Goal: Task Accomplishment & Management: Use online tool/utility

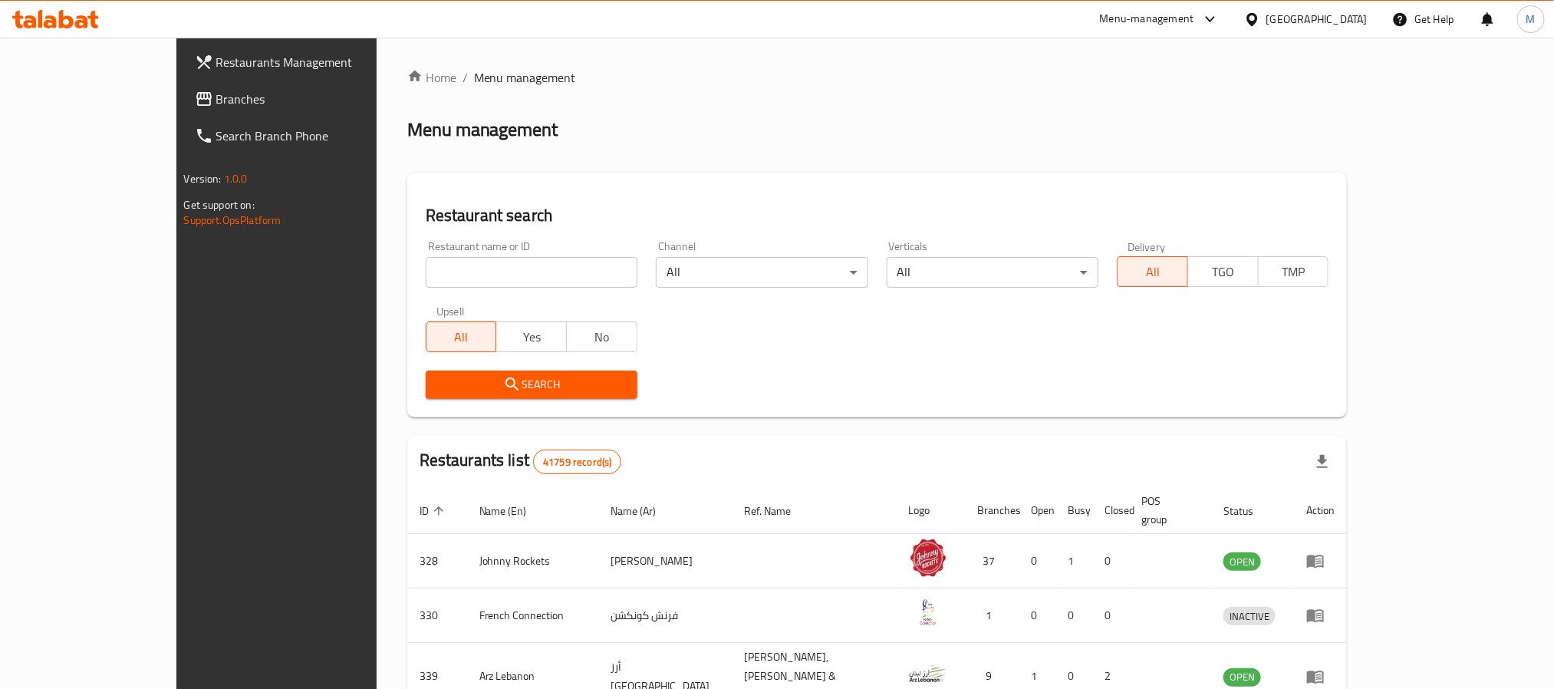
click at [1296, 23] on div "United Arab Emirates" at bounding box center [1316, 19] width 101 height 17
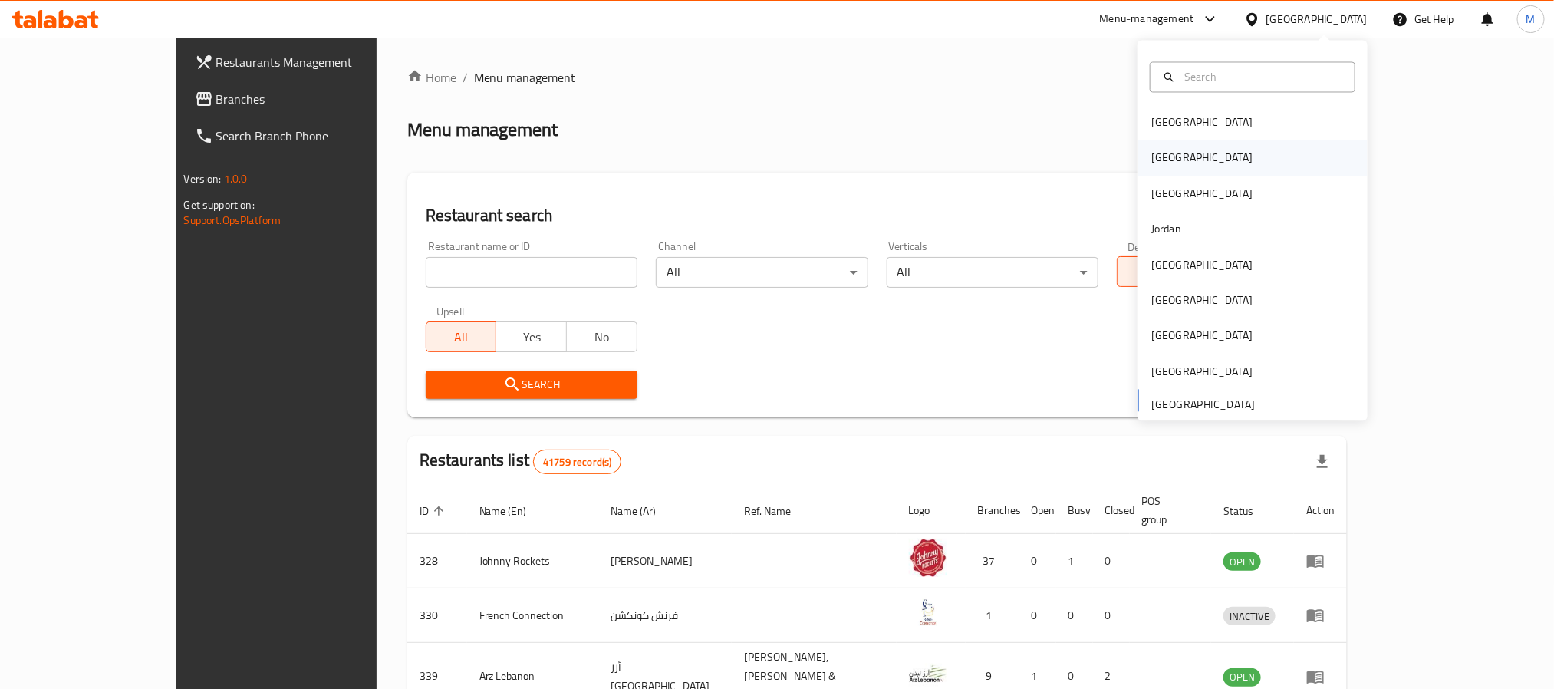
click at [1156, 161] on div "Egypt" at bounding box center [1201, 158] width 101 height 17
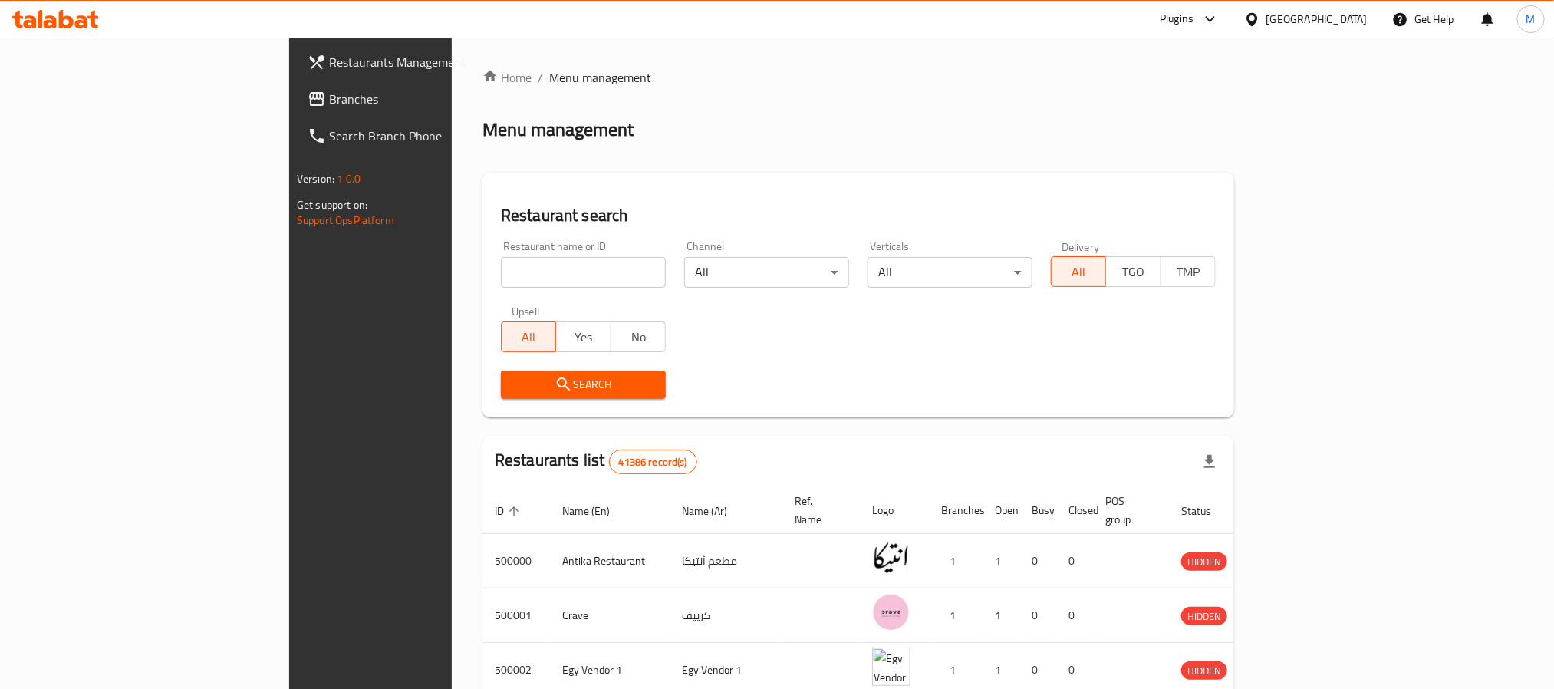
click at [501, 274] on input "search" at bounding box center [583, 272] width 165 height 31
click at [295, 87] on link "Branches" at bounding box center [421, 99] width 253 height 37
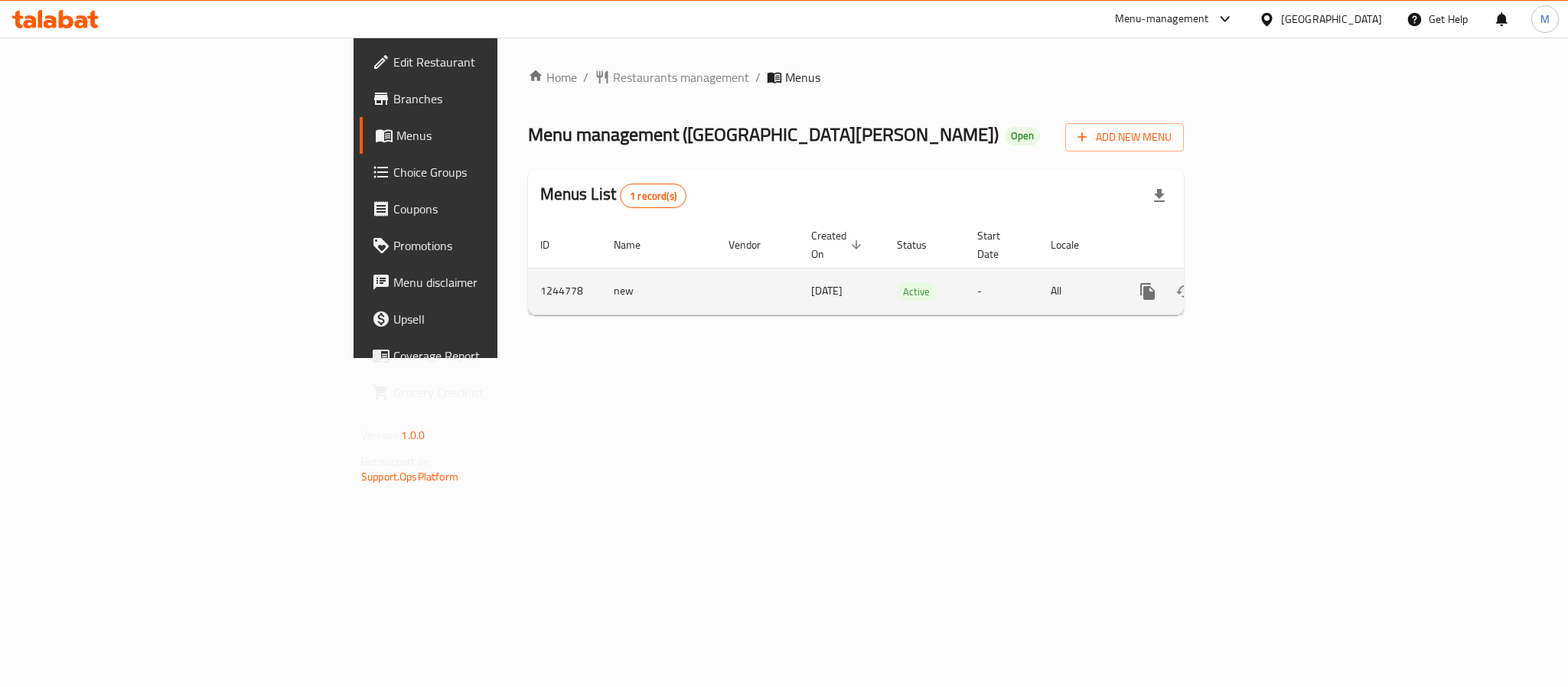
click at [1267, 282] on icon "enhanced table" at bounding box center [1258, 291] width 18 height 18
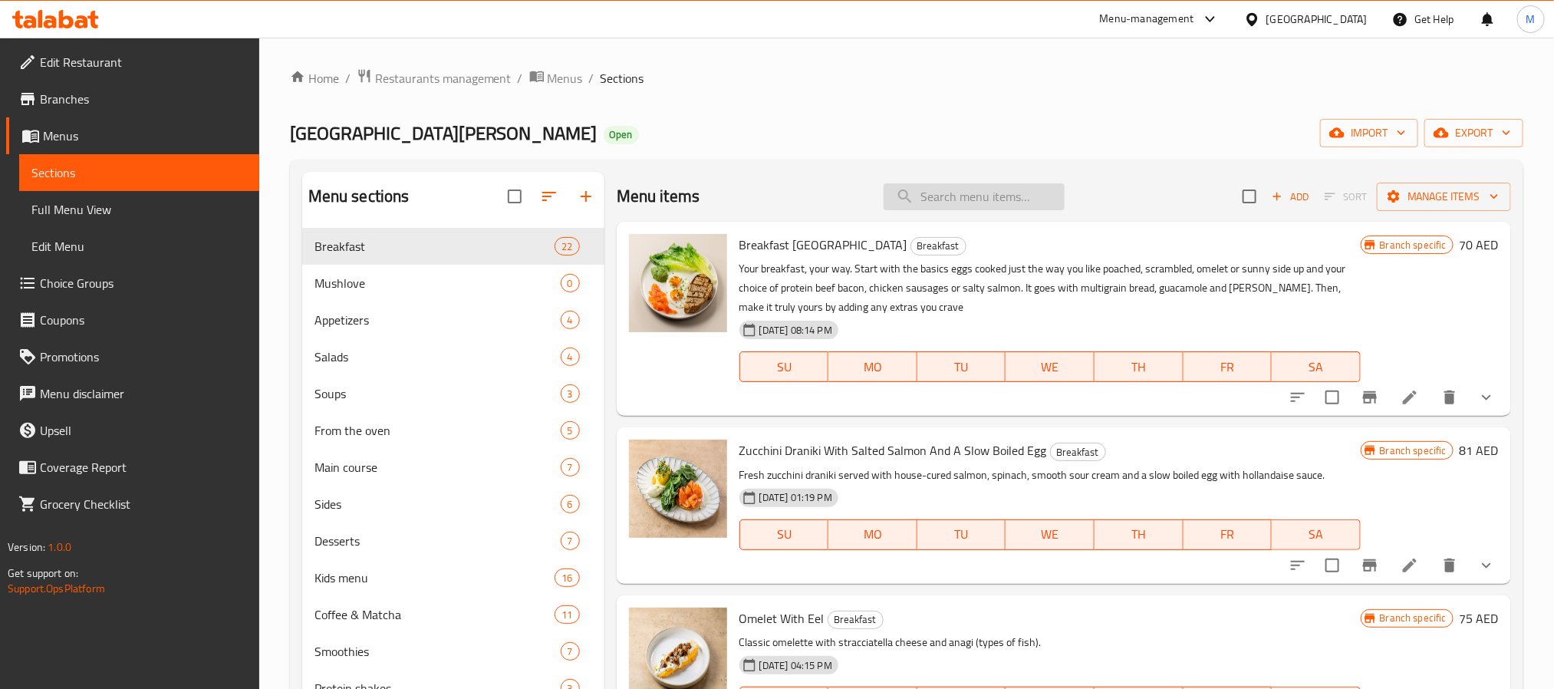
click at [1036, 201] on input "search" at bounding box center [974, 196] width 181 height 27
paste input "Crêpes With Meat And Sour Cream"
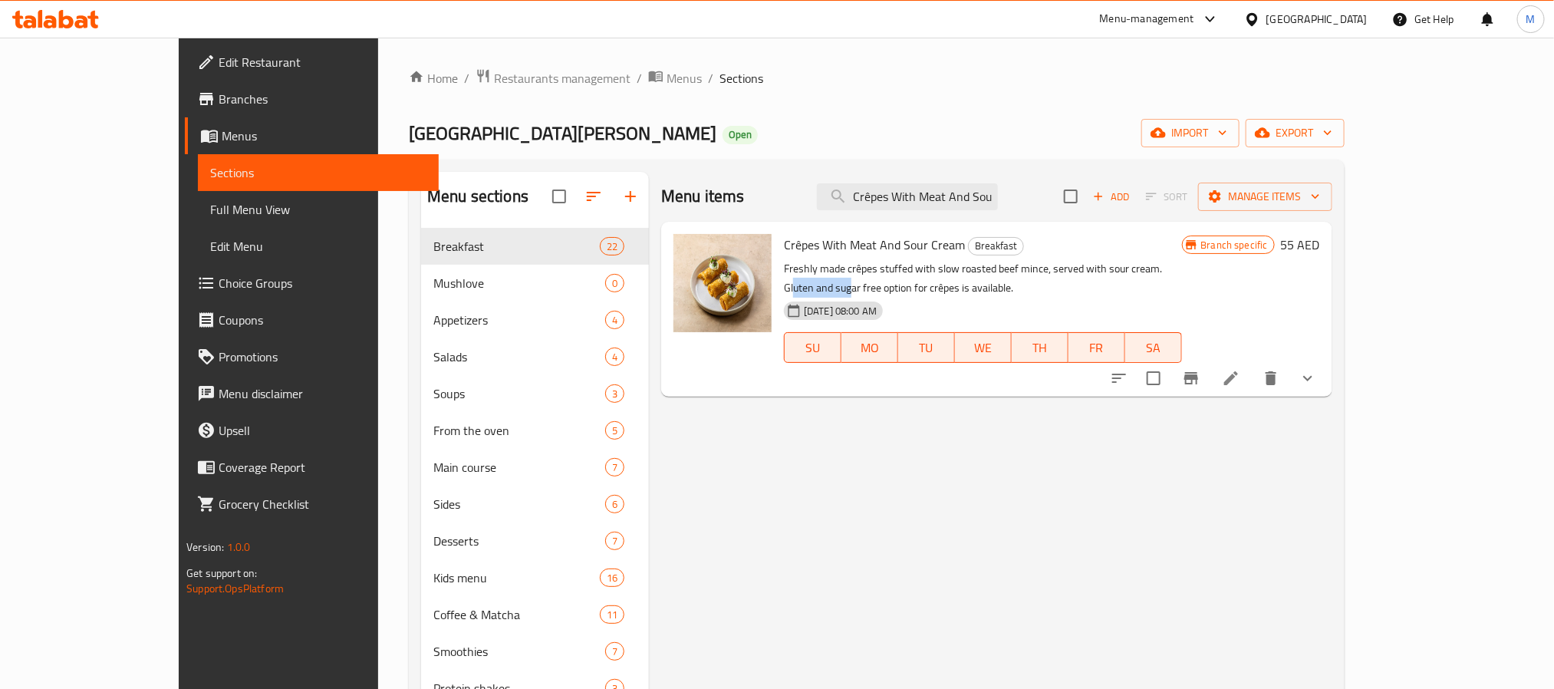
drag, startPoint x: 1124, startPoint y: 268, endPoint x: 1220, endPoint y: 274, distance: 96.8
click at [1181, 274] on p "Freshly made crêpes stuffed with slow roasted beef mince, served with sour crea…" at bounding box center [982, 278] width 397 height 38
click at [1181, 270] on p "Freshly made crêpes stuffed with slow roasted beef mince, served with sour crea…" at bounding box center [982, 278] width 397 height 38
click at [1317, 369] on icon "show more" at bounding box center [1308, 378] width 18 height 18
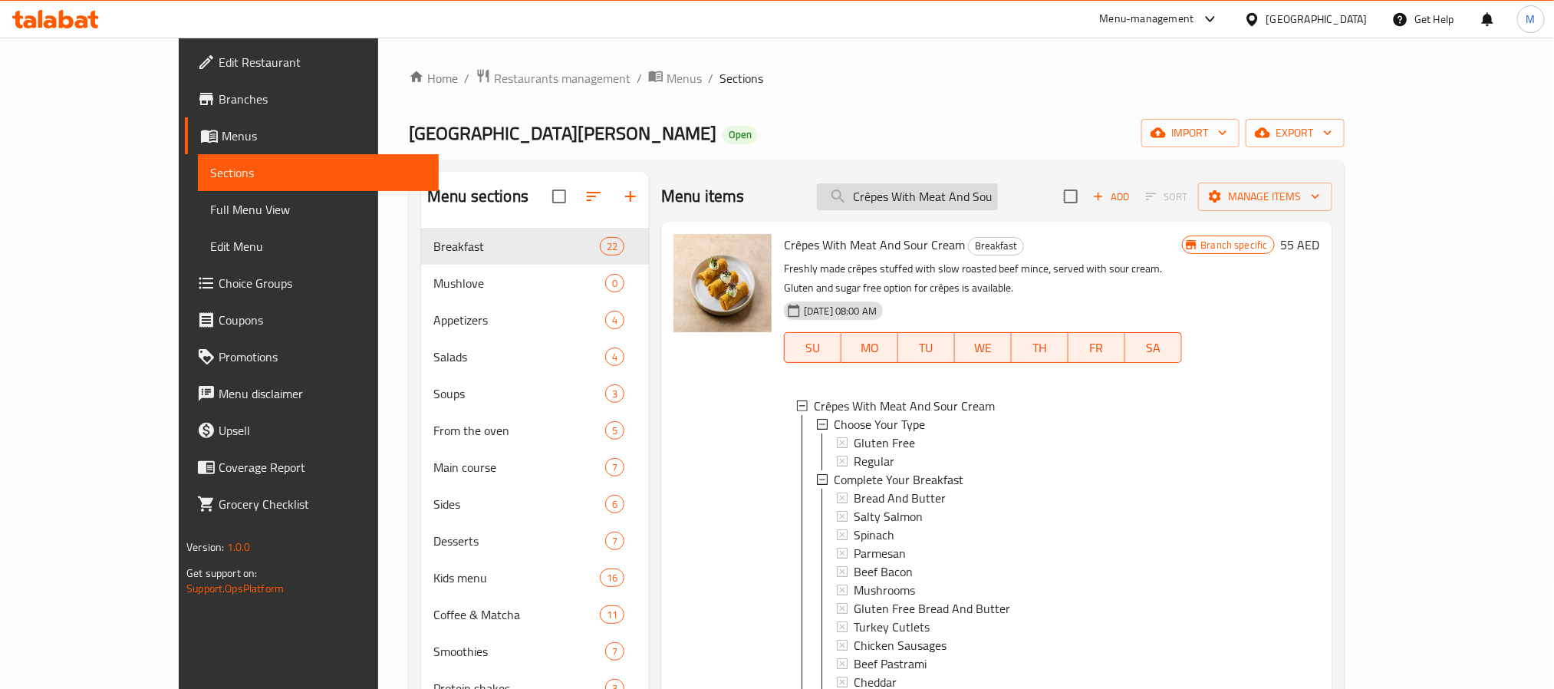
click at [998, 208] on input "Crêpes With Meat And Sour Cream" at bounding box center [907, 196] width 181 height 27
paste input "White Chocolate Mousse And Raspberry"
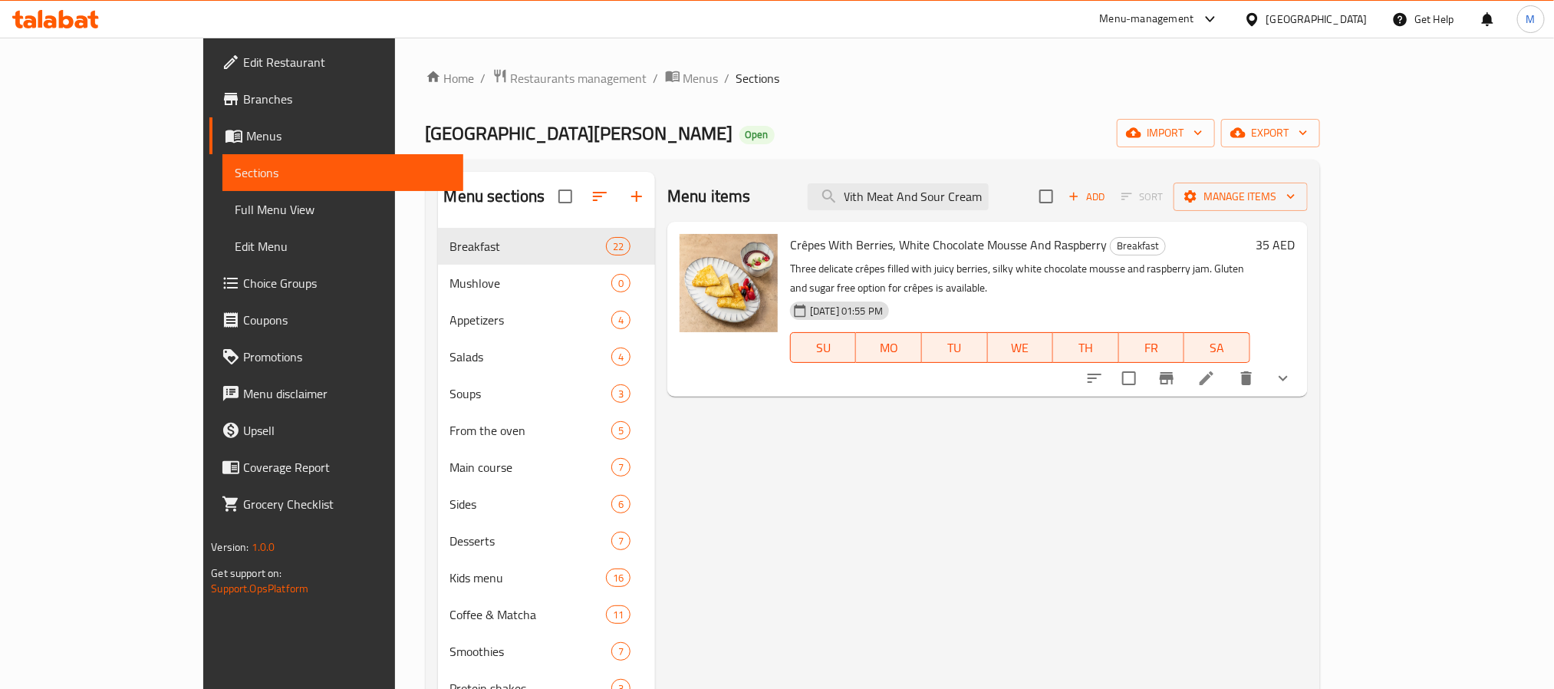
scroll to position [0, 40]
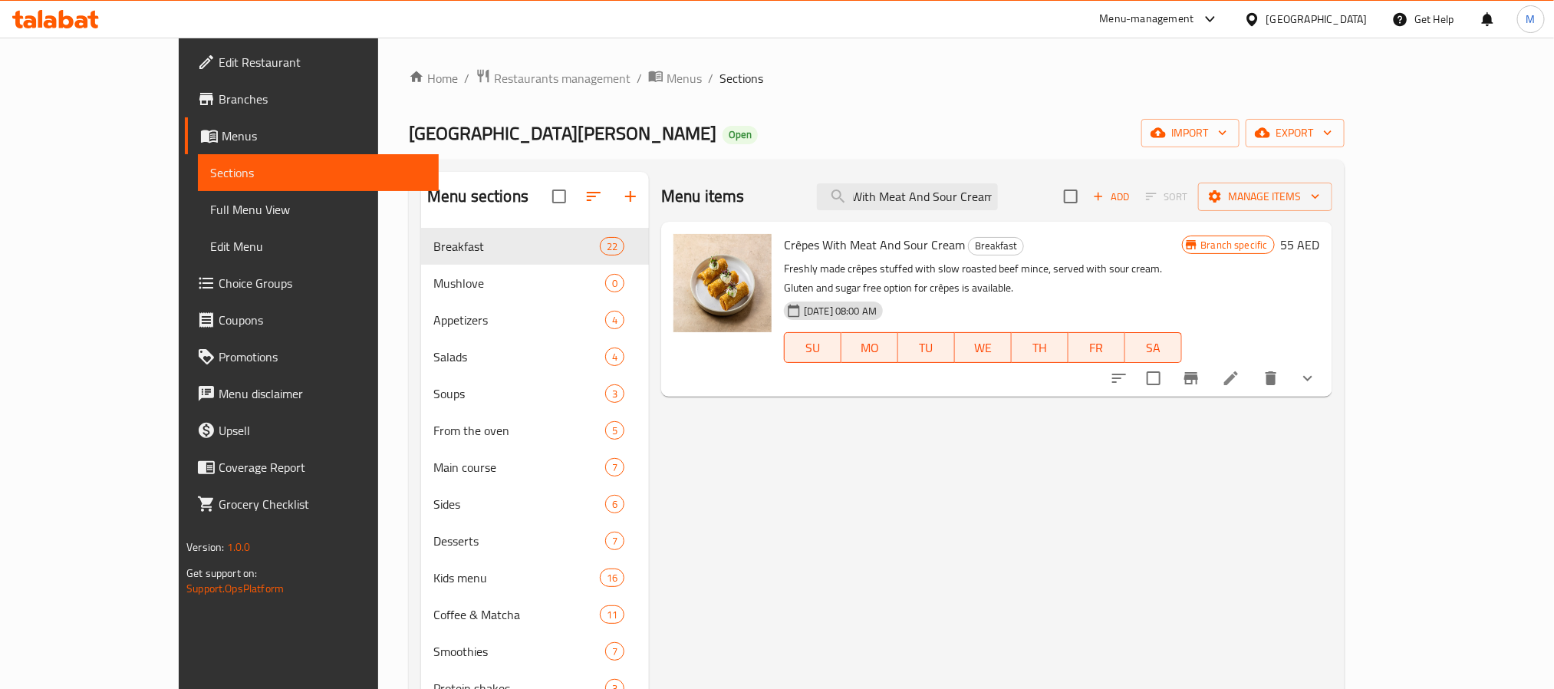
click at [1317, 369] on icon "show more" at bounding box center [1308, 378] width 18 height 18
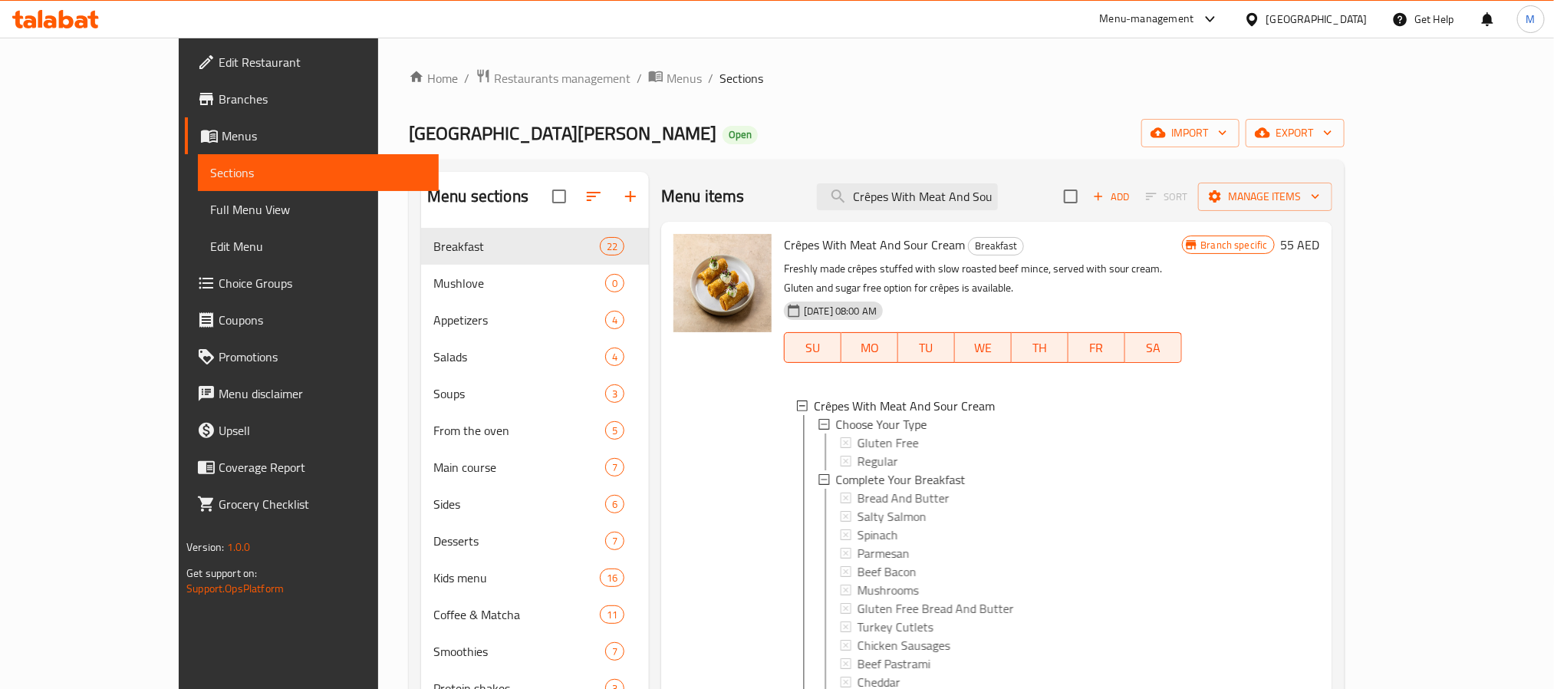
scroll to position [2, 0]
click at [854, 431] on span "Gluten Free" at bounding box center [884, 440] width 61 height 18
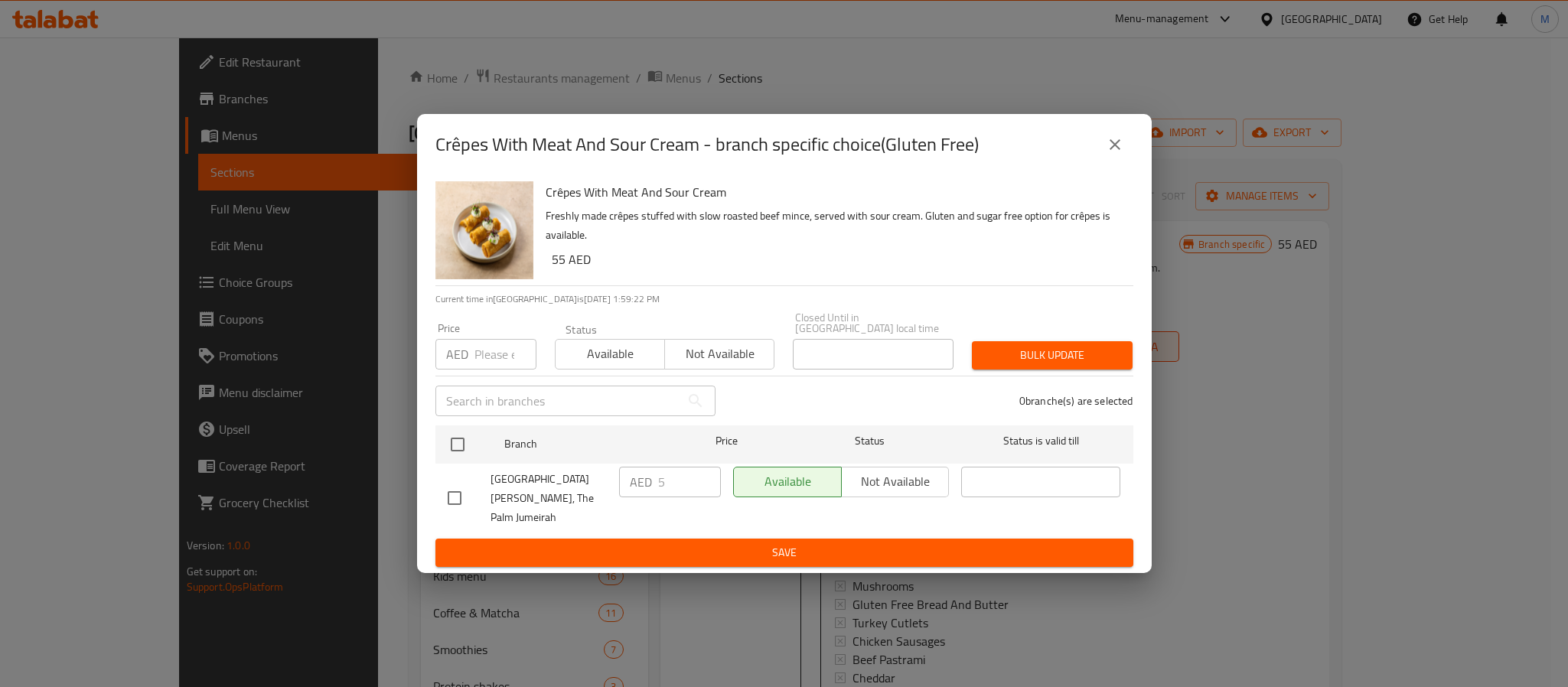
click at [1128, 138] on div "Crêpes With Meat And Sour Cream - branch specific choice(Gluten Free)" at bounding box center [784, 145] width 698 height 37
click at [1119, 145] on icon "close" at bounding box center [1114, 145] width 18 height 18
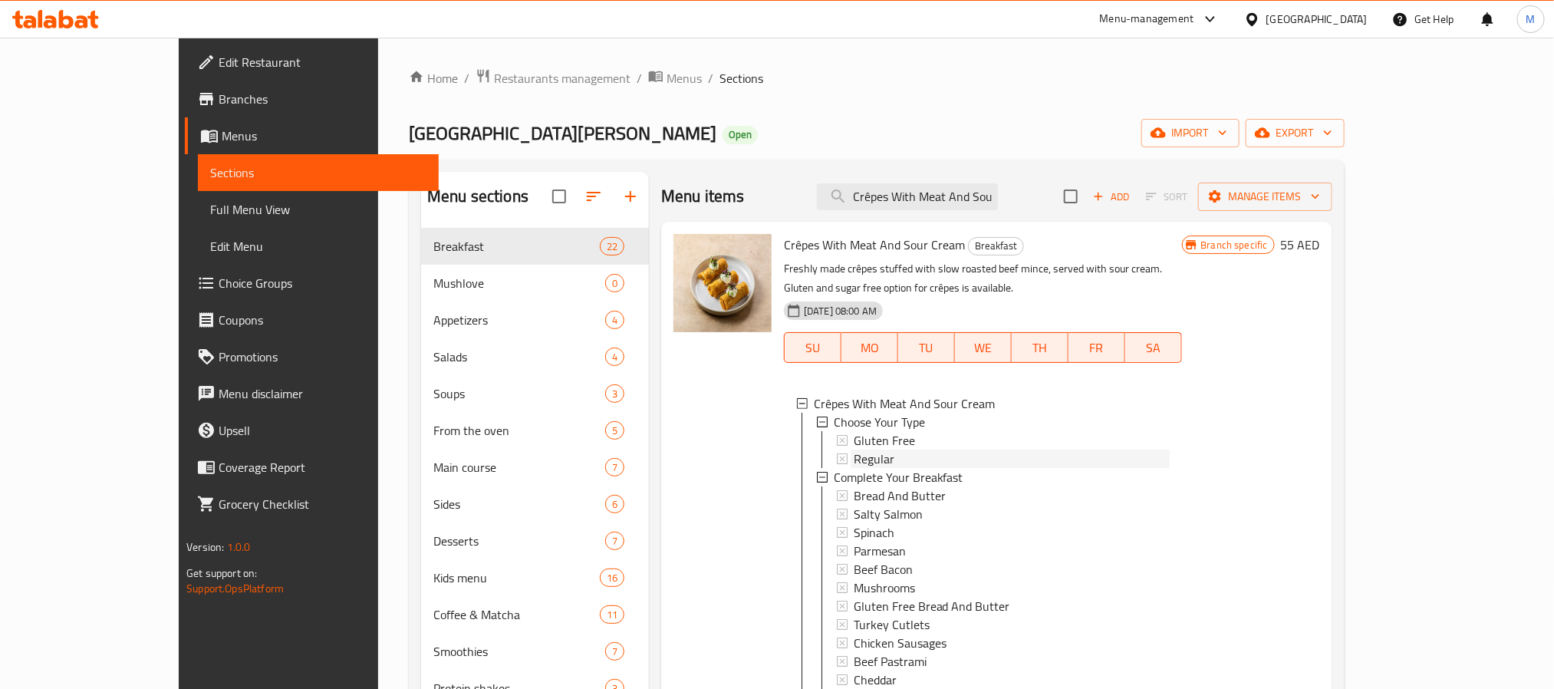
click at [854, 450] on span "Regular" at bounding box center [874, 459] width 41 height 18
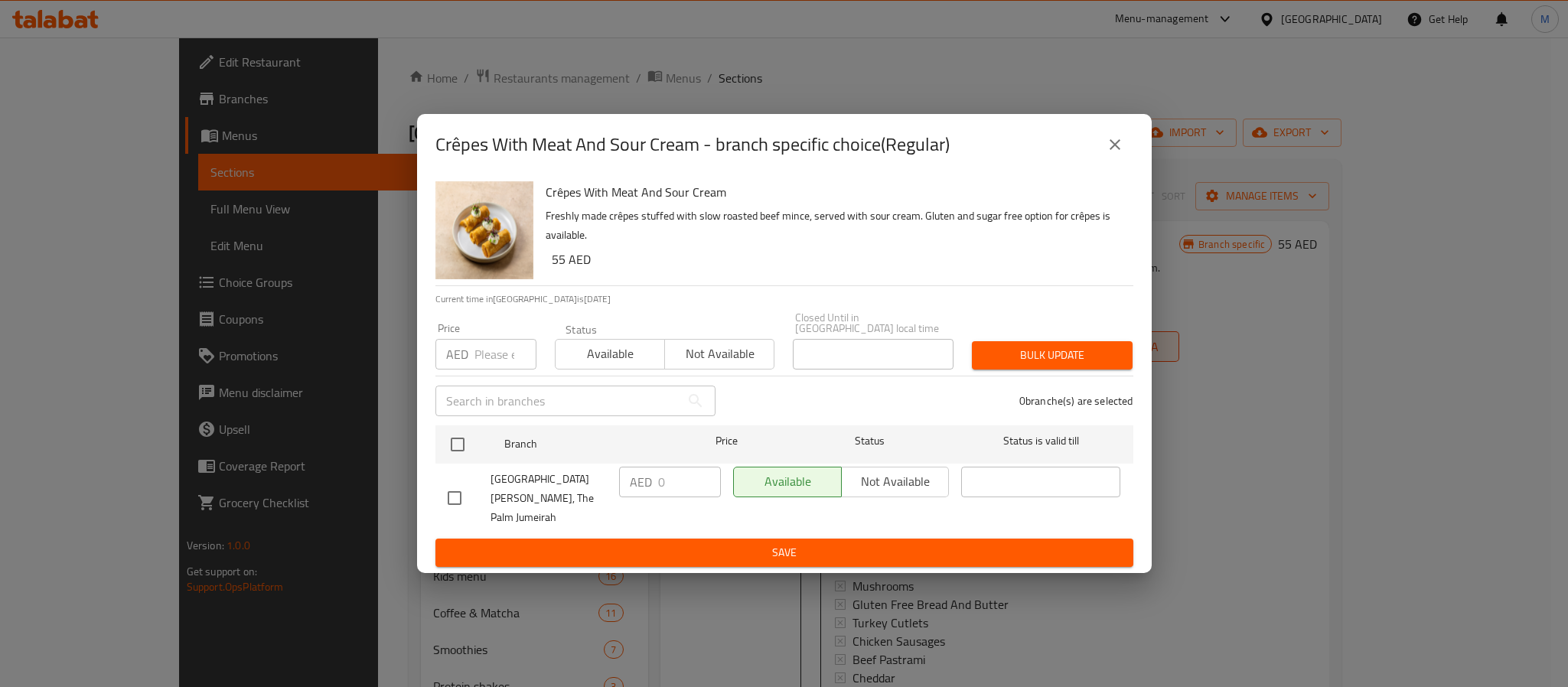
click at [1095, 155] on div "Crêpes With Meat And Sour Cream - branch specific choice(Regular)" at bounding box center [784, 145] width 698 height 37
click at [1107, 150] on icon "close" at bounding box center [1114, 145] width 18 height 18
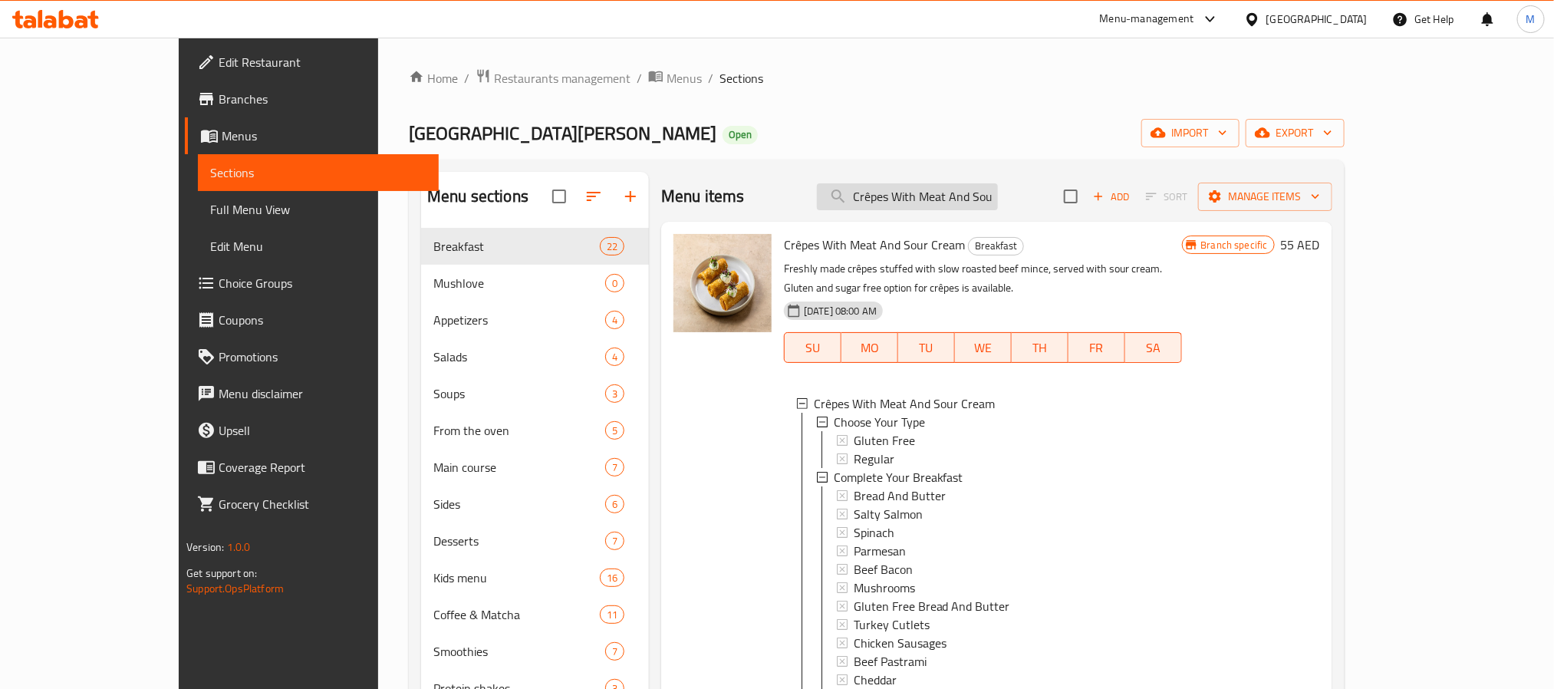
click at [998, 185] on input "Crêpes With Meat And Sour Cream" at bounding box center [907, 196] width 181 height 27
paste input "White Chocolate Mousse And Raspberry"
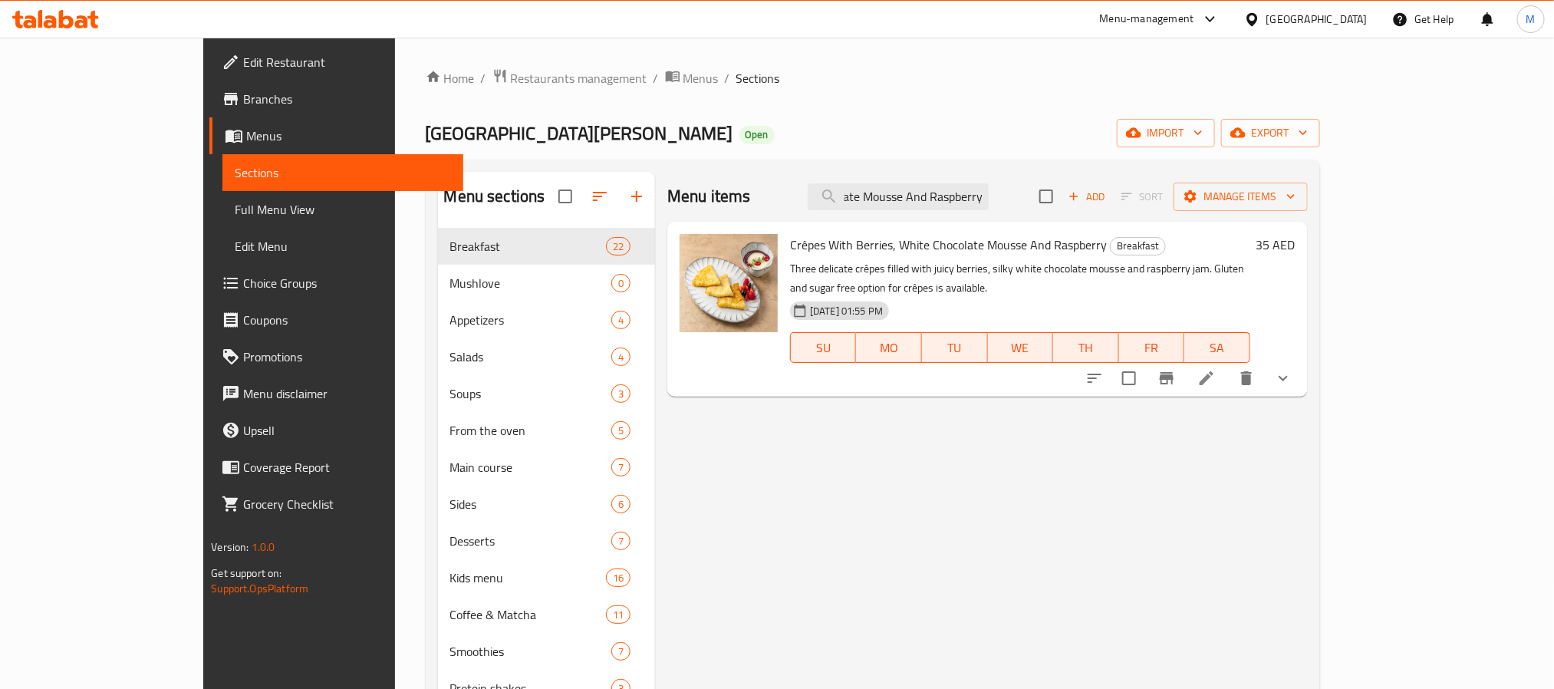
click at [1302, 371] on button "show more" at bounding box center [1283, 378] width 37 height 37
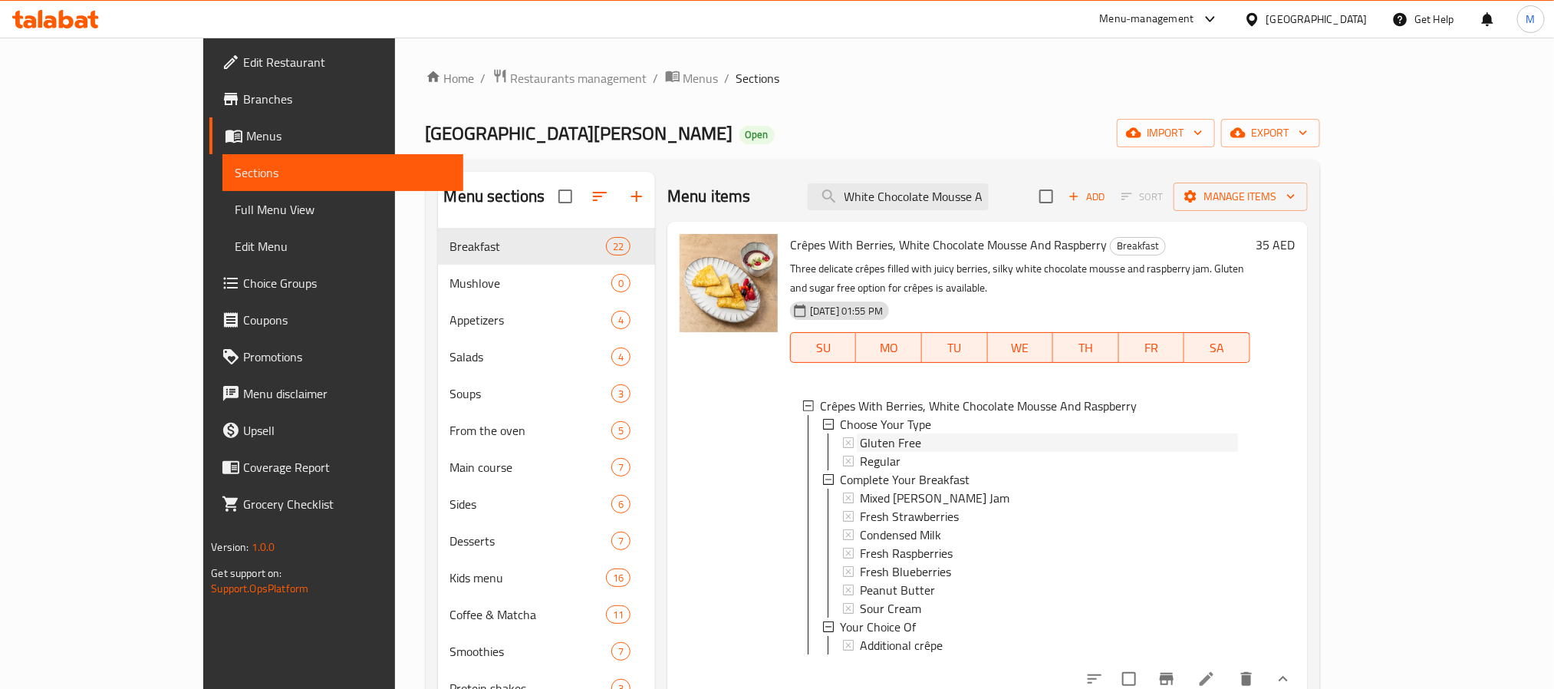
click at [868, 433] on span "Gluten Free" at bounding box center [890, 442] width 61 height 18
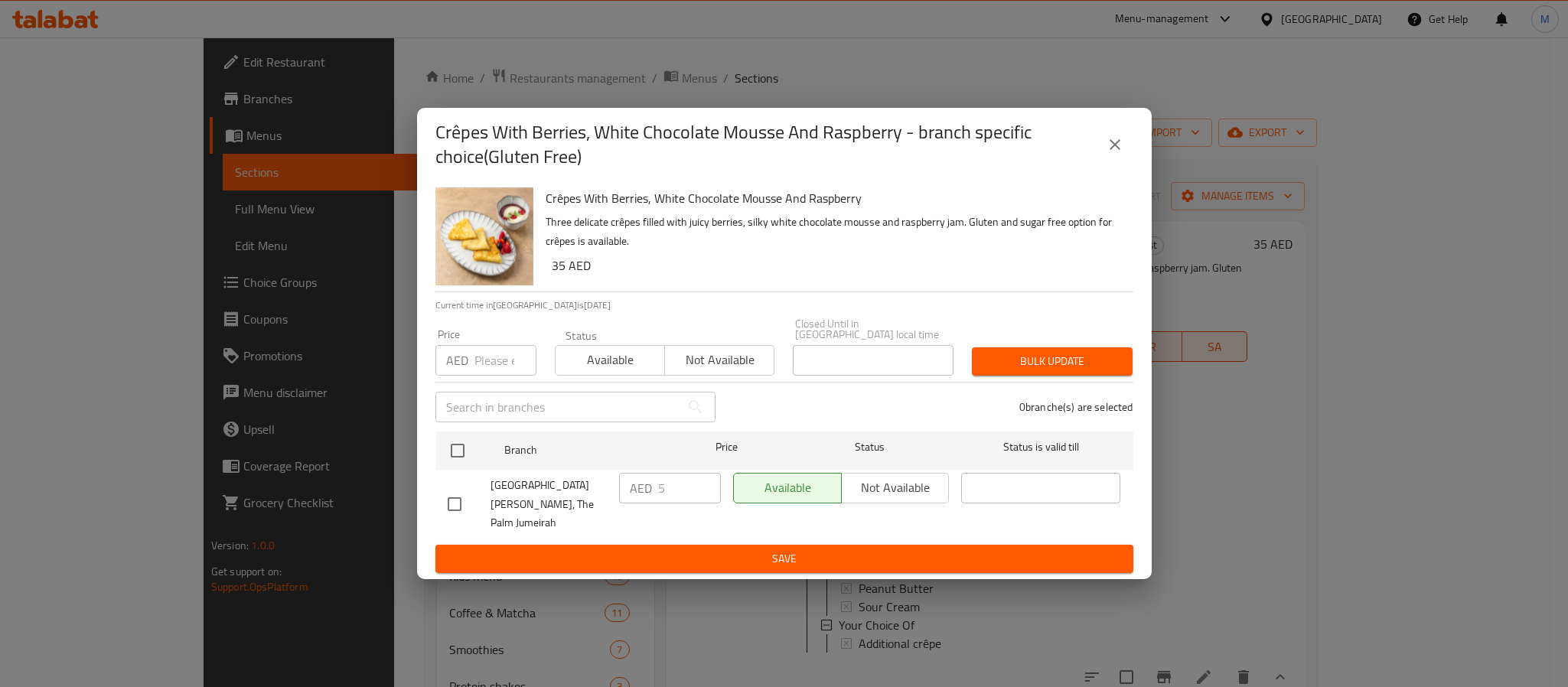
click at [1115, 154] on icon "close" at bounding box center [1114, 145] width 18 height 18
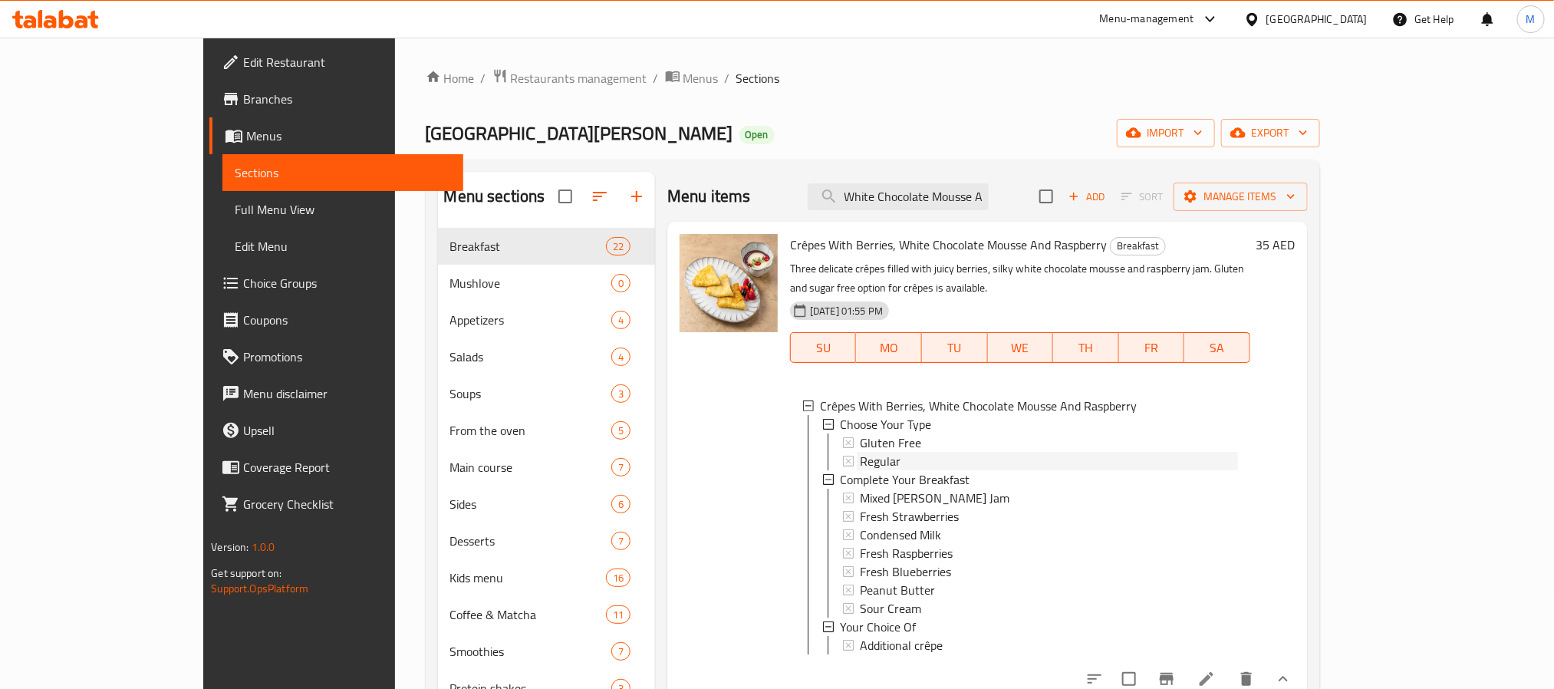
click at [860, 452] on span "Regular" at bounding box center [880, 461] width 41 height 18
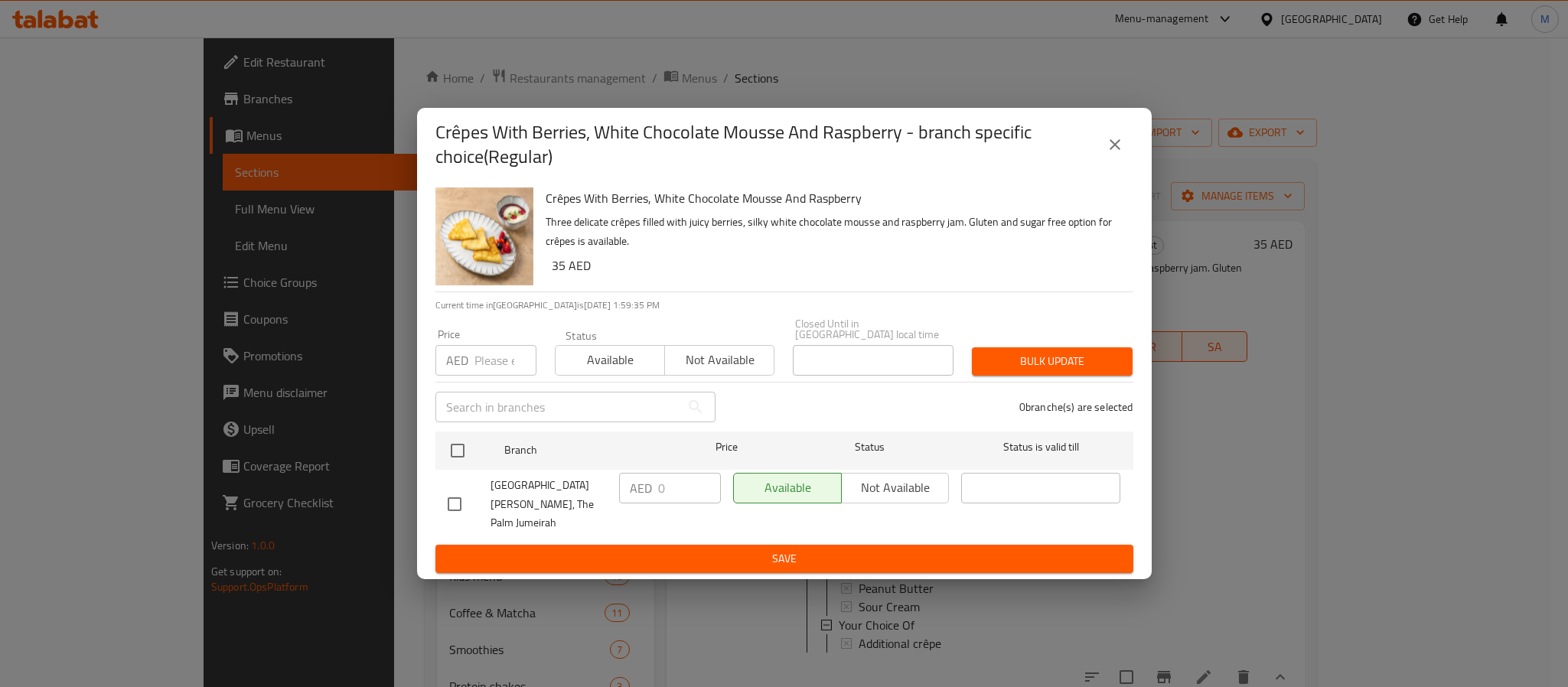
click at [1107, 143] on button "close" at bounding box center [1114, 145] width 37 height 37
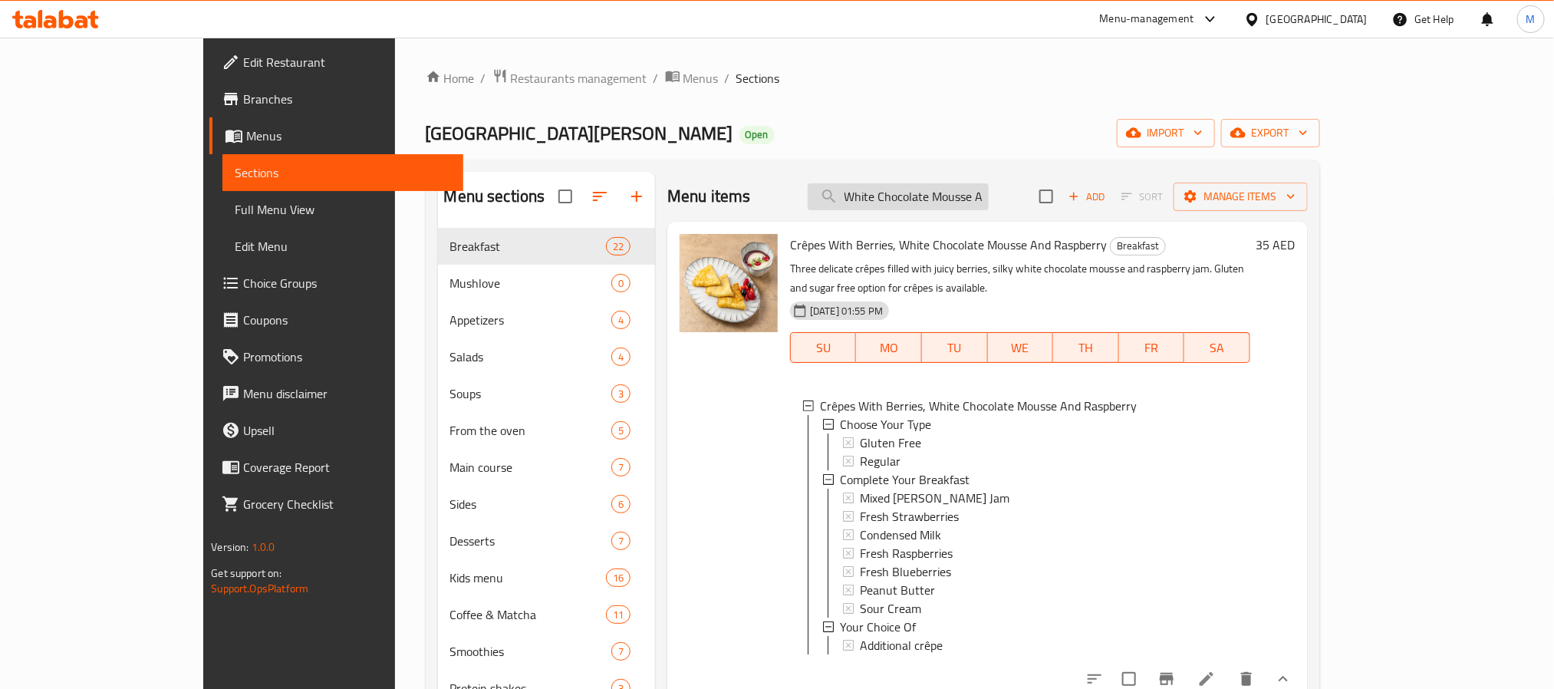
click at [989, 192] on input "White Chocolate Mousse And Raspberry" at bounding box center [898, 196] width 181 height 27
paste input "Fish Soup"
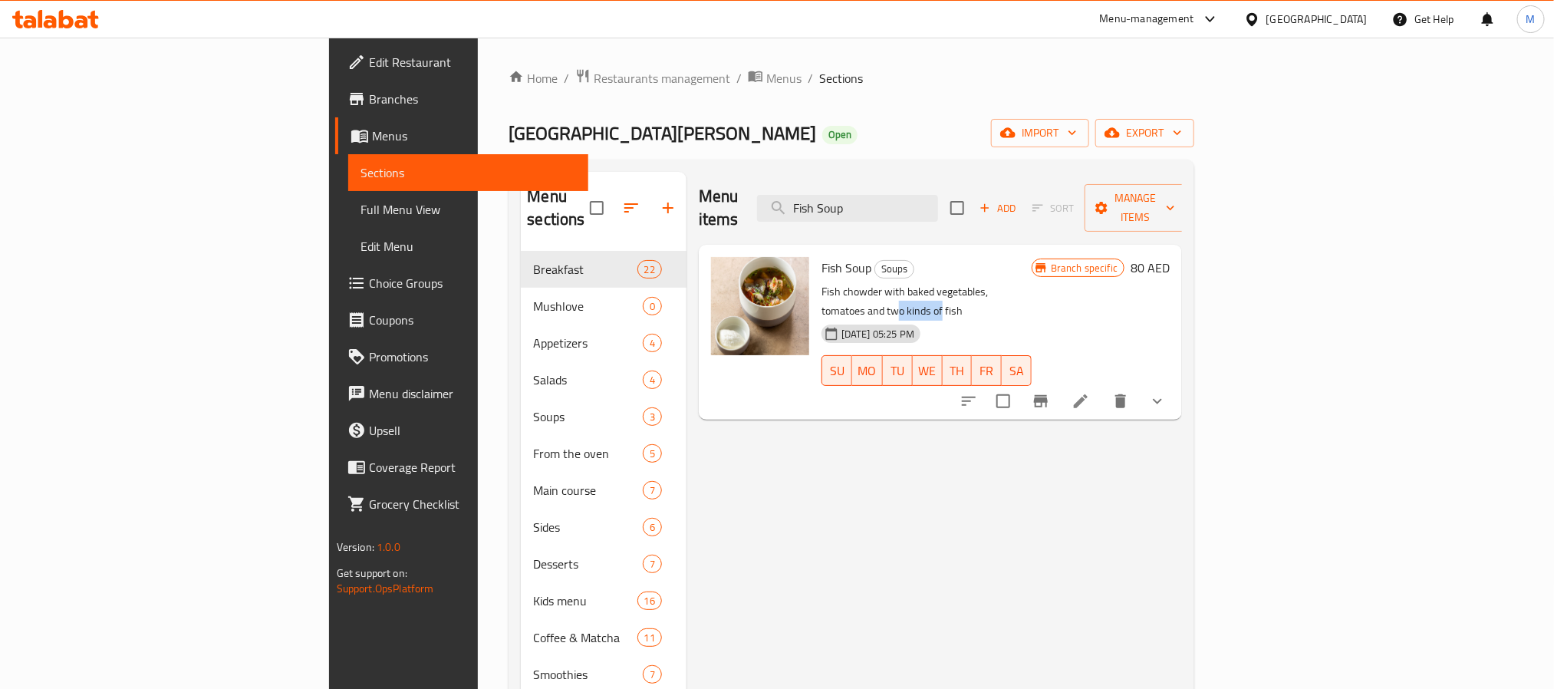
drag, startPoint x: 986, startPoint y: 272, endPoint x: 1032, endPoint y: 272, distance: 46.0
click at [1031, 282] on p "Fish chowder with baked vegetables, tomatoes and two kinds of fish" at bounding box center [927, 301] width 210 height 38
click at [1167, 392] on icon "show more" at bounding box center [1157, 401] width 18 height 18
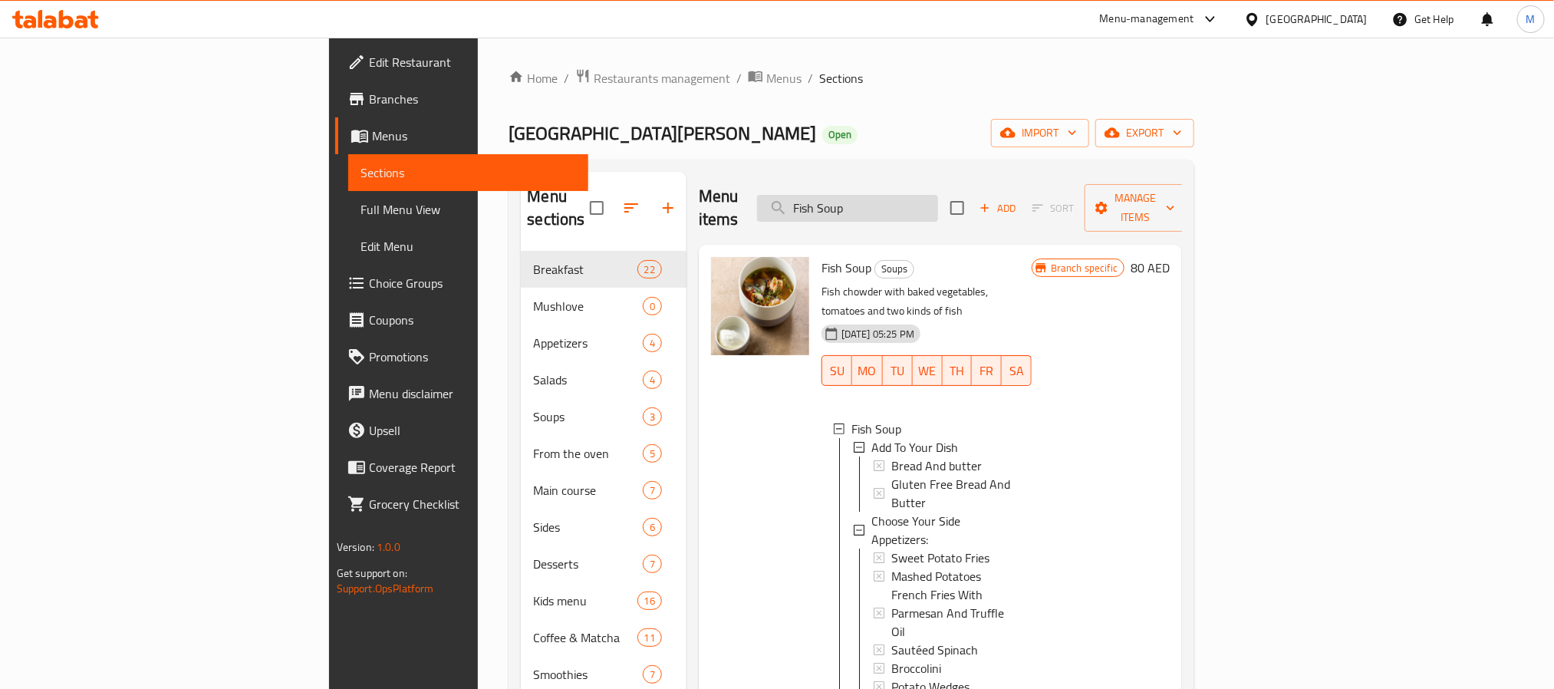
click at [938, 195] on input "Fish Soup" at bounding box center [847, 208] width 181 height 27
paste input "Margherita"
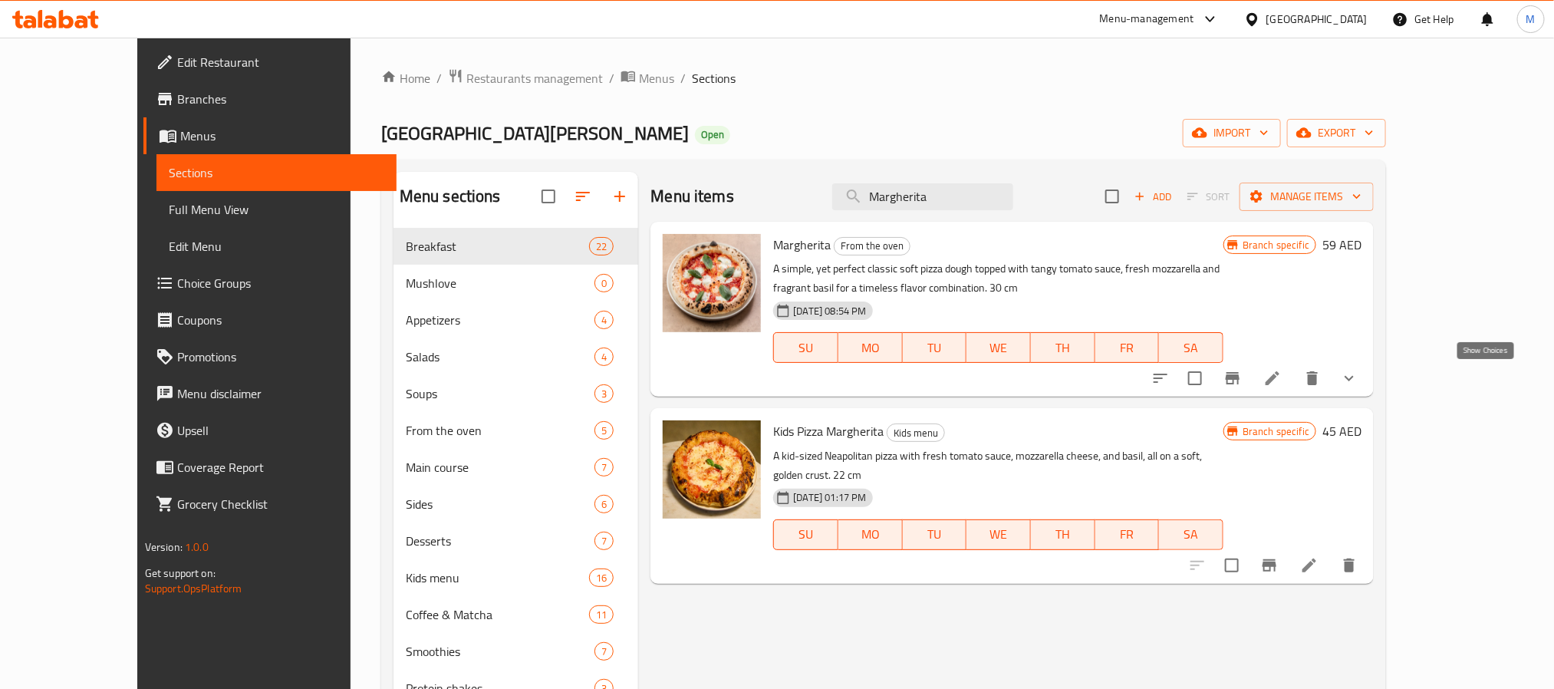
click at [1359, 371] on icon "show more" at bounding box center [1349, 378] width 18 height 18
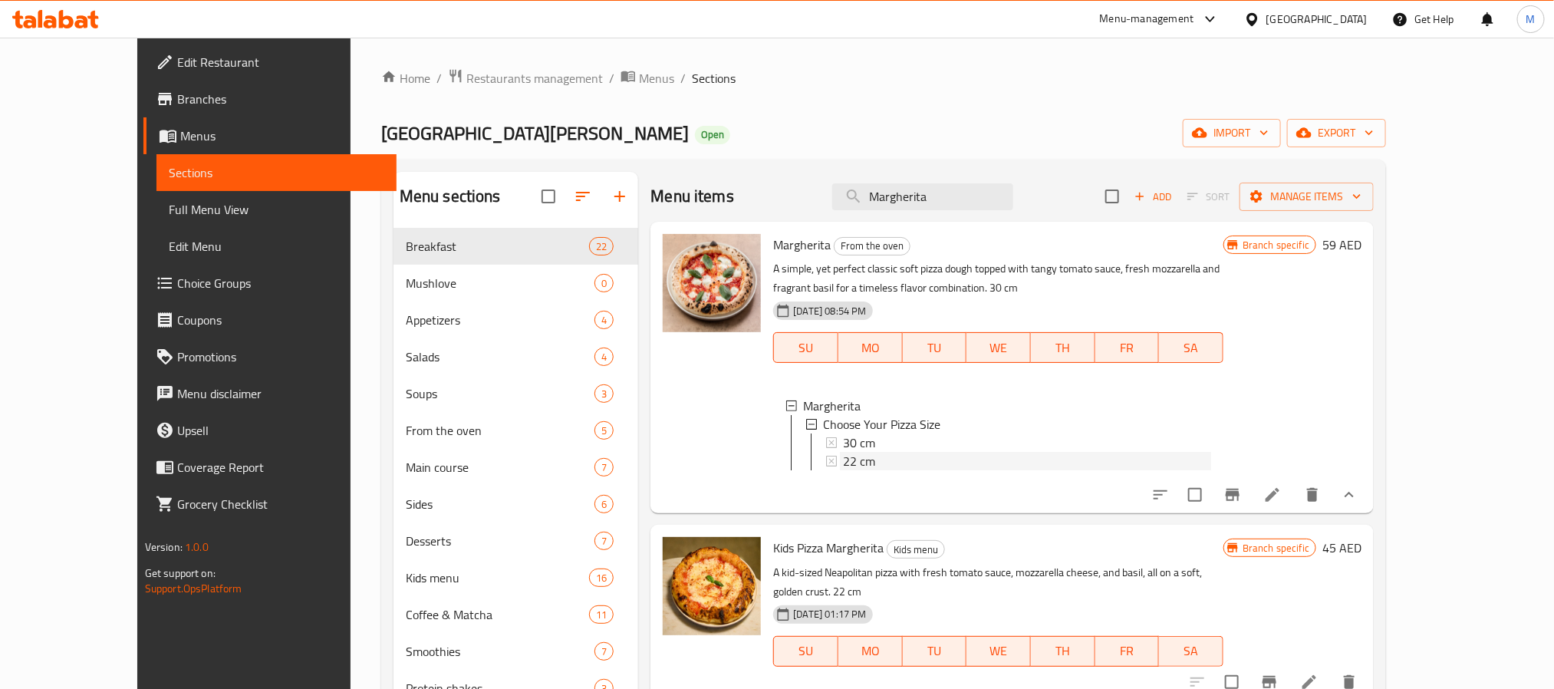
click at [843, 467] on span "22 cm" at bounding box center [859, 461] width 32 height 18
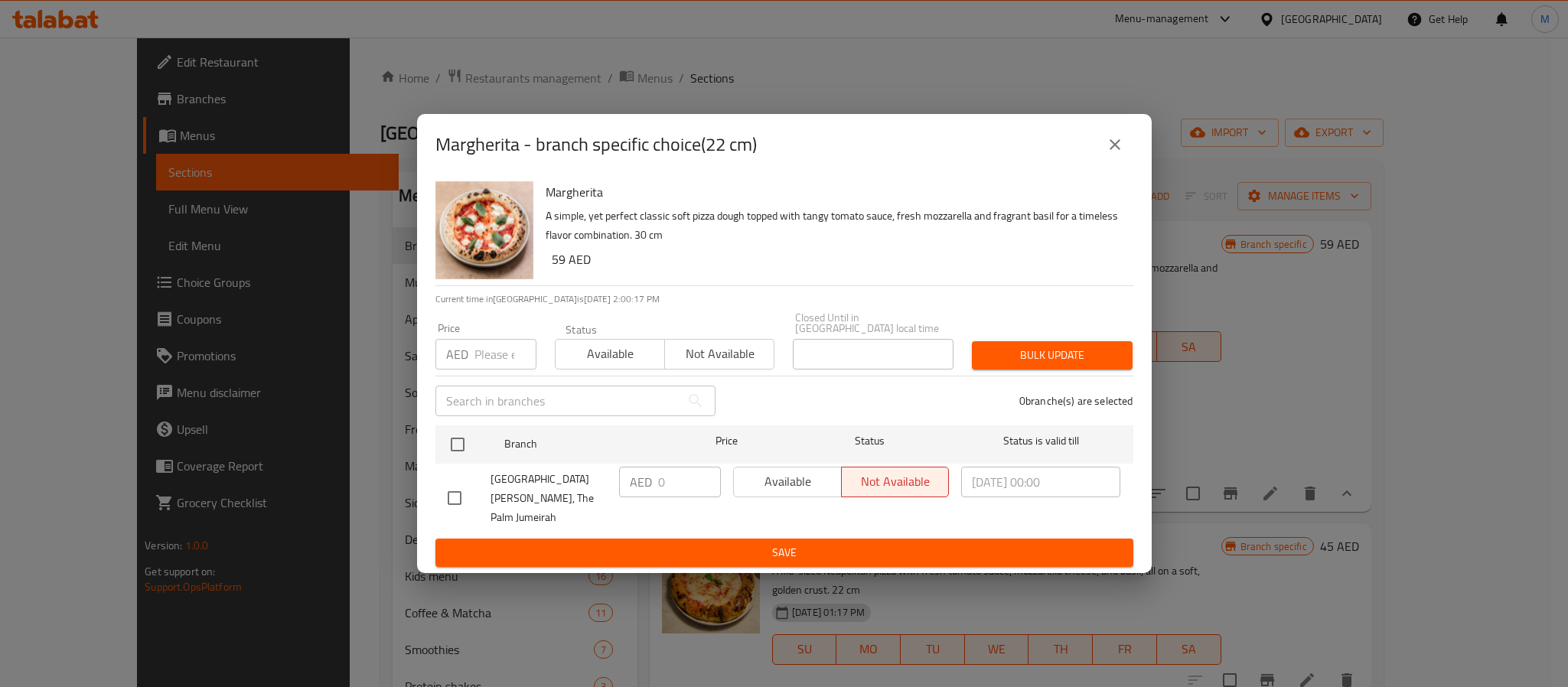
click at [1125, 150] on button "close" at bounding box center [1114, 145] width 37 height 37
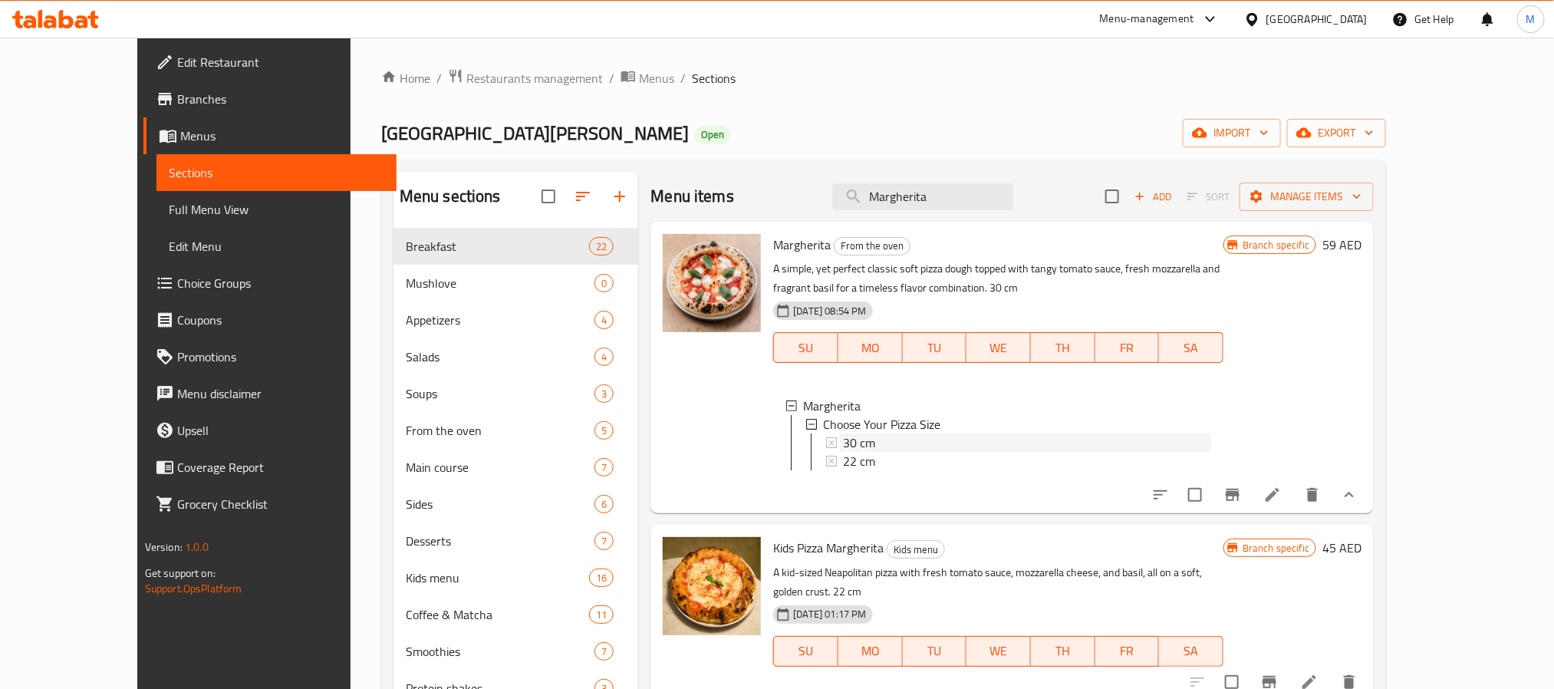
click at [843, 442] on span "30 cm" at bounding box center [859, 442] width 32 height 18
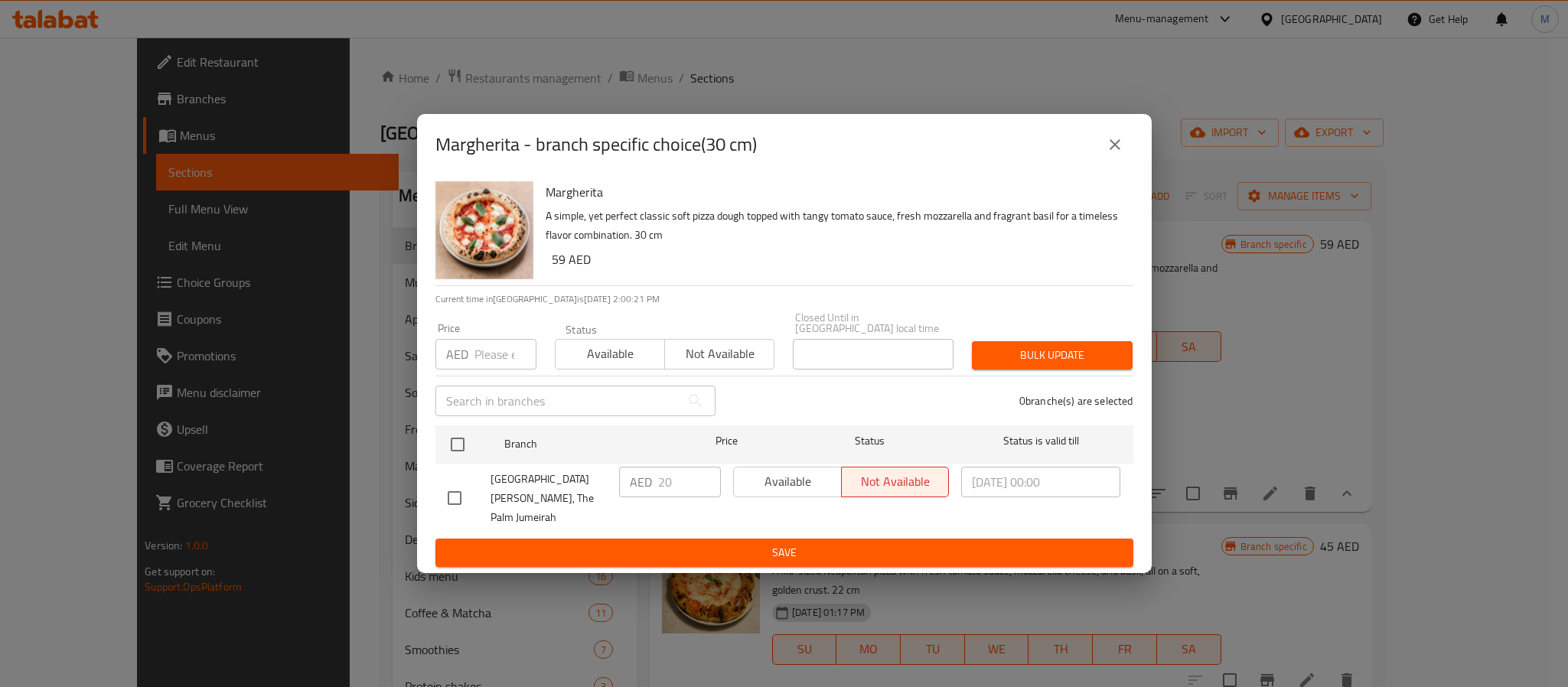
click at [1125, 150] on button "close" at bounding box center [1114, 145] width 37 height 37
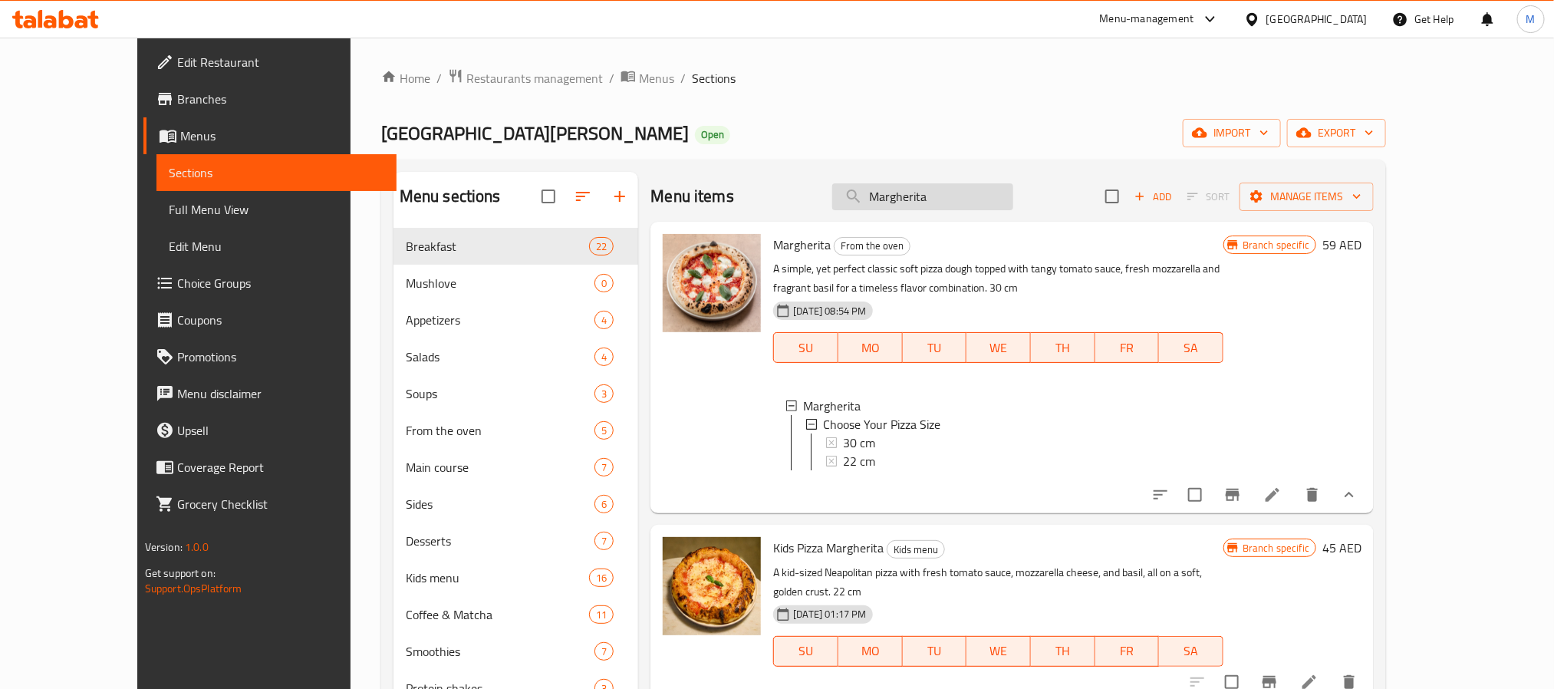
click at [1013, 191] on input "Margherita" at bounding box center [922, 196] width 181 height 27
paste input "Black Truffle"
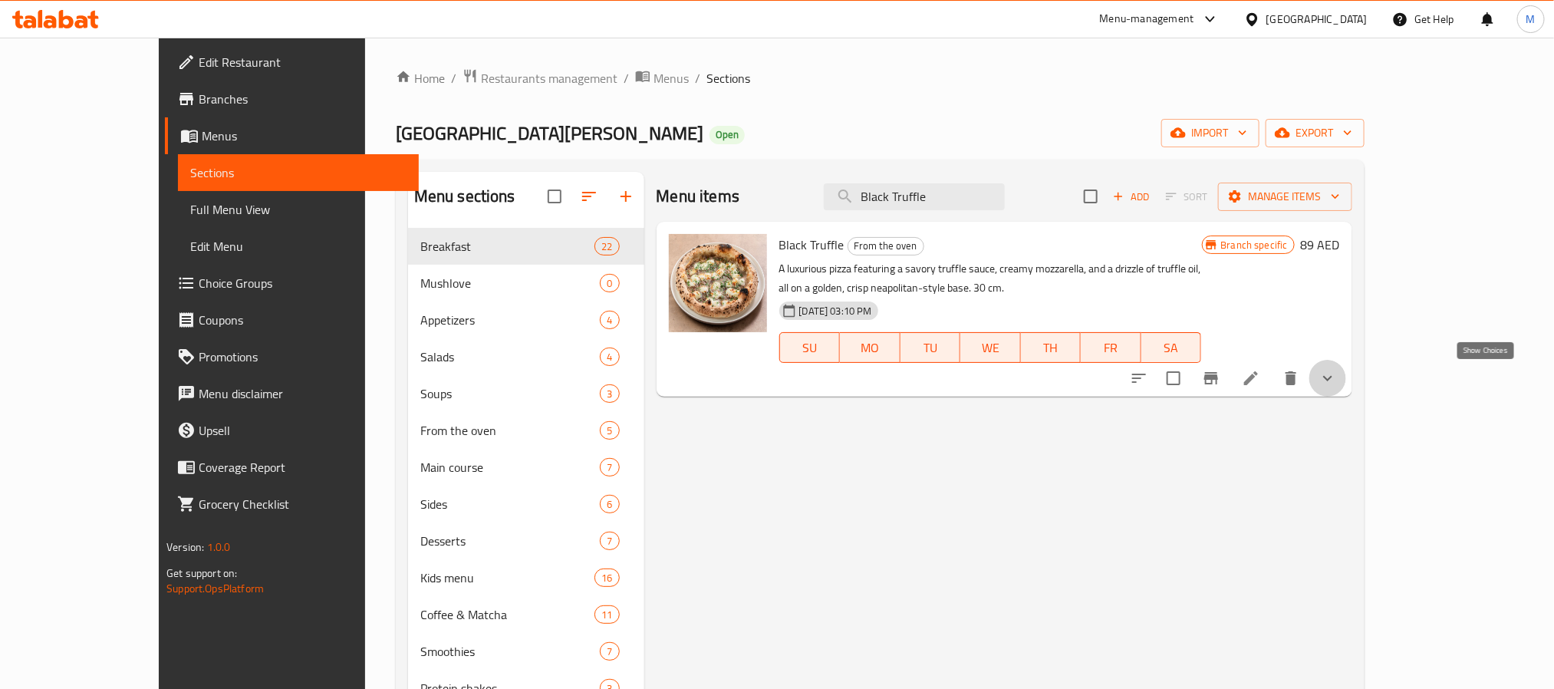
click at [1337, 382] on icon "show more" at bounding box center [1328, 378] width 18 height 18
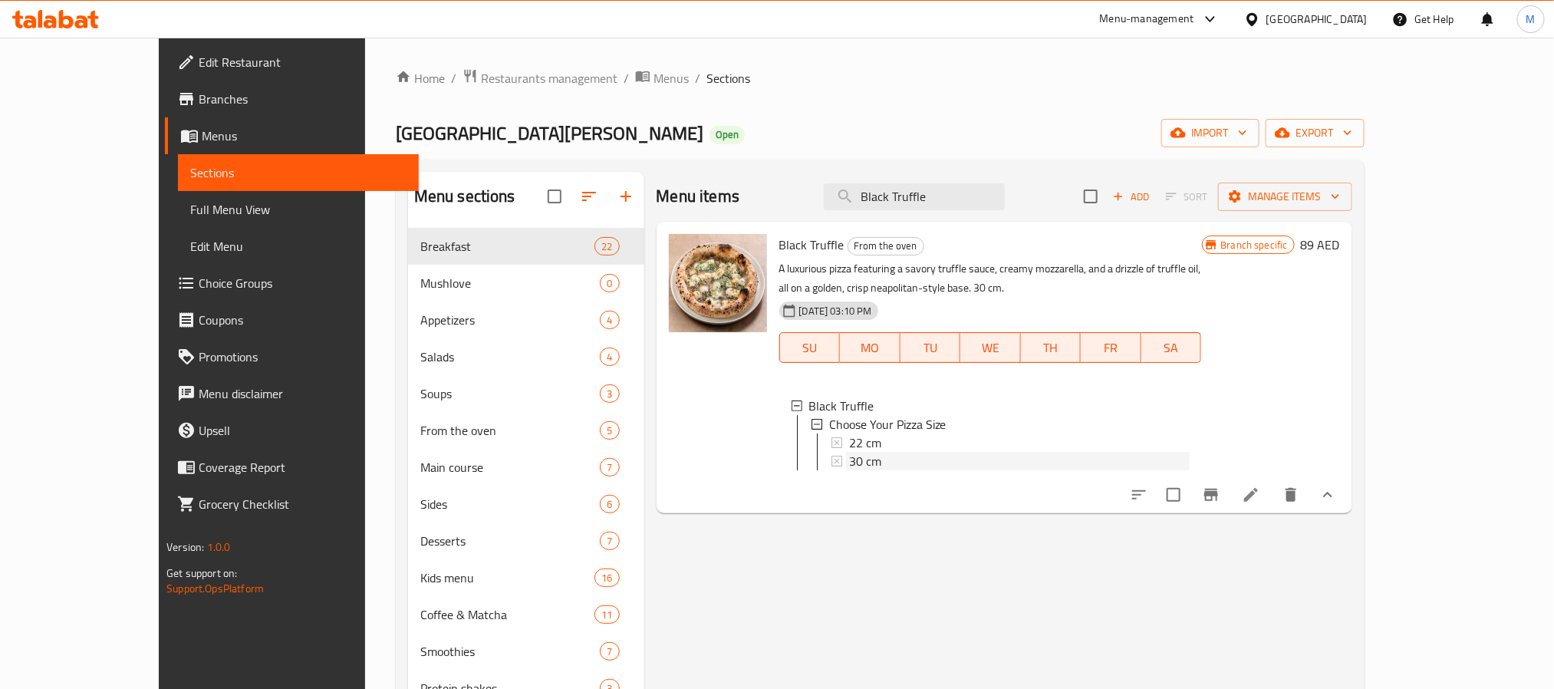
click at [849, 454] on span "30 cm" at bounding box center [865, 461] width 32 height 18
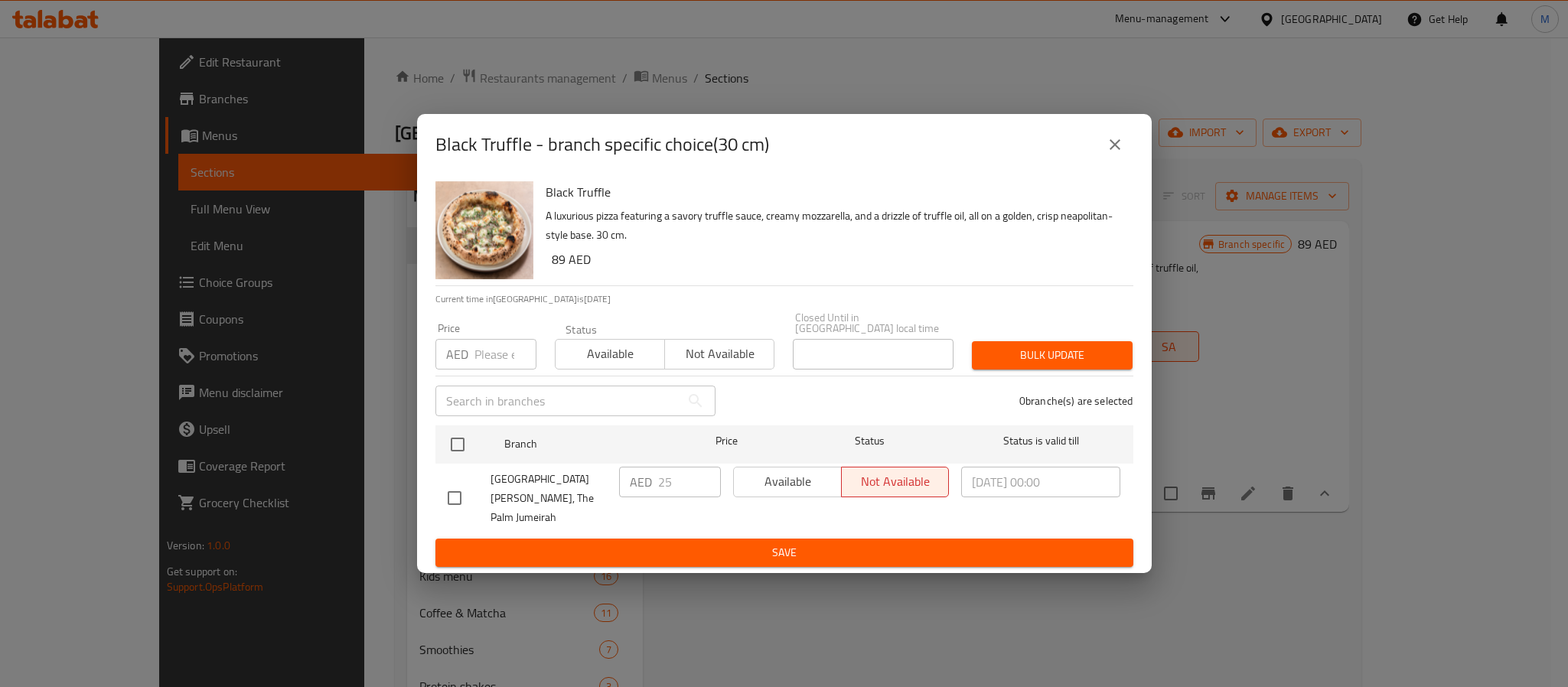
click at [1109, 175] on div "Black Truffle - branch specific choice(30 cm)" at bounding box center [784, 144] width 734 height 61
drag, startPoint x: 1116, startPoint y: 156, endPoint x: 1109, endPoint y: 162, distance: 9.2
click at [1115, 150] on icon "close" at bounding box center [1114, 145] width 11 height 11
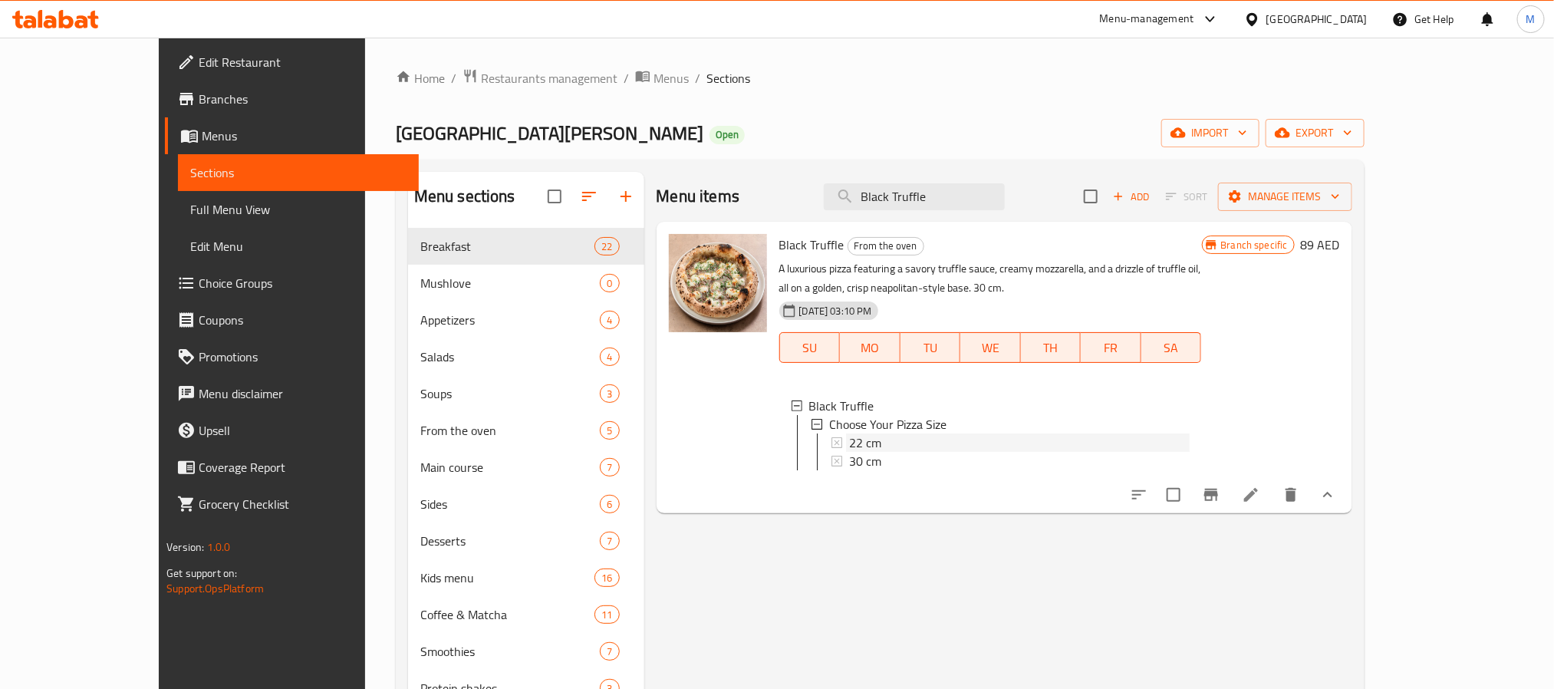
click at [849, 433] on span "22 cm" at bounding box center [865, 442] width 32 height 18
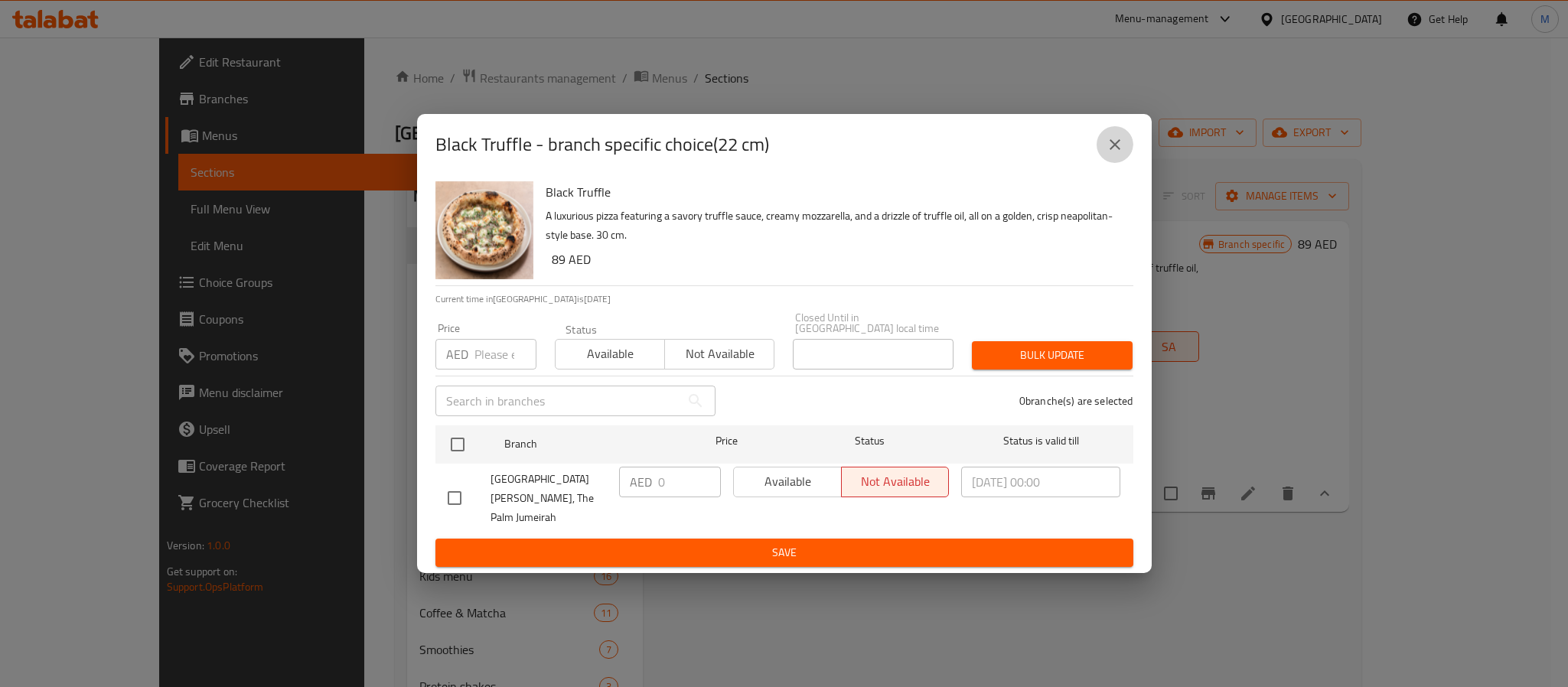
click at [1109, 154] on icon "close" at bounding box center [1114, 145] width 18 height 18
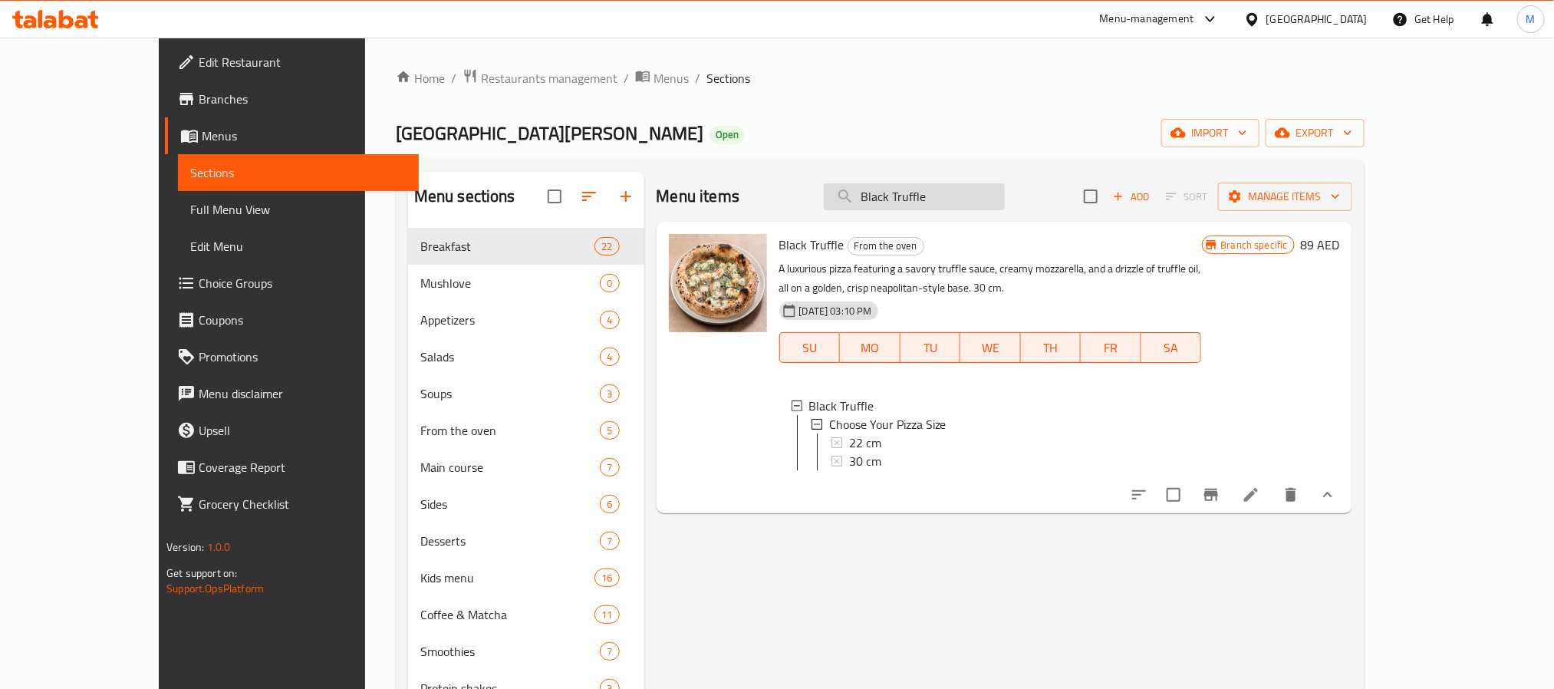
click at [977, 198] on input "Black Truffle" at bounding box center [914, 196] width 181 height 27
paste input "Diavola"
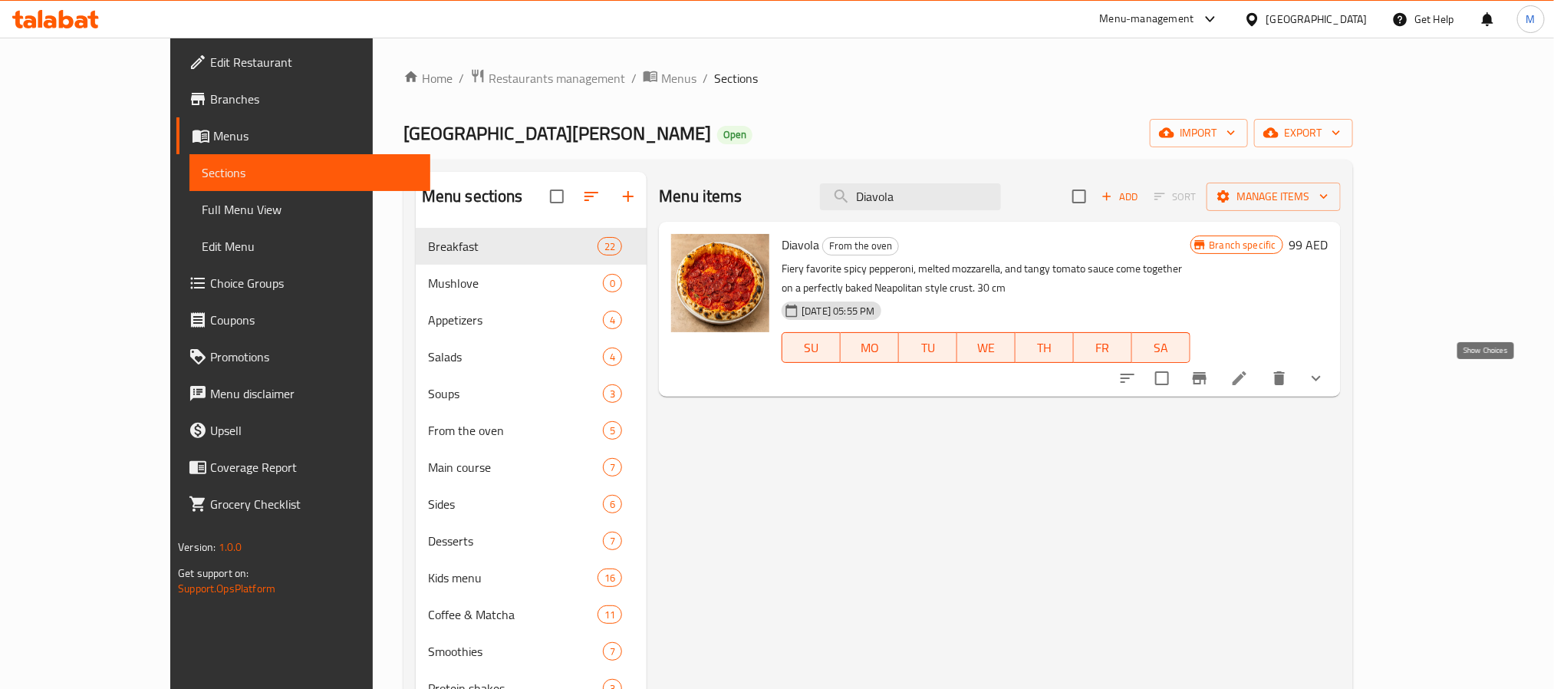
click at [1326, 378] on icon "show more" at bounding box center [1316, 378] width 18 height 18
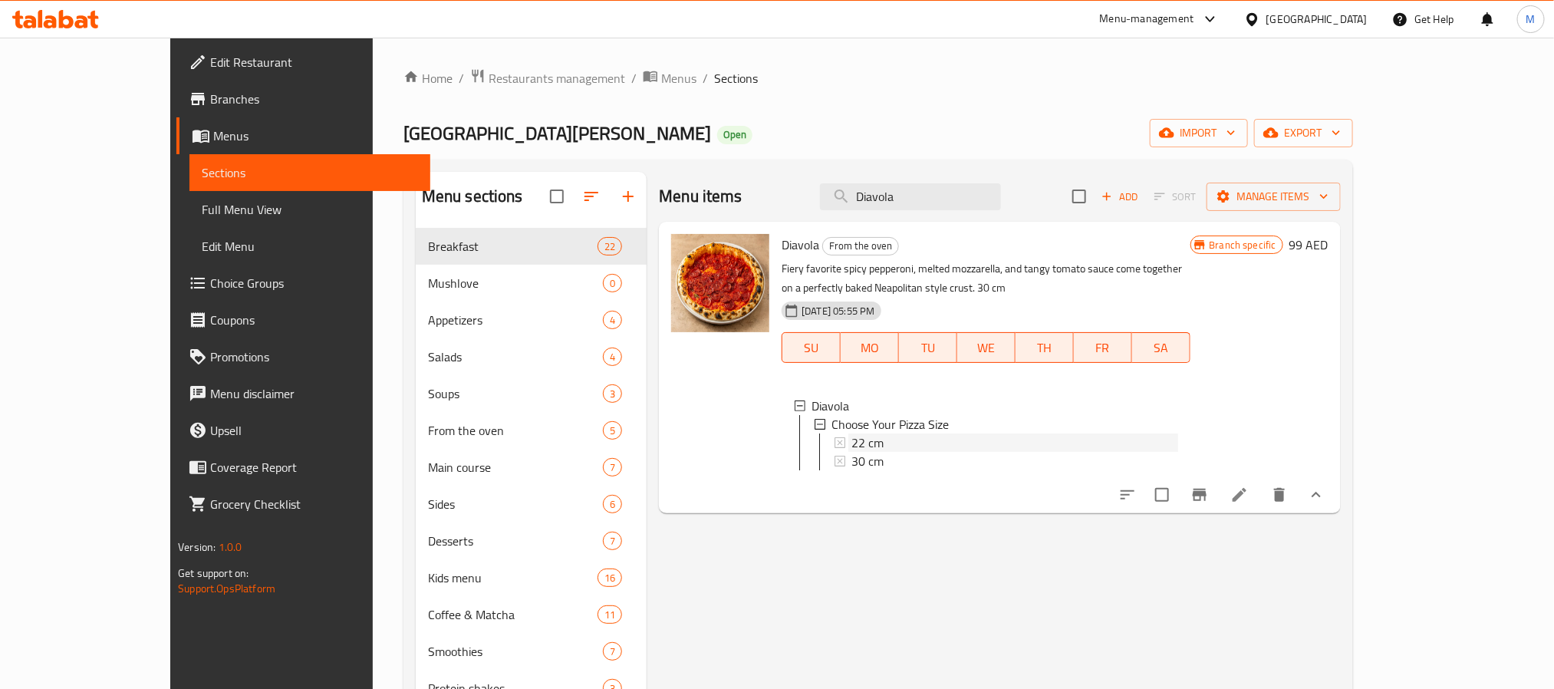
click at [851, 438] on span "22 cm" at bounding box center [867, 442] width 32 height 18
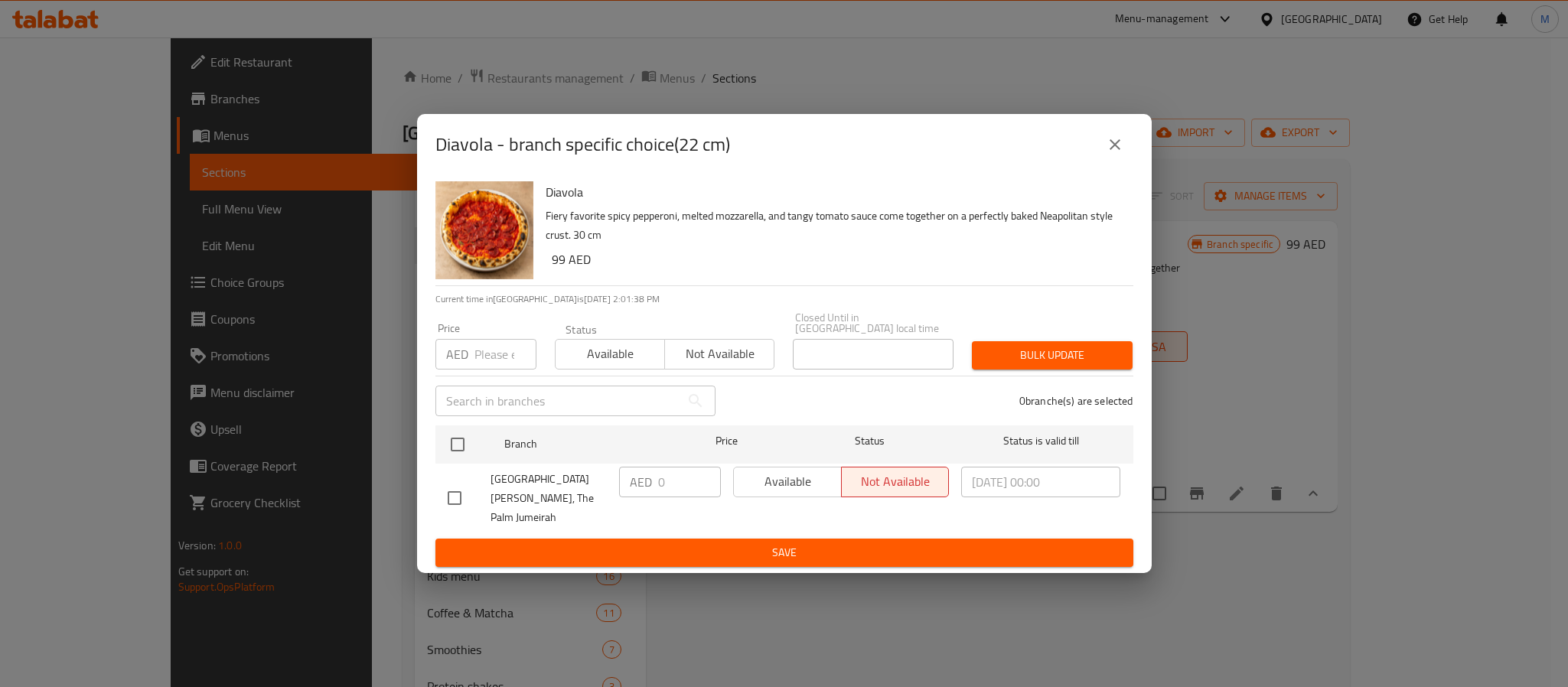
click at [1115, 148] on icon "close" at bounding box center [1114, 145] width 18 height 18
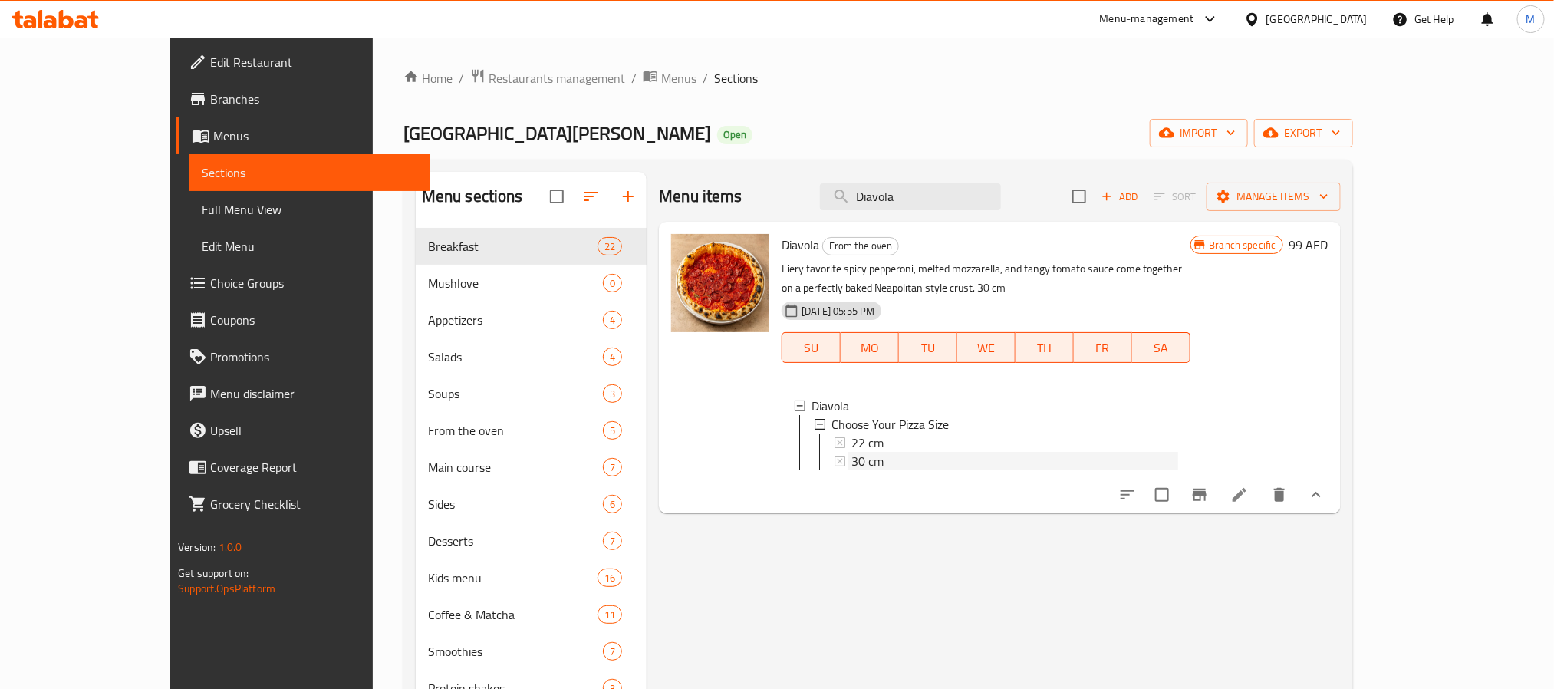
click at [851, 456] on span "30 cm" at bounding box center [867, 461] width 32 height 18
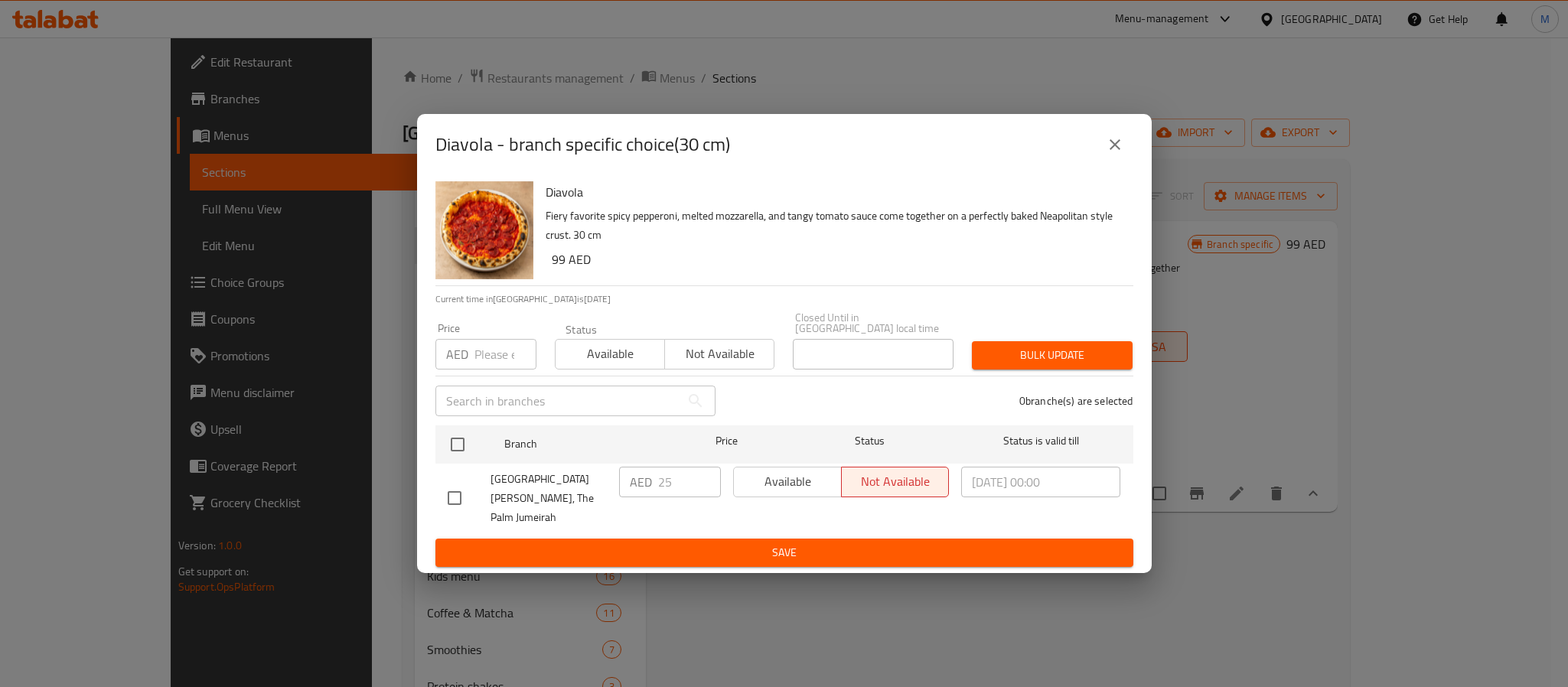
click at [1118, 150] on icon "close" at bounding box center [1114, 145] width 18 height 18
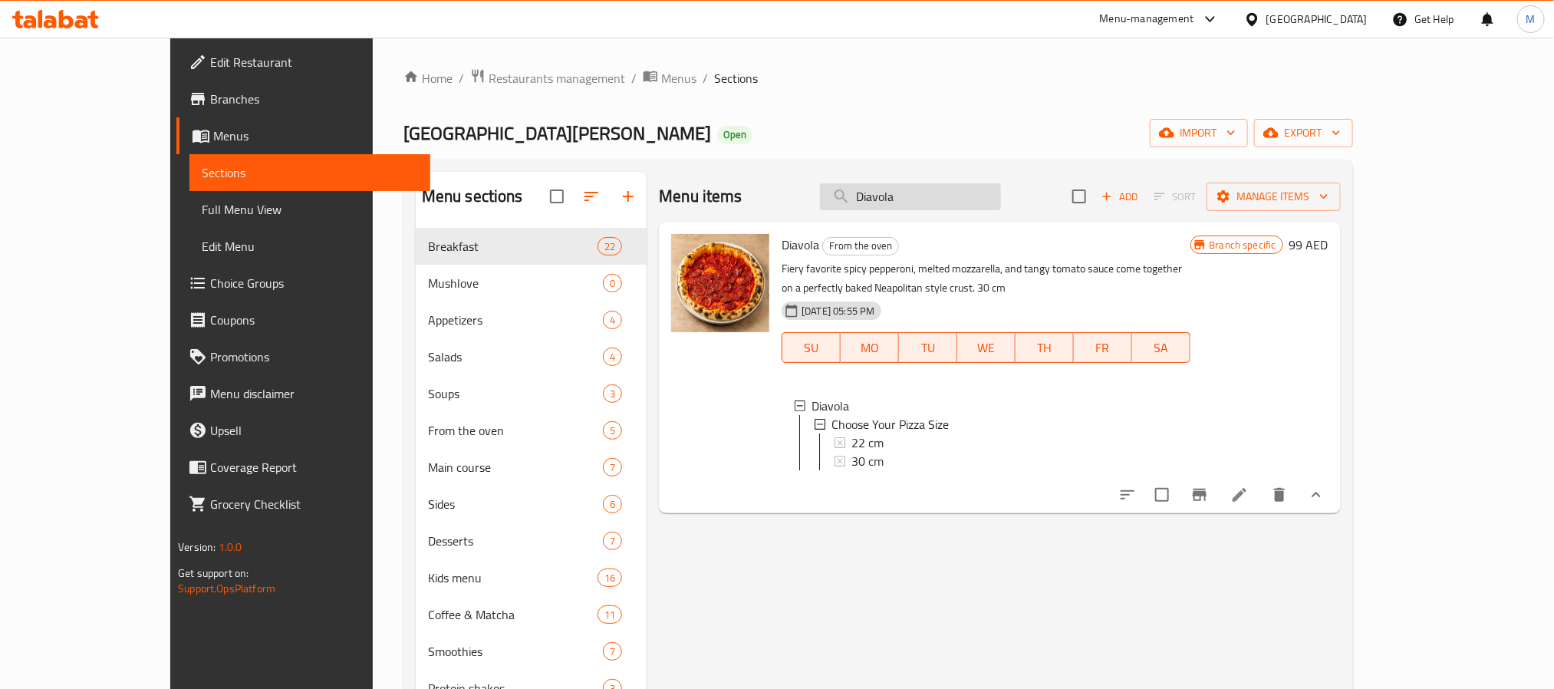
click at [1001, 198] on input "Diavola" at bounding box center [910, 196] width 181 height 27
paste input "French Fries With Ketchup"
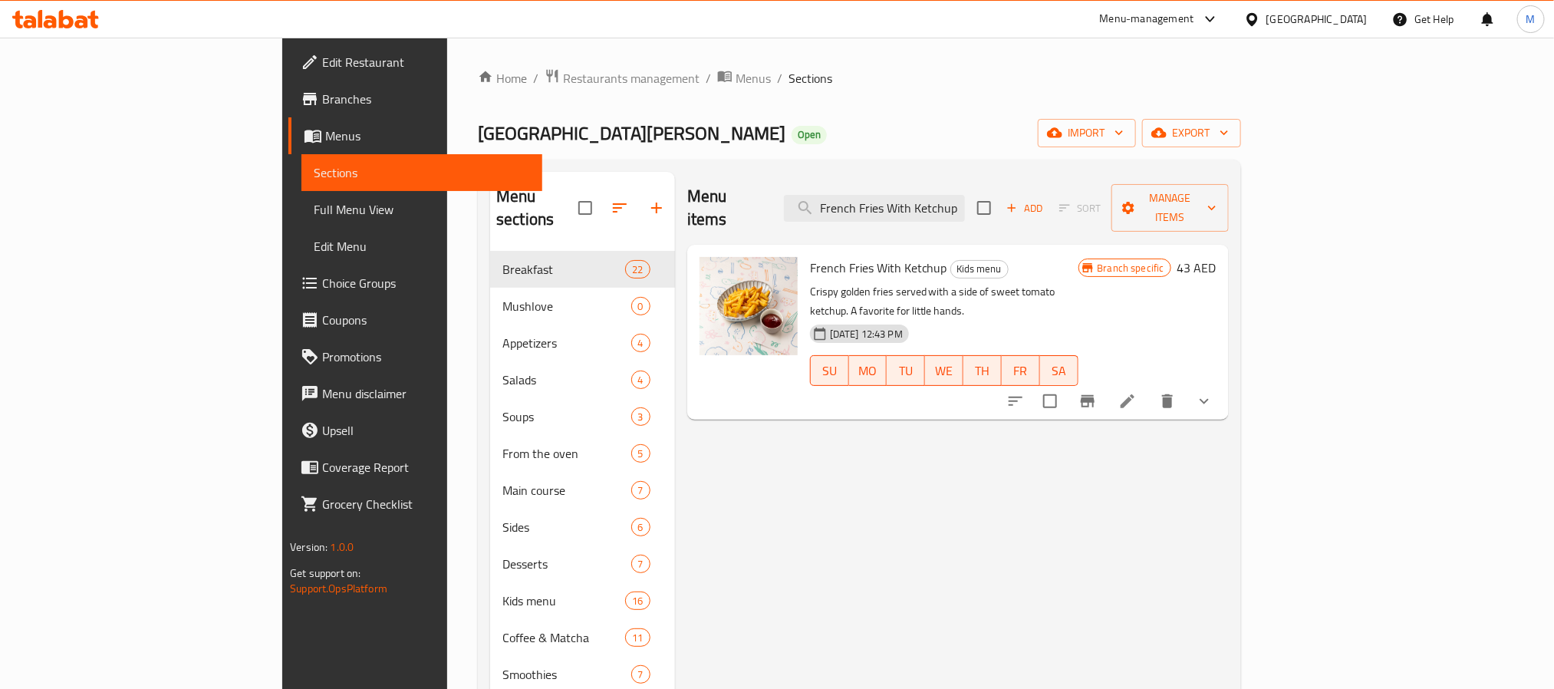
click at [1214, 392] on icon "show more" at bounding box center [1204, 401] width 18 height 18
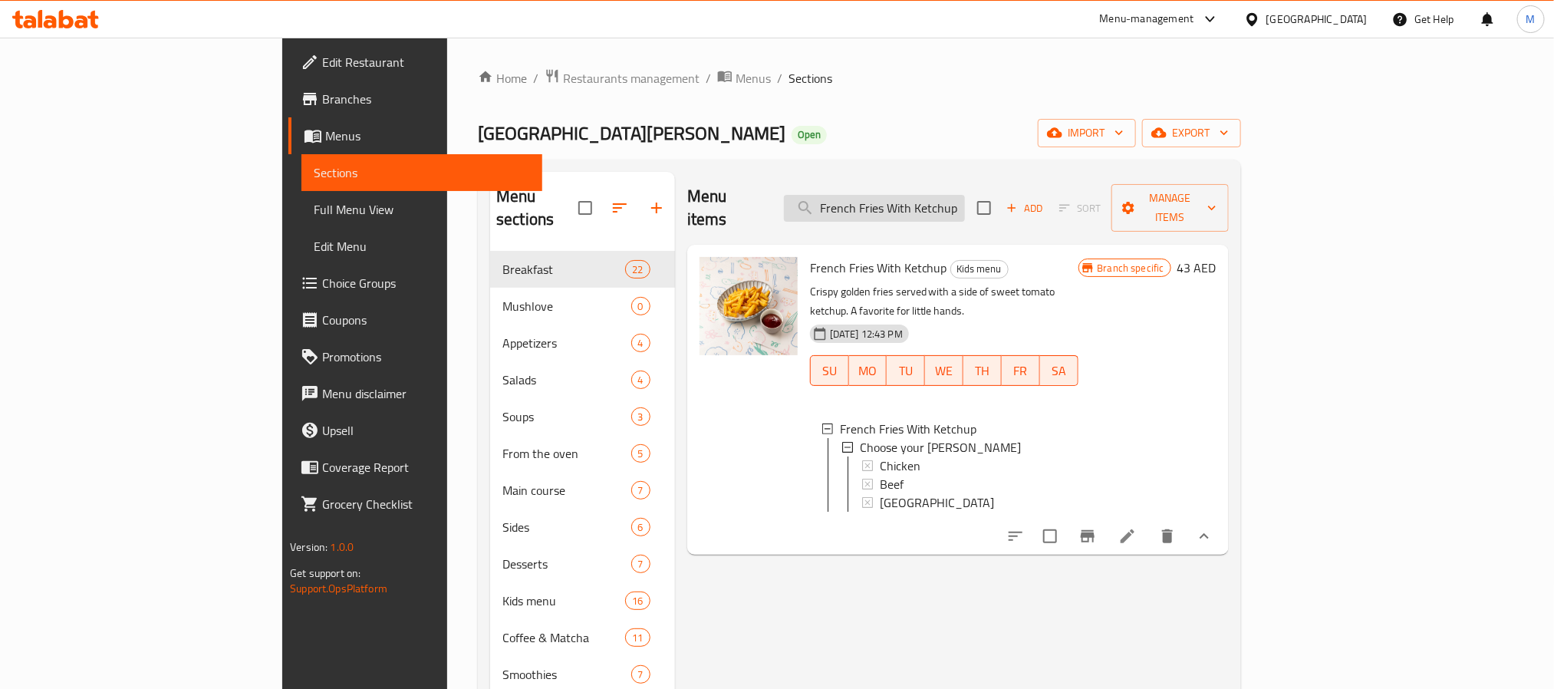
click at [965, 207] on input "French Fries With Ketchup" at bounding box center [874, 208] width 181 height 27
paste input "Orange Detox"
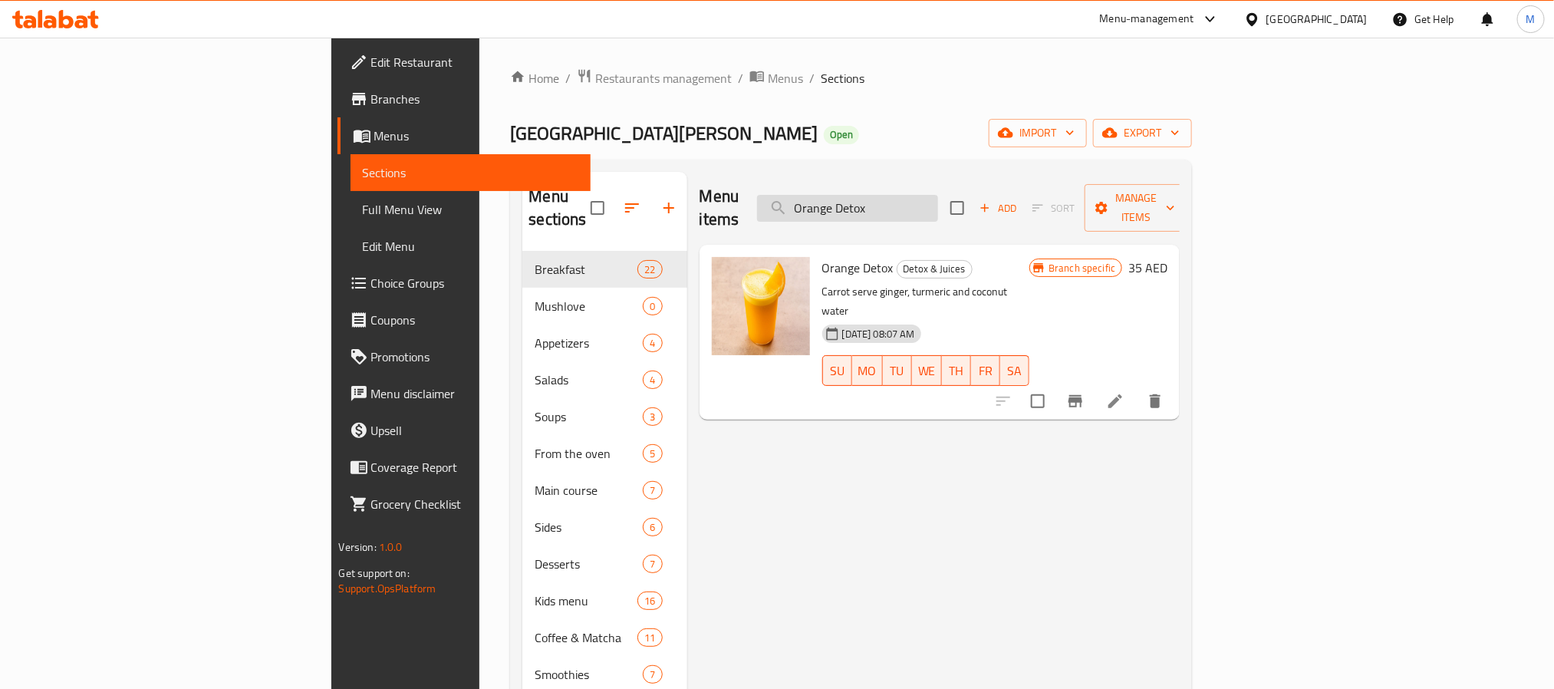
click at [938, 203] on input "Orange Detox" at bounding box center [847, 208] width 181 height 27
paste input "Al Ain Still 330 ml"
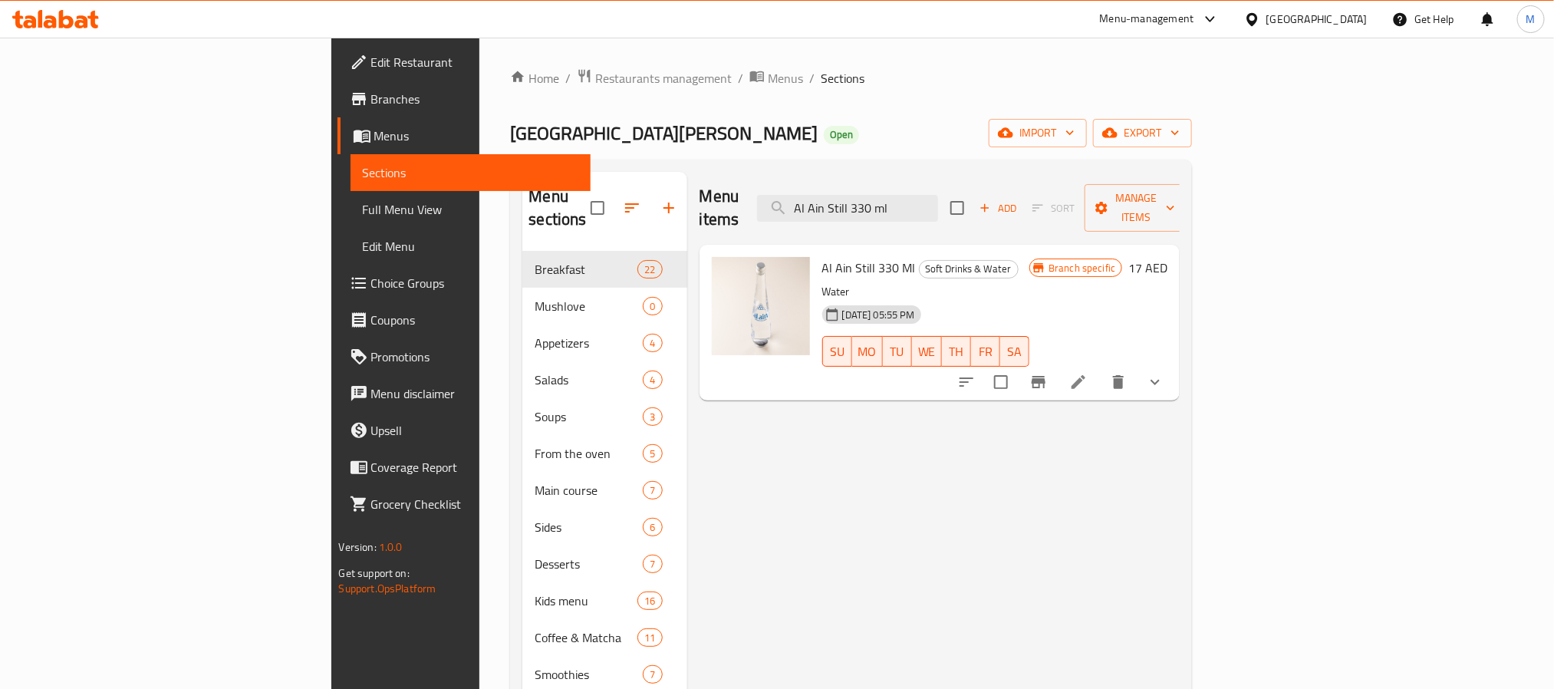
click at [1164, 373] on icon "show more" at bounding box center [1155, 382] width 18 height 18
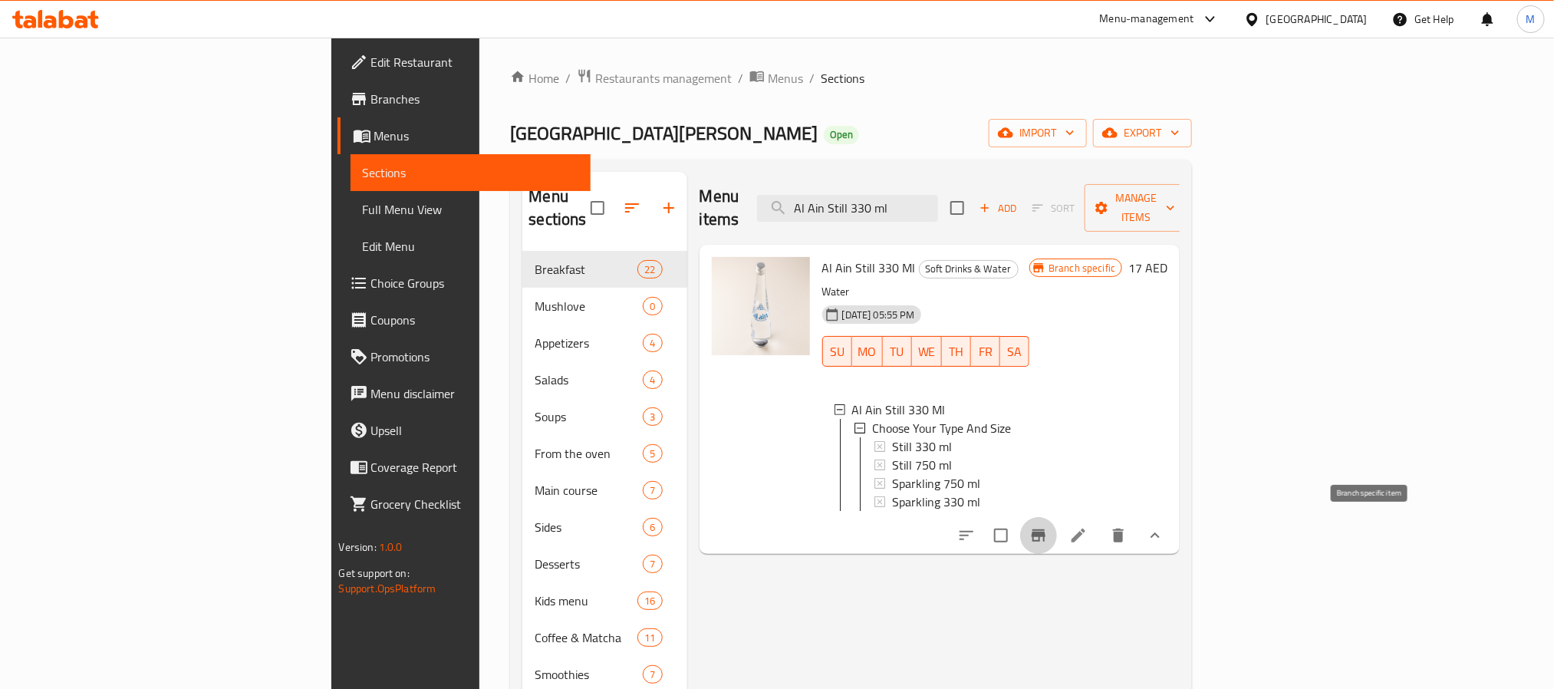
click at [1046, 529] on icon "Branch-specific-item" at bounding box center [1039, 535] width 14 height 12
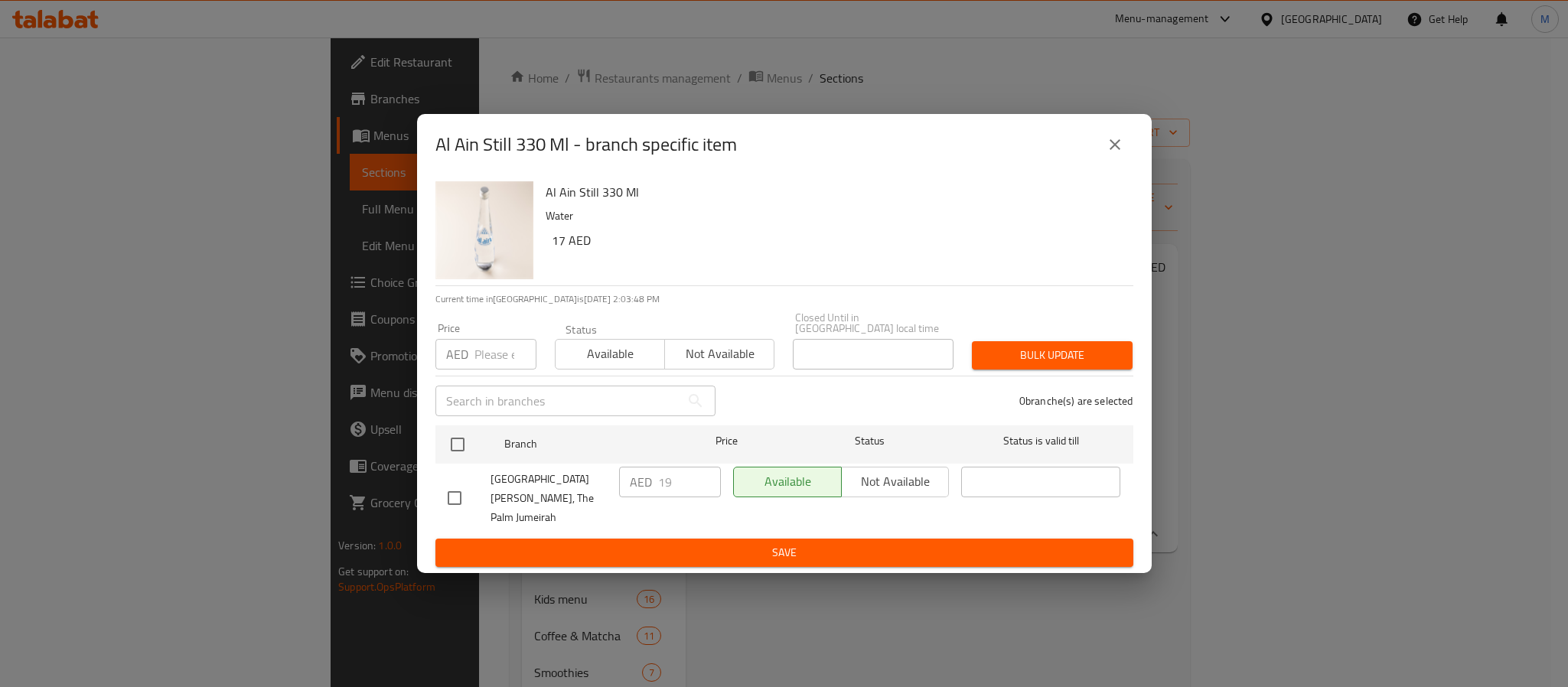
click at [1109, 153] on icon "close" at bounding box center [1114, 145] width 18 height 18
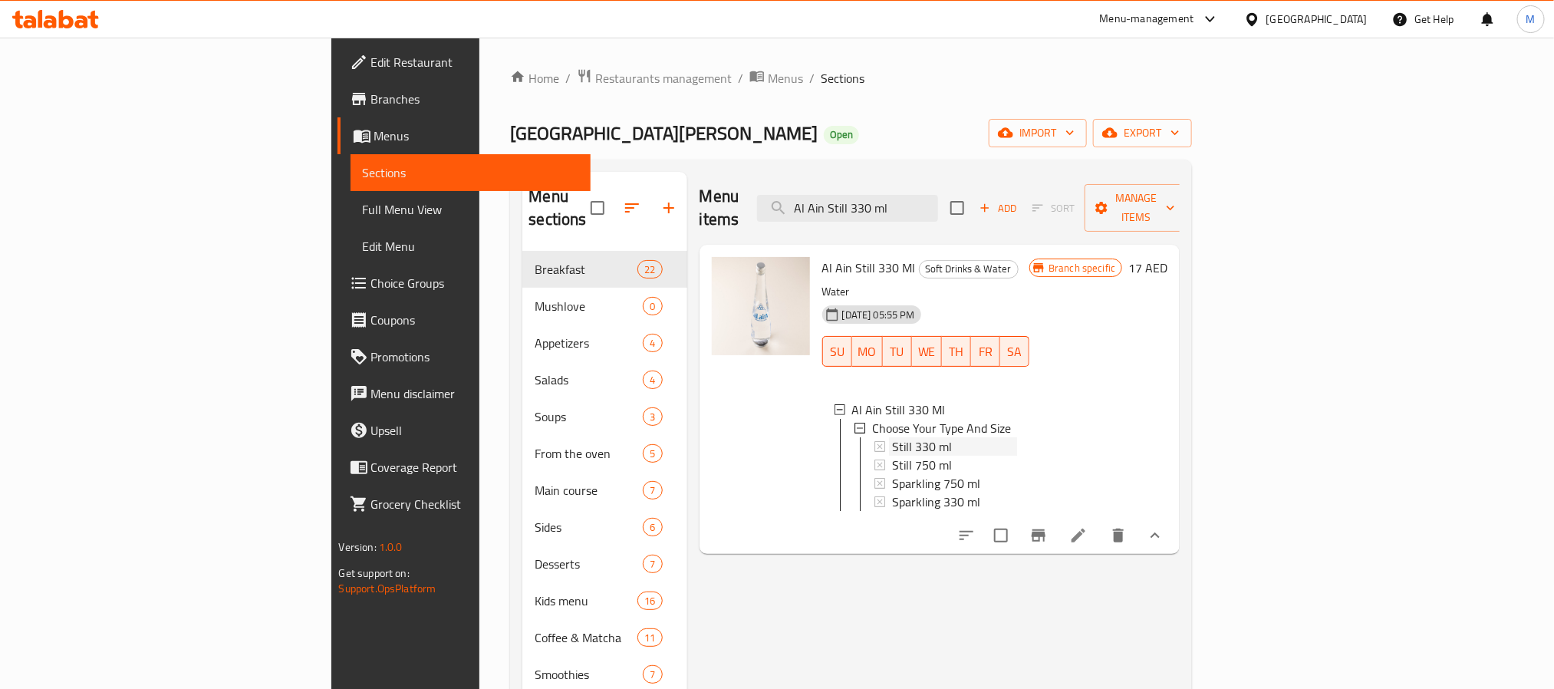
click at [892, 437] on span "Still 330 ml" at bounding box center [922, 446] width 60 height 18
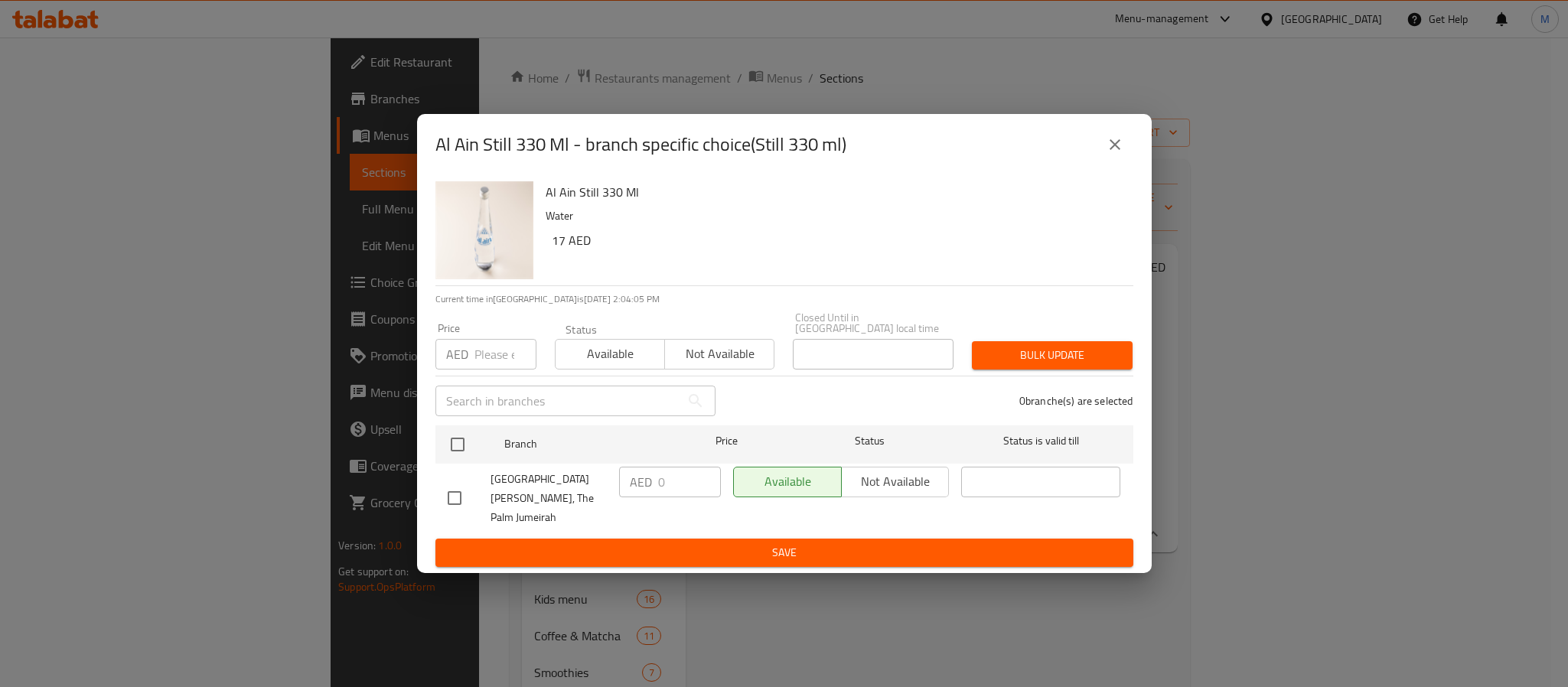
click at [1119, 154] on icon "close" at bounding box center [1114, 145] width 18 height 18
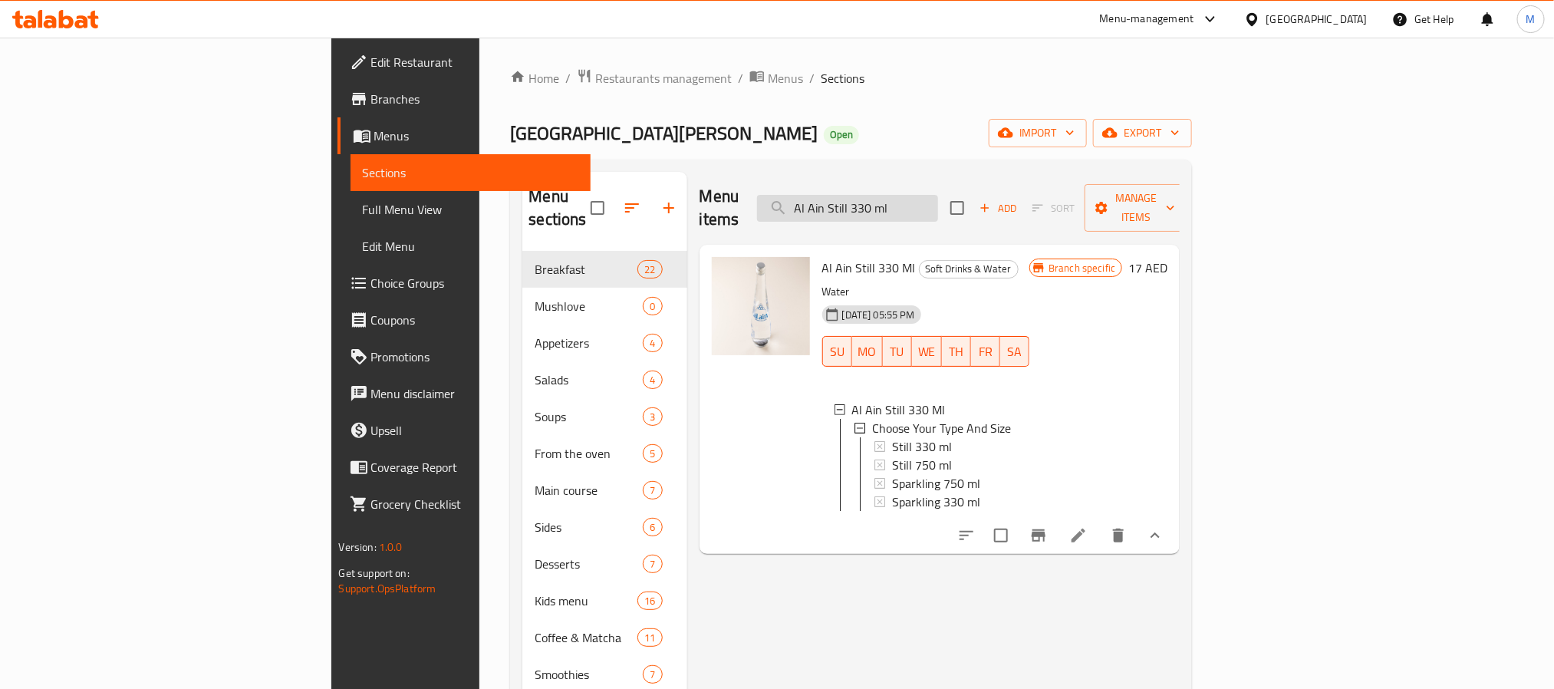
click at [938, 201] on input "Al Ain Still 330 ml" at bounding box center [847, 208] width 181 height 27
paste input "Oatmeal With Dates And Granola"
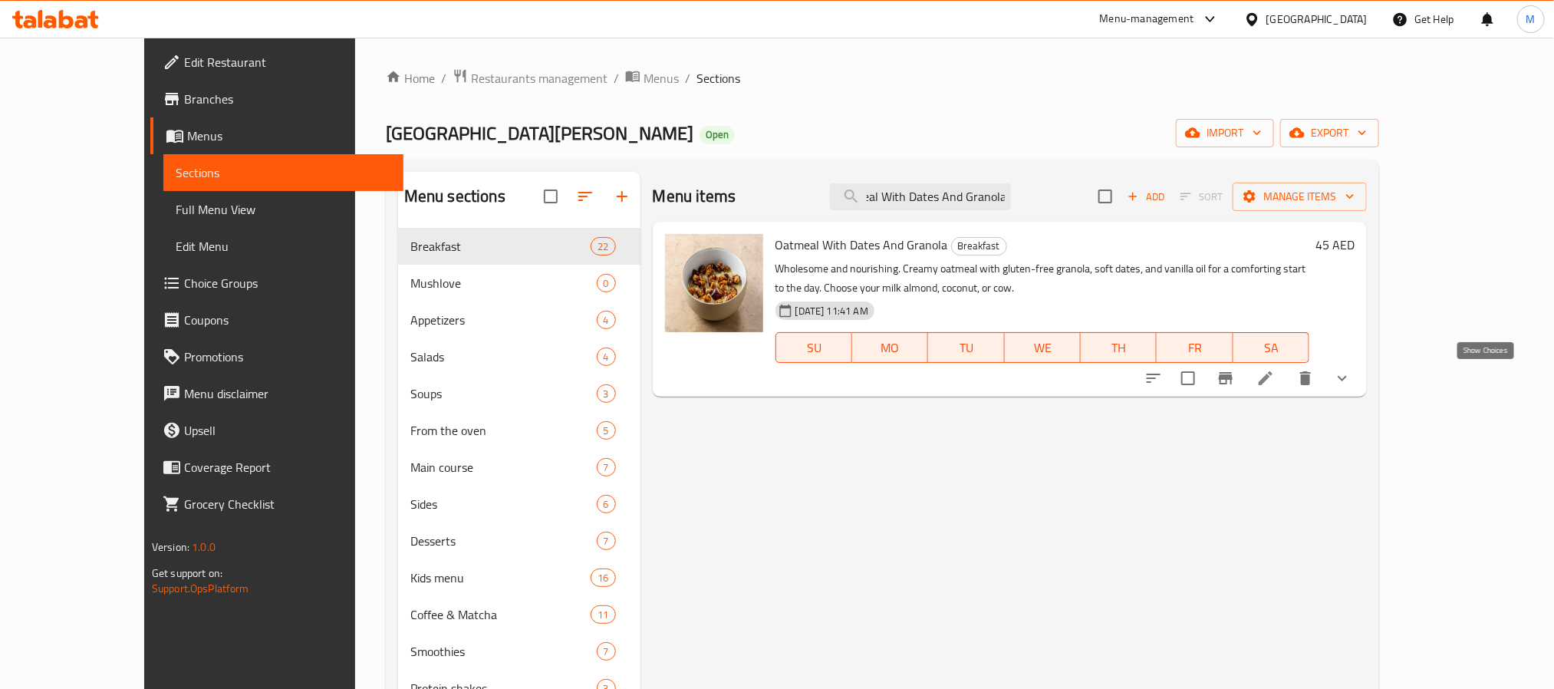
type input "Oatmeal With Dates And Granola"
click at [1352, 374] on icon "show more" at bounding box center [1342, 378] width 18 height 18
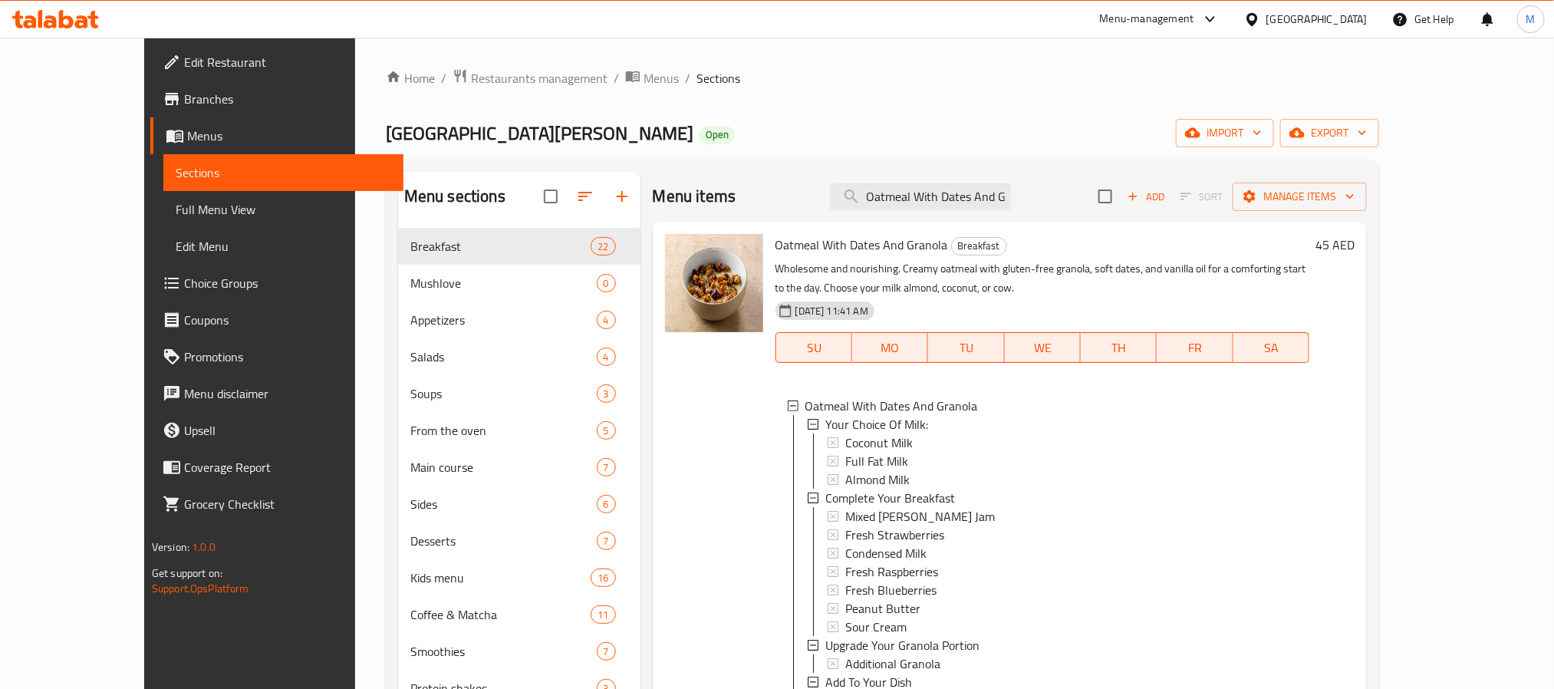
click at [1303, 11] on div "[GEOGRAPHIC_DATA]" at bounding box center [1316, 19] width 101 height 17
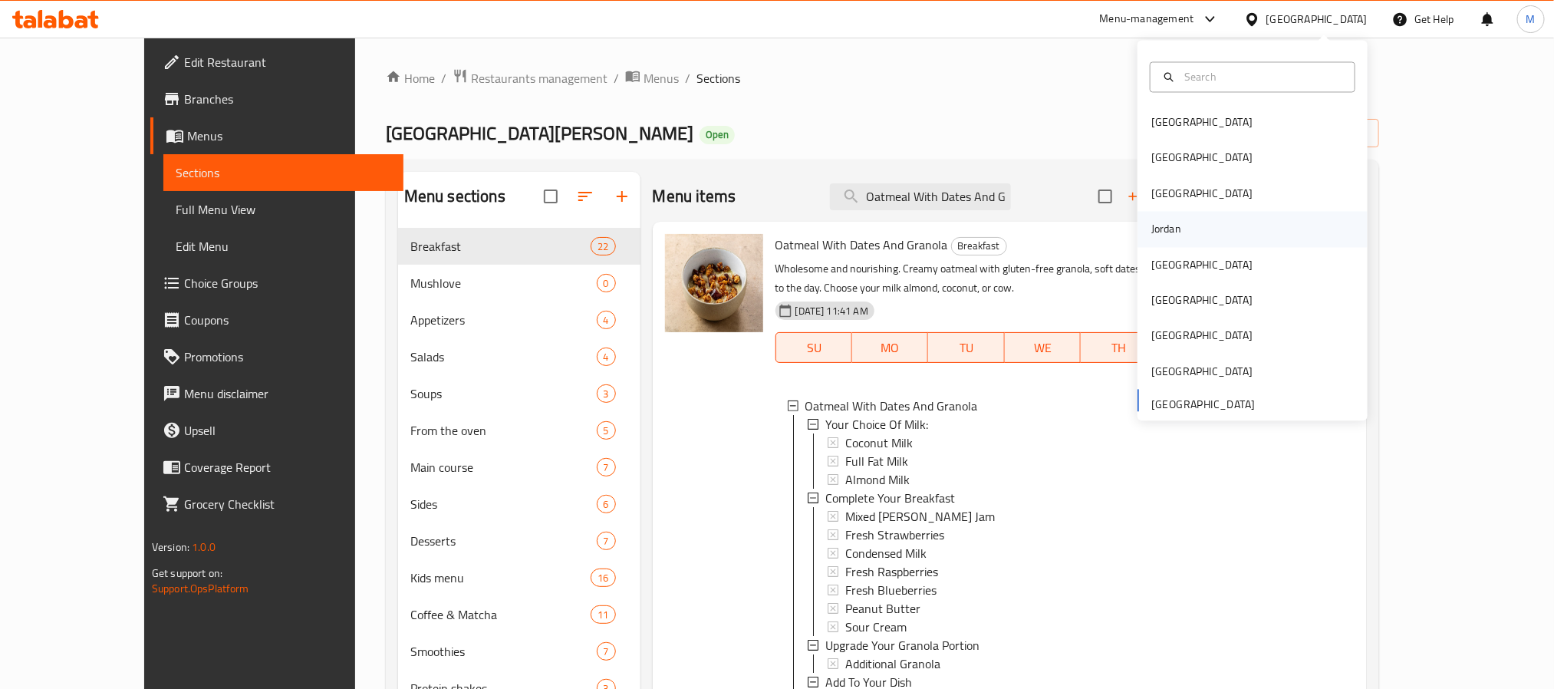
click at [1174, 224] on div "Jordan" at bounding box center [1166, 229] width 54 height 35
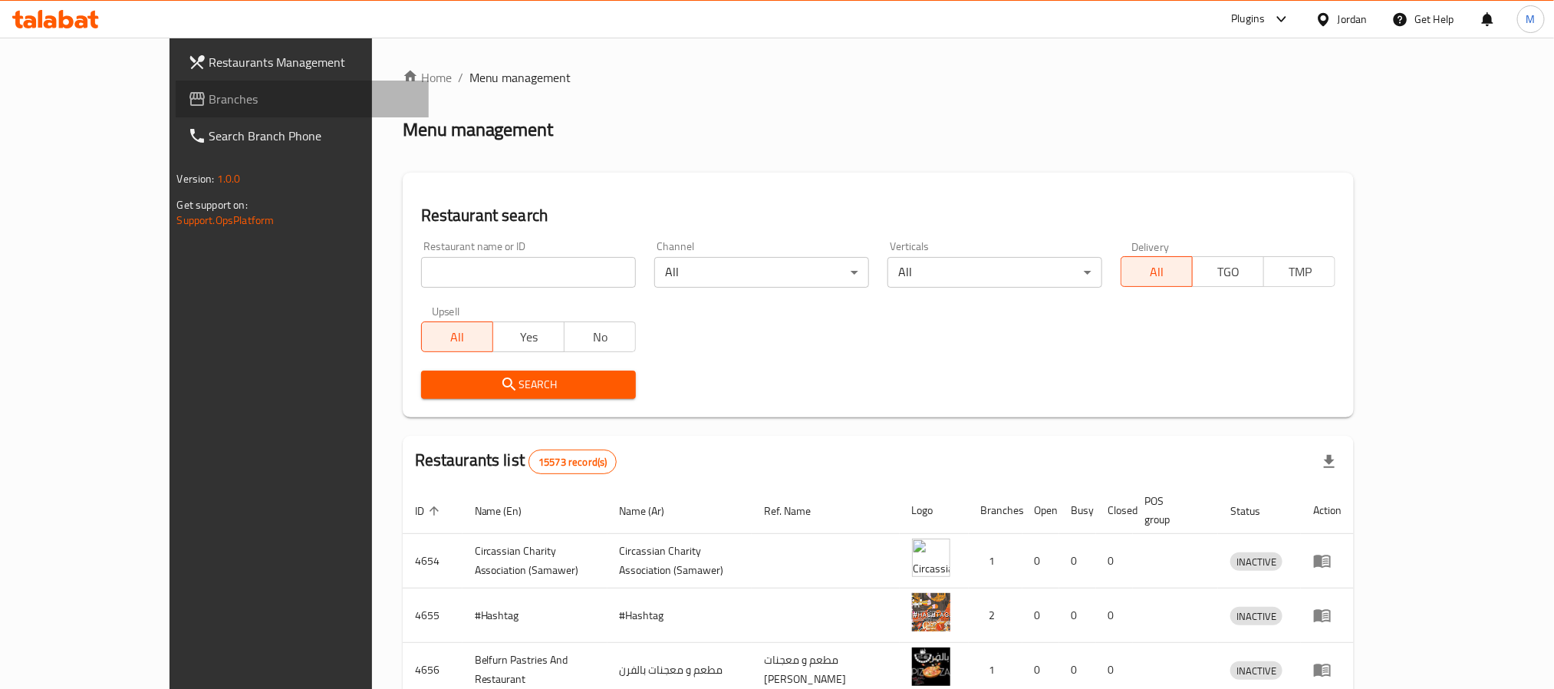
click at [209, 97] on span "Branches" at bounding box center [312, 99] width 207 height 18
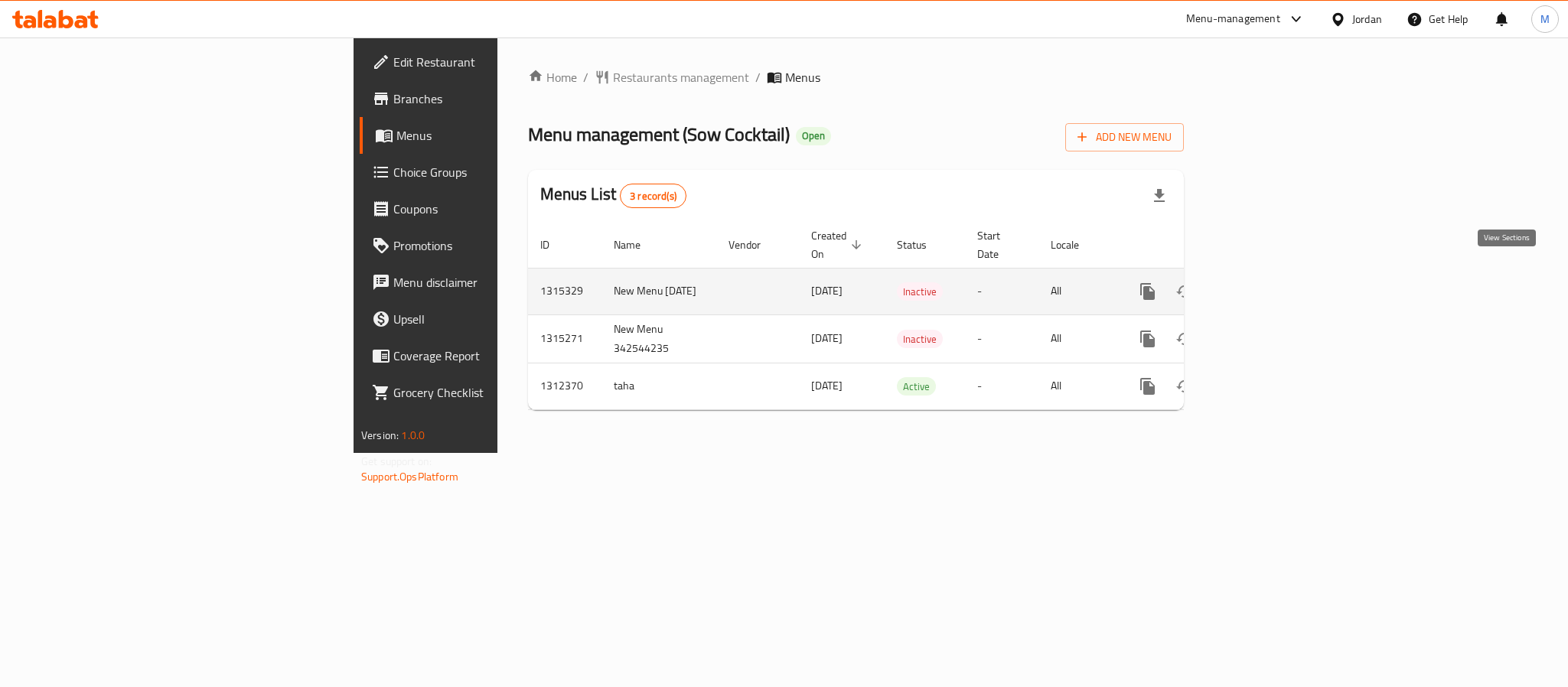
click at [1267, 282] on icon "enhanced table" at bounding box center [1258, 291] width 18 height 18
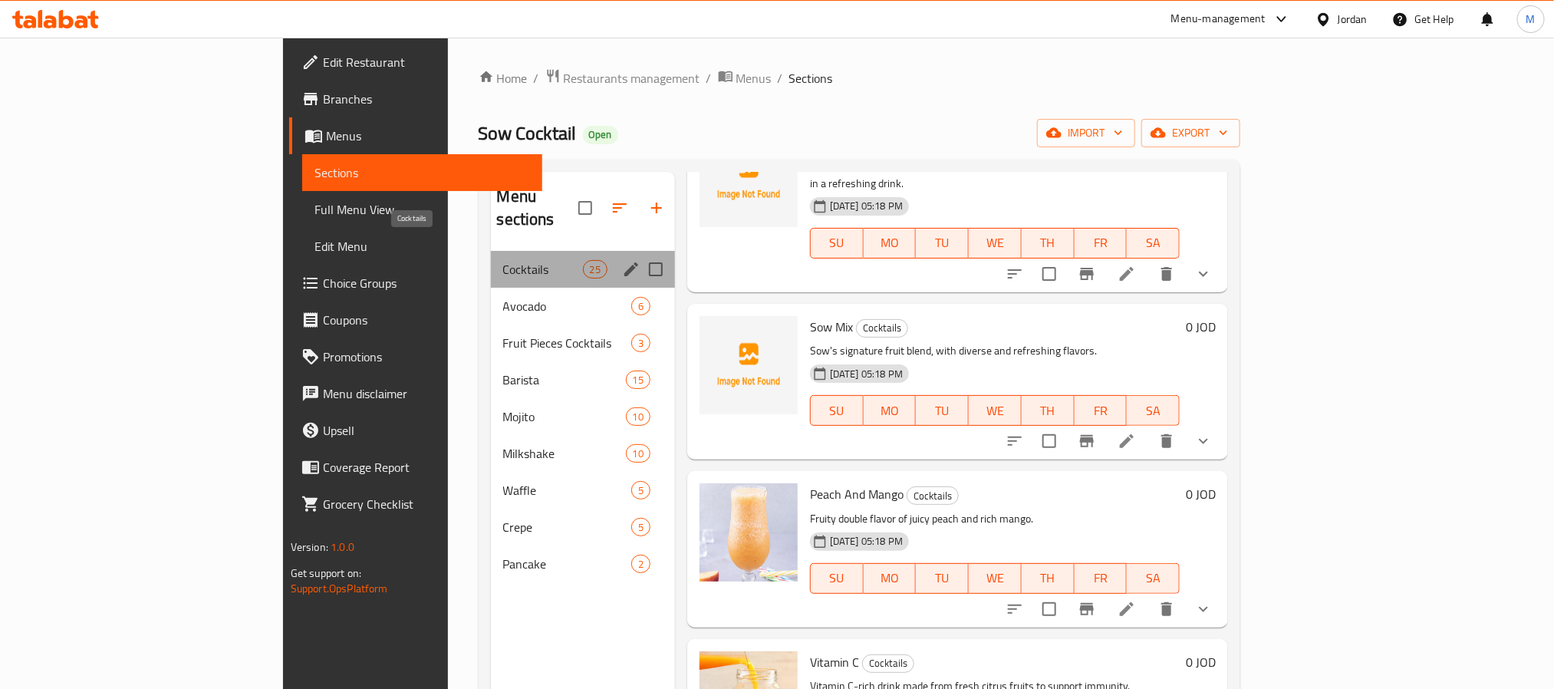
click at [503, 260] on span "Cocktails" at bounding box center [543, 269] width 80 height 18
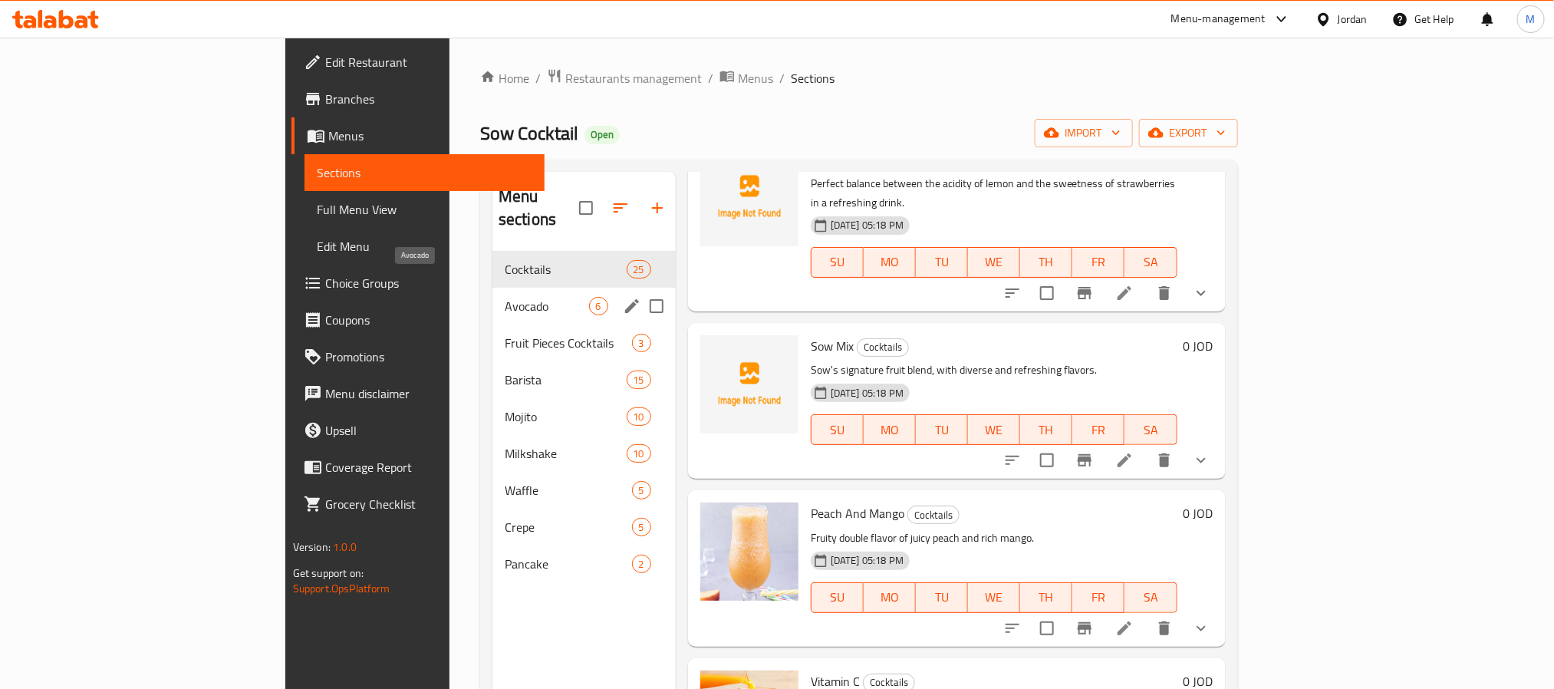
click at [505, 297] on span "Avocado" at bounding box center [547, 306] width 84 height 18
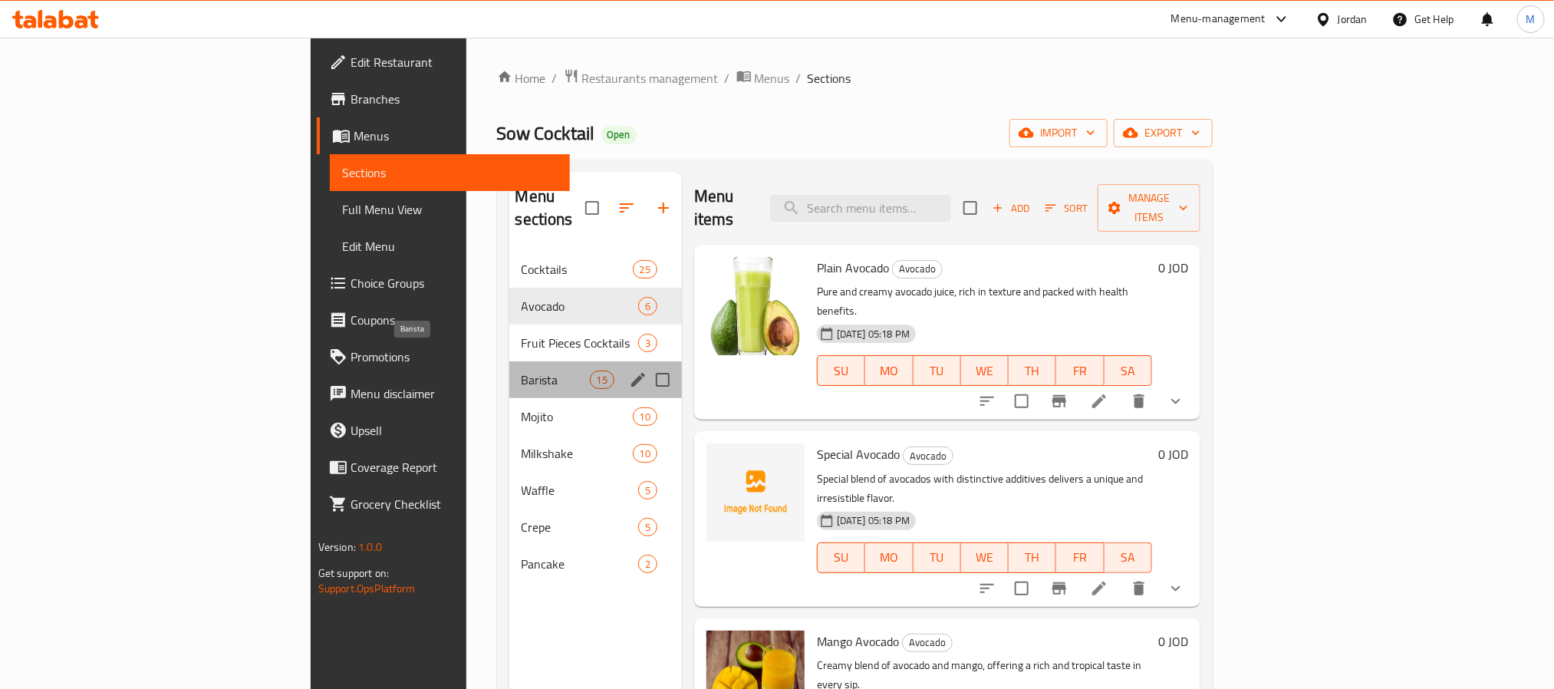
click at [522, 371] on span "Barista" at bounding box center [556, 380] width 68 height 18
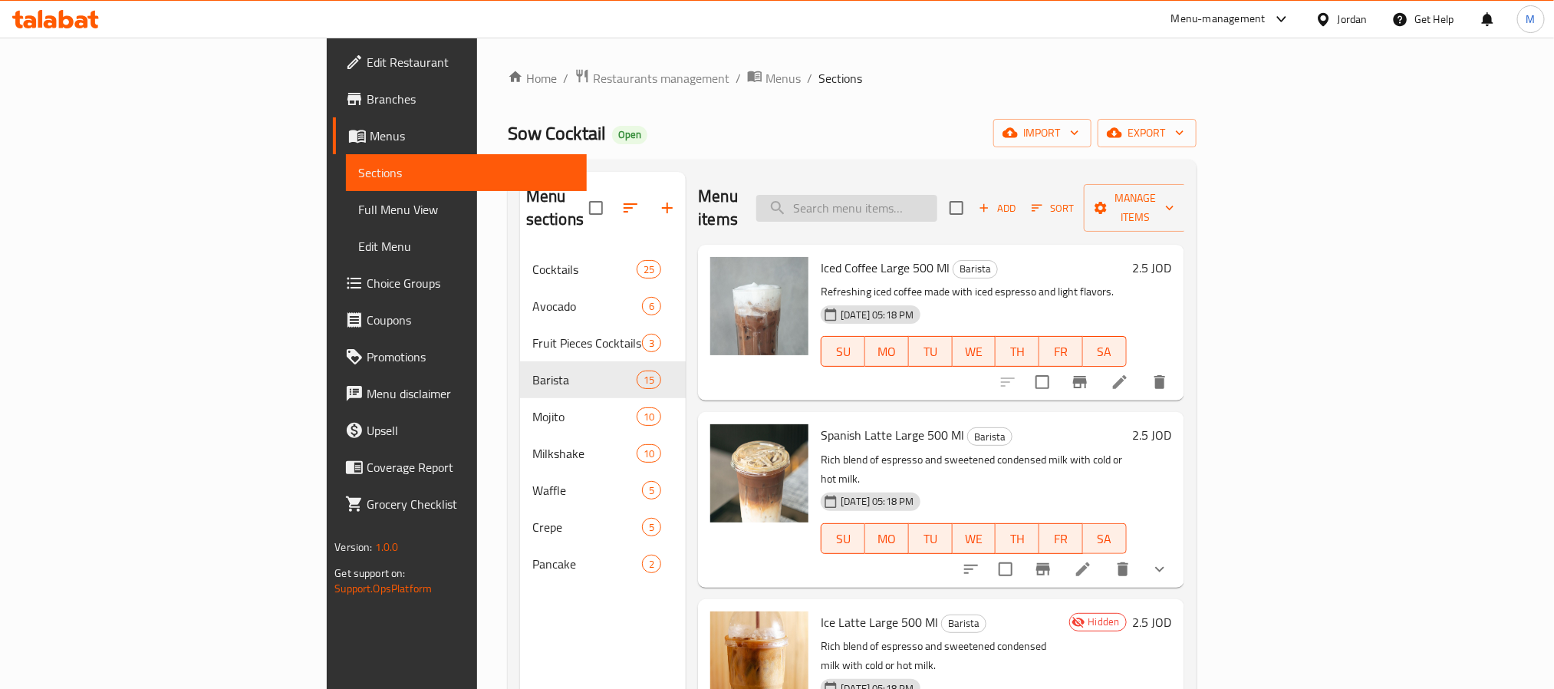
click at [937, 207] on input "search" at bounding box center [846, 208] width 181 height 27
paste input "Honey"
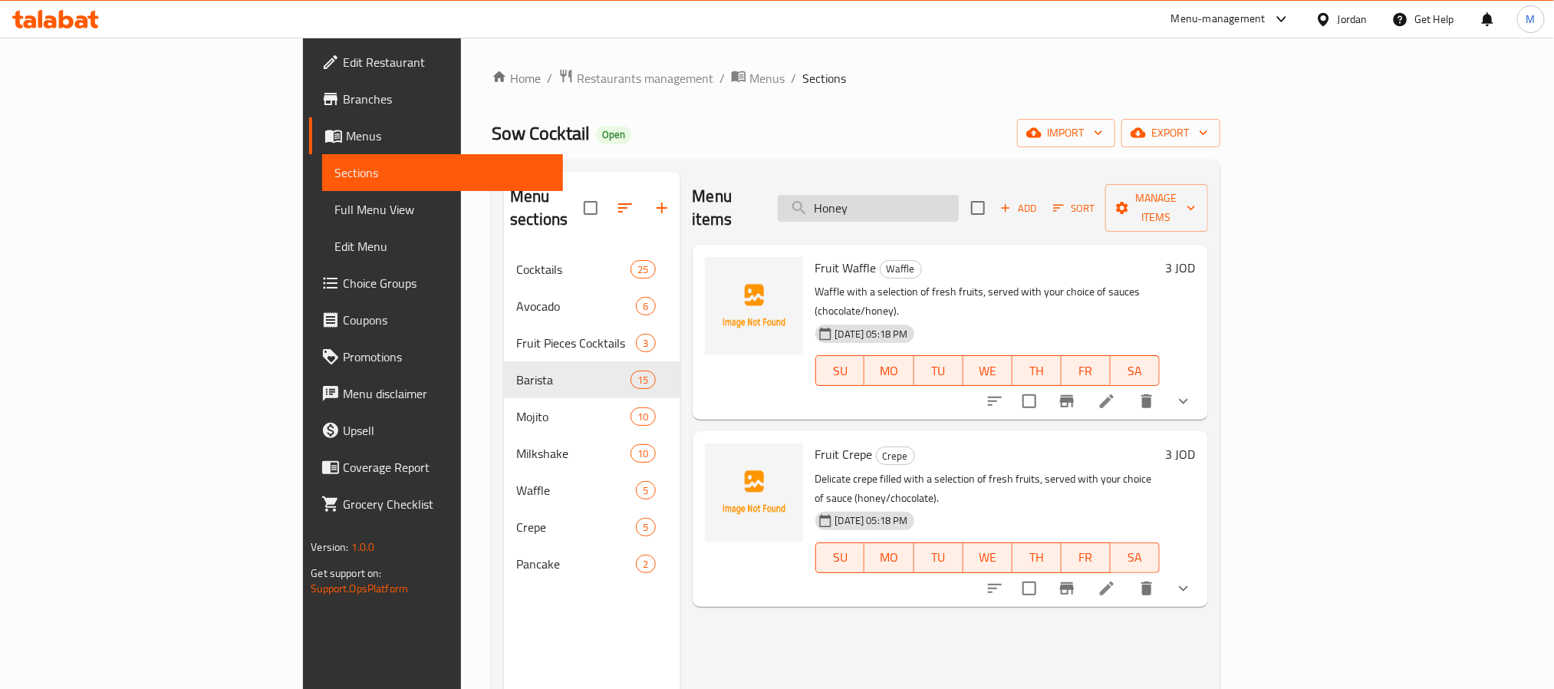
click at [959, 195] on input "Honey" at bounding box center [868, 208] width 181 height 27
paste input "Cheesecake milkshake"
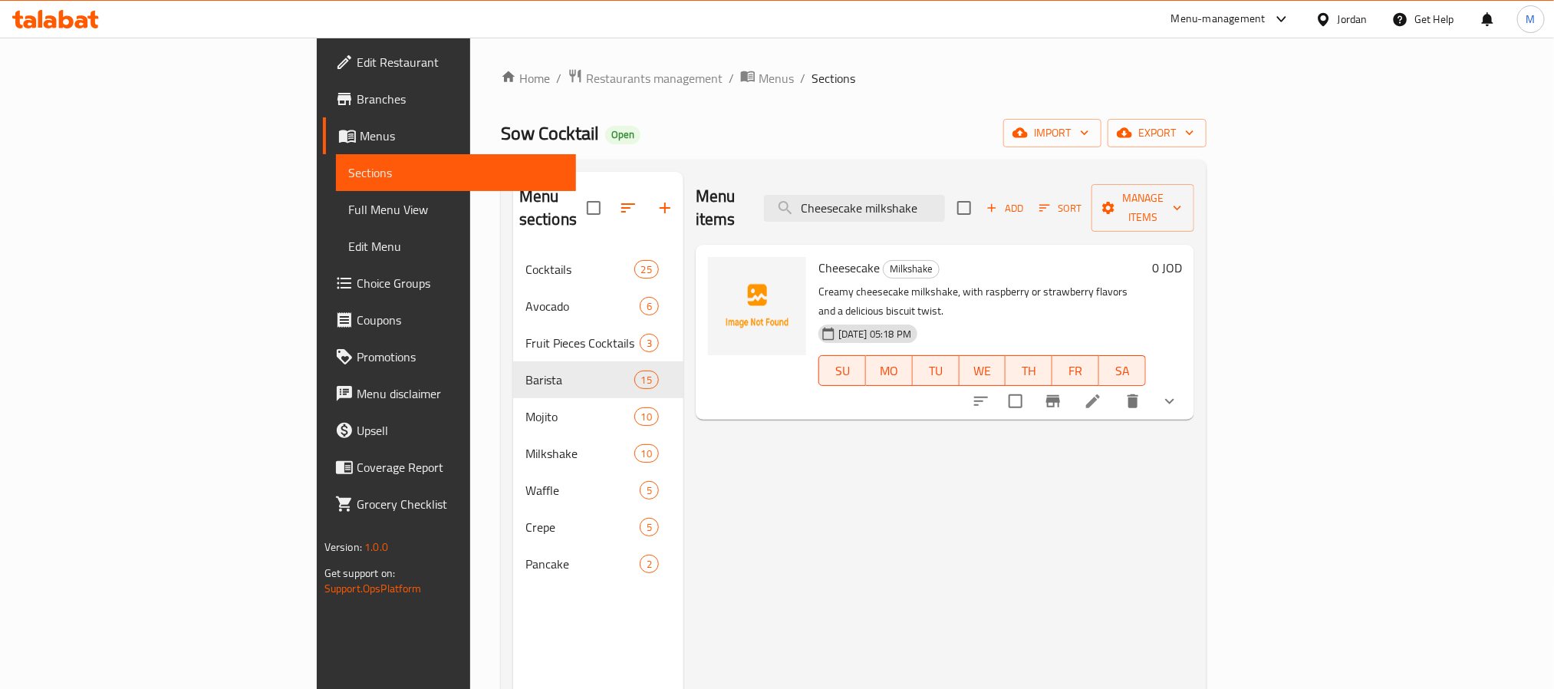
click at [818, 256] on span "Cheesecake" at bounding box center [848, 267] width 61 height 23
click at [945, 203] on input "Cheesecake milkshake" at bounding box center [854, 208] width 181 height 27
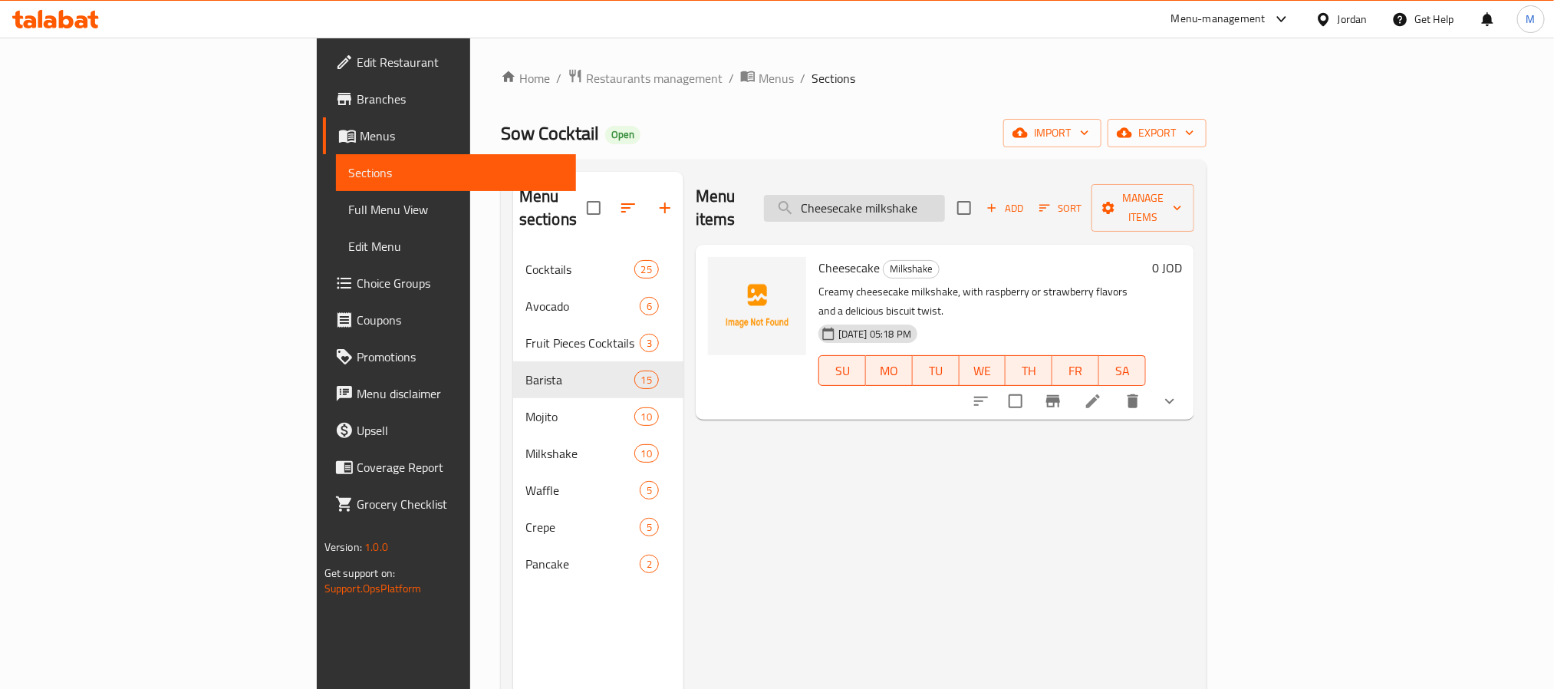
paste input "Peach"
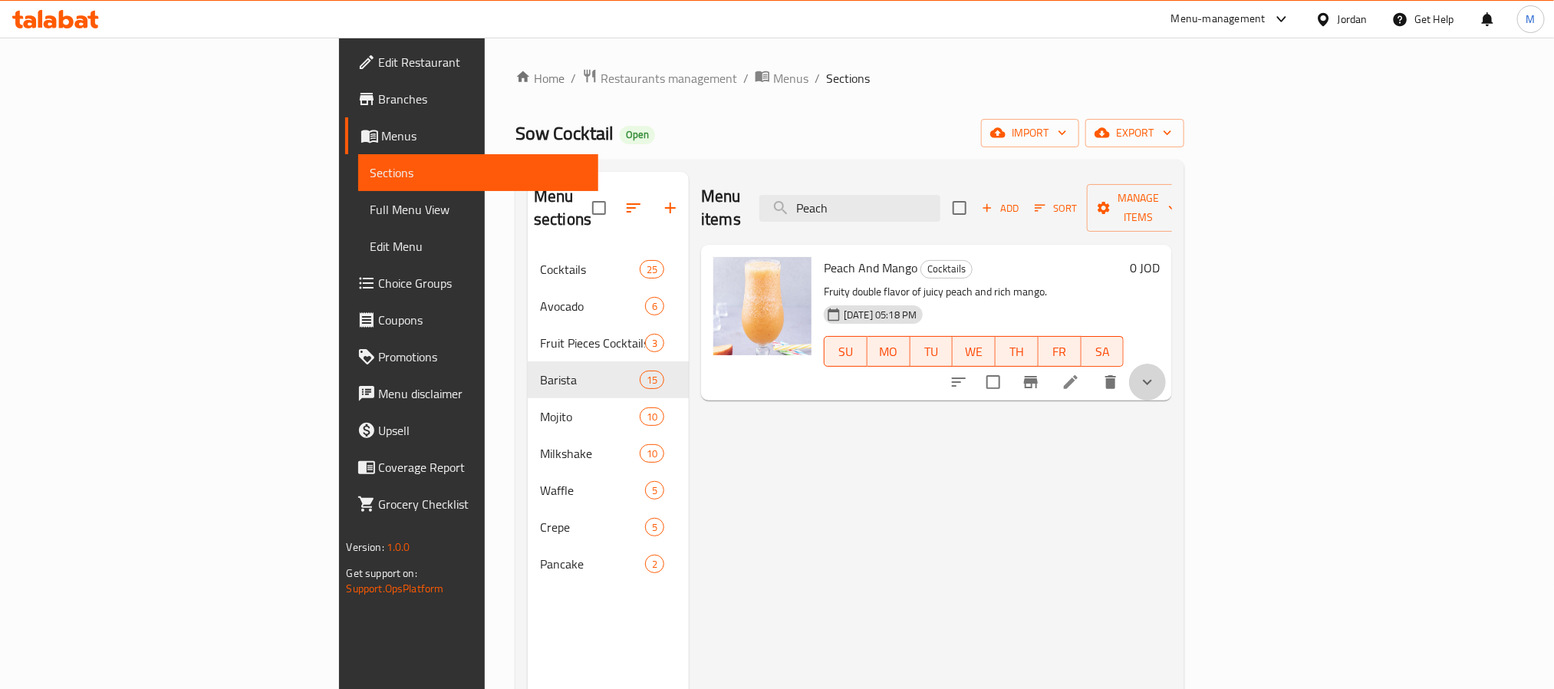
click at [1166, 371] on button "show more" at bounding box center [1147, 382] width 37 height 37
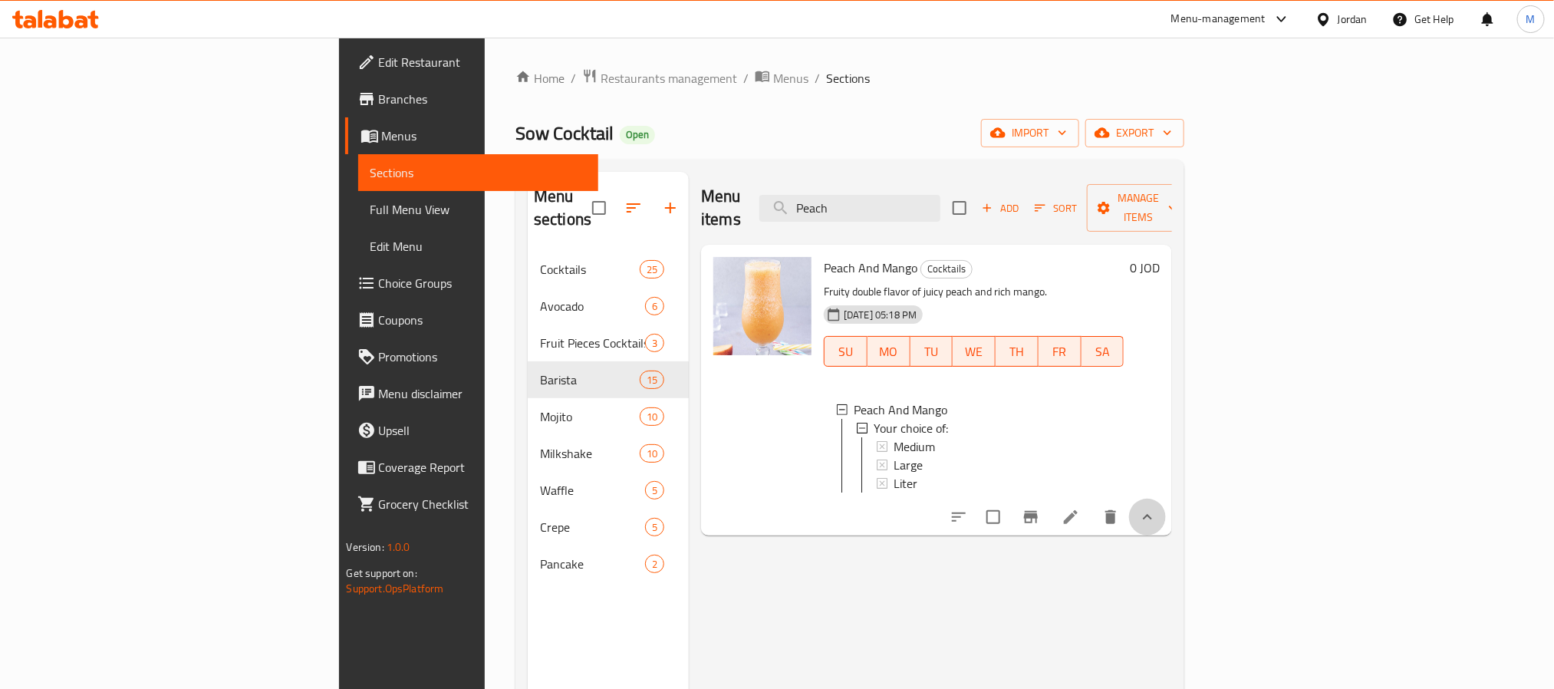
click at [1157, 514] on icon "show more" at bounding box center [1147, 517] width 18 height 18
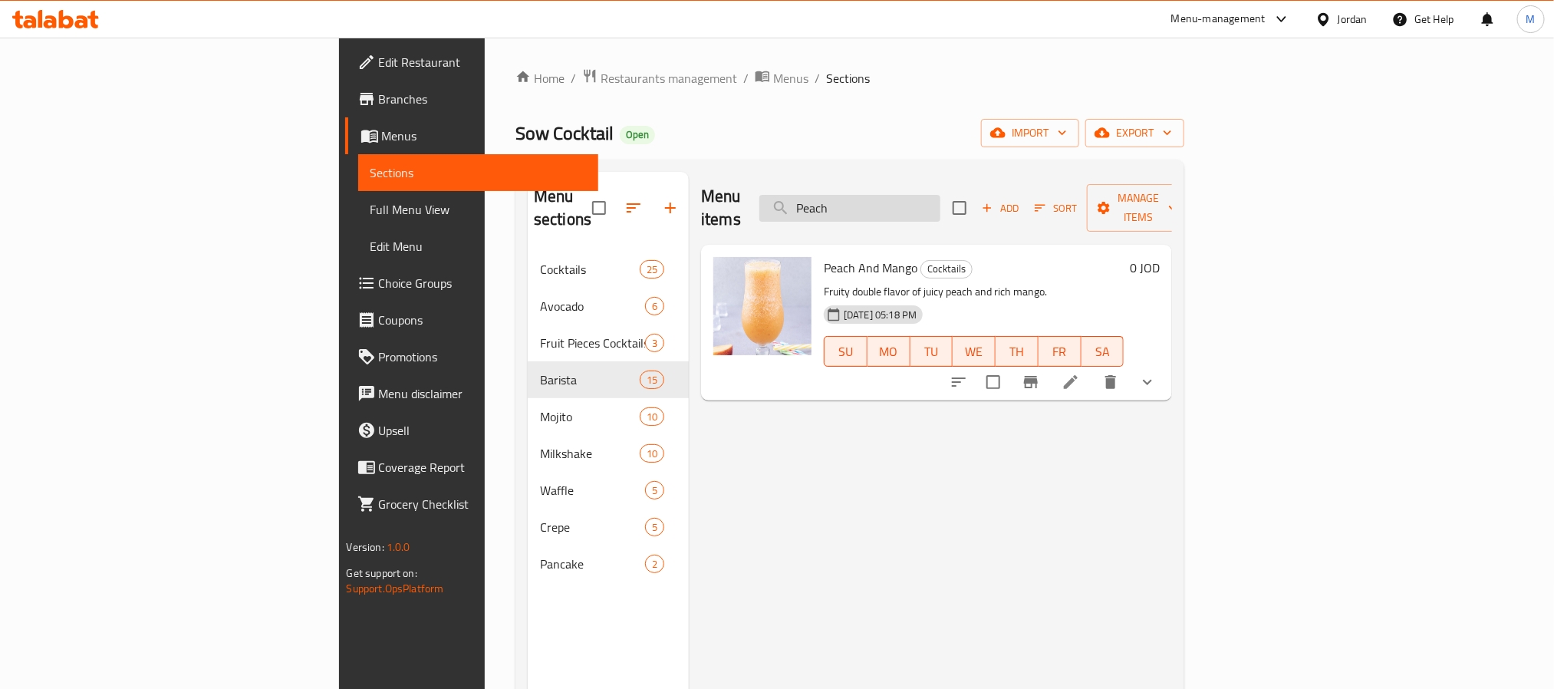
click at [940, 195] on input "Peach" at bounding box center [849, 208] width 181 height 27
paste input "Orange"
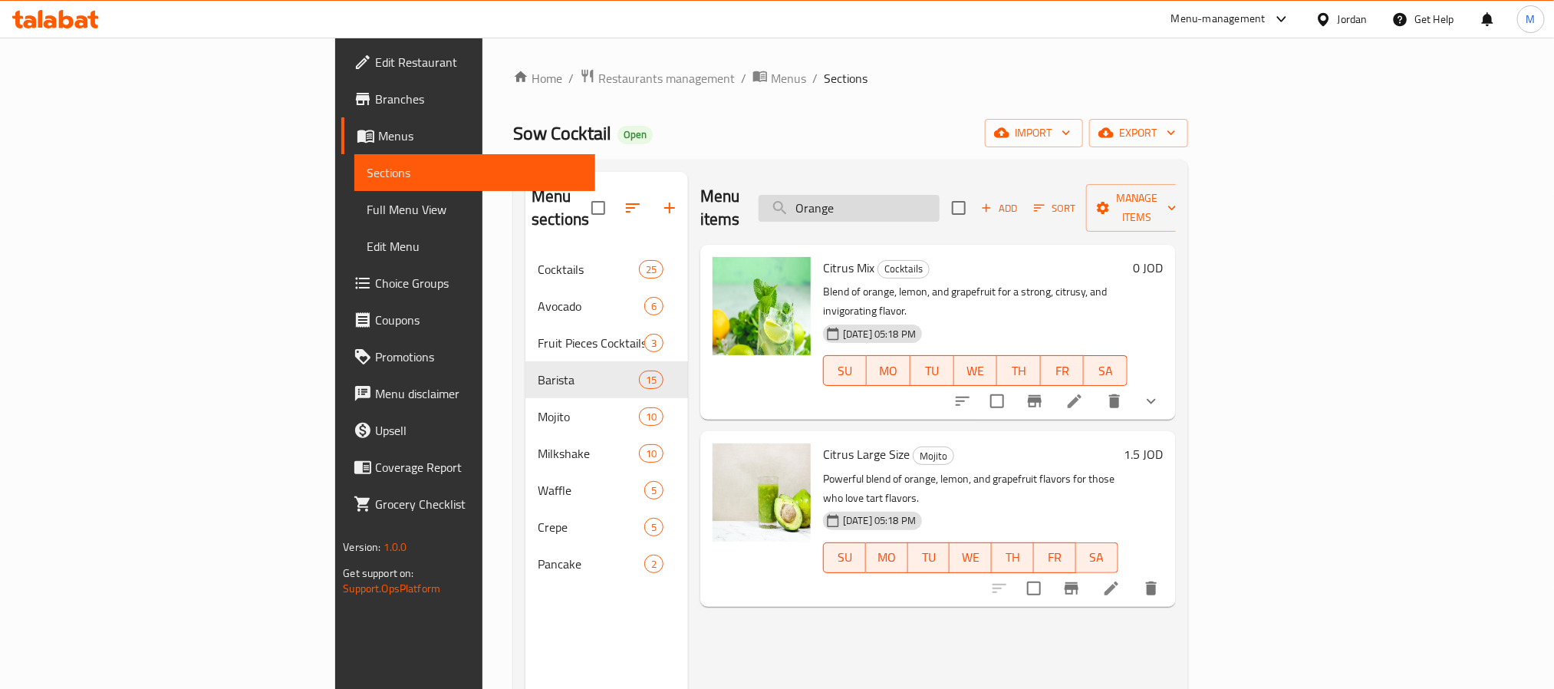
click at [940, 206] on input "Orange" at bounding box center [849, 208] width 181 height 27
paste input "Lemon"
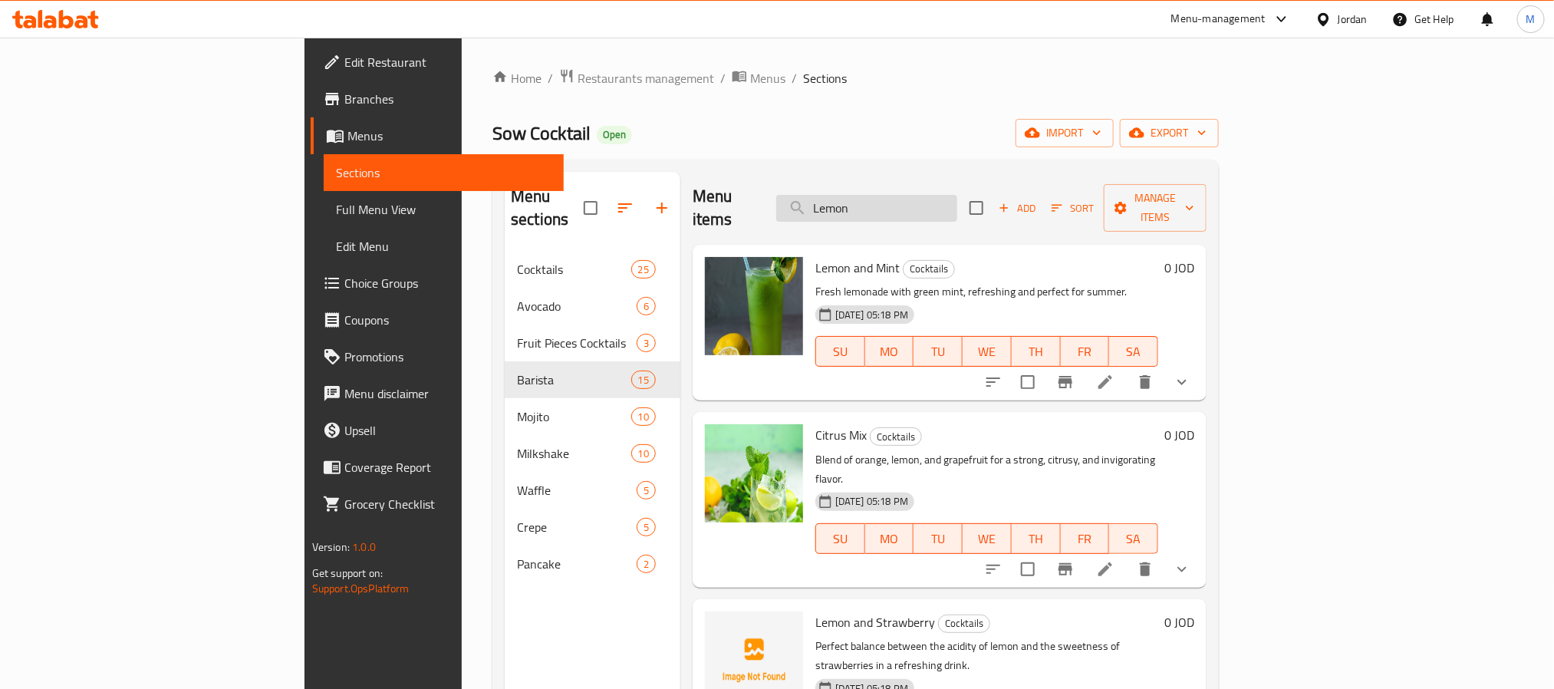
click at [957, 200] on input "Lemon" at bounding box center [866, 208] width 181 height 27
paste input "Oreo"
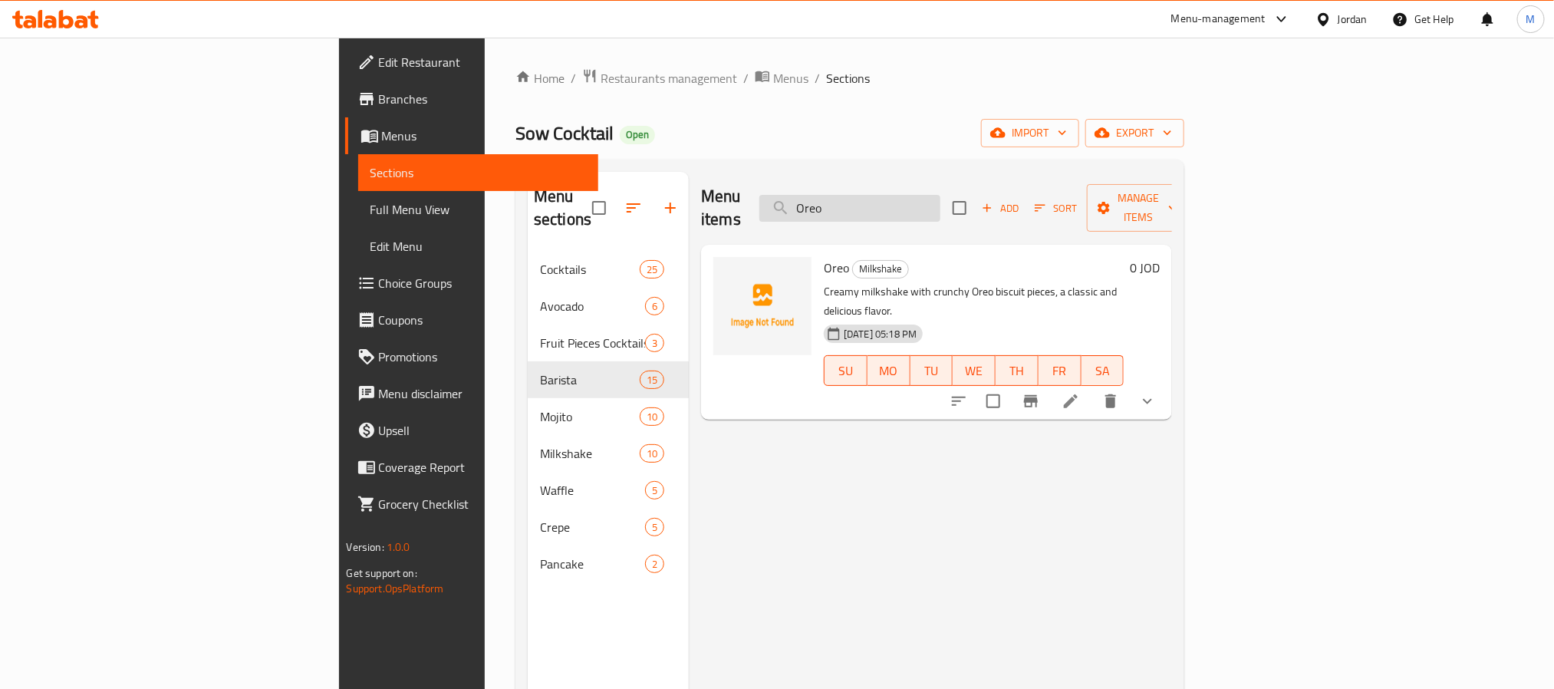
click at [940, 195] on input "Oreo" at bounding box center [849, 208] width 181 height 27
paste input "Pomegranate"
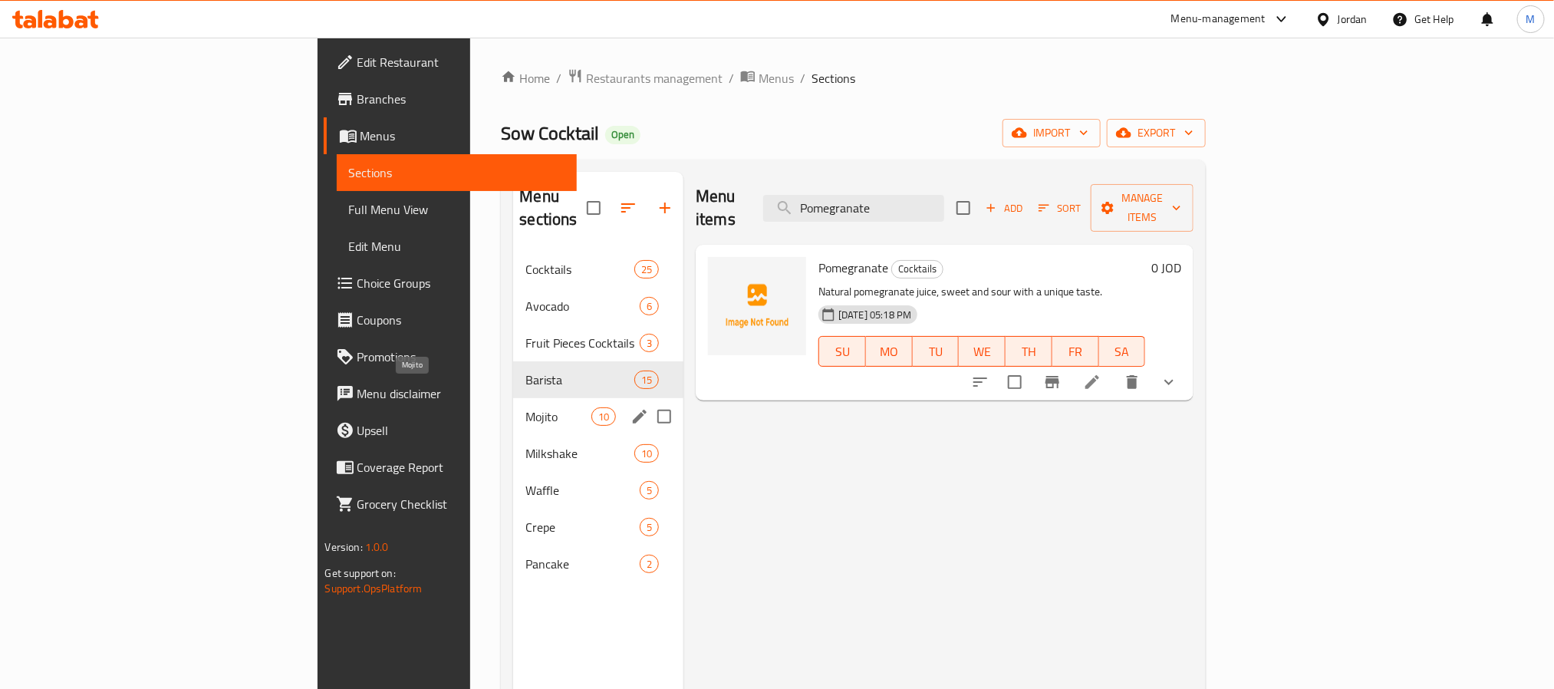
click at [525, 407] on span "Mojito" at bounding box center [557, 416] width 65 height 18
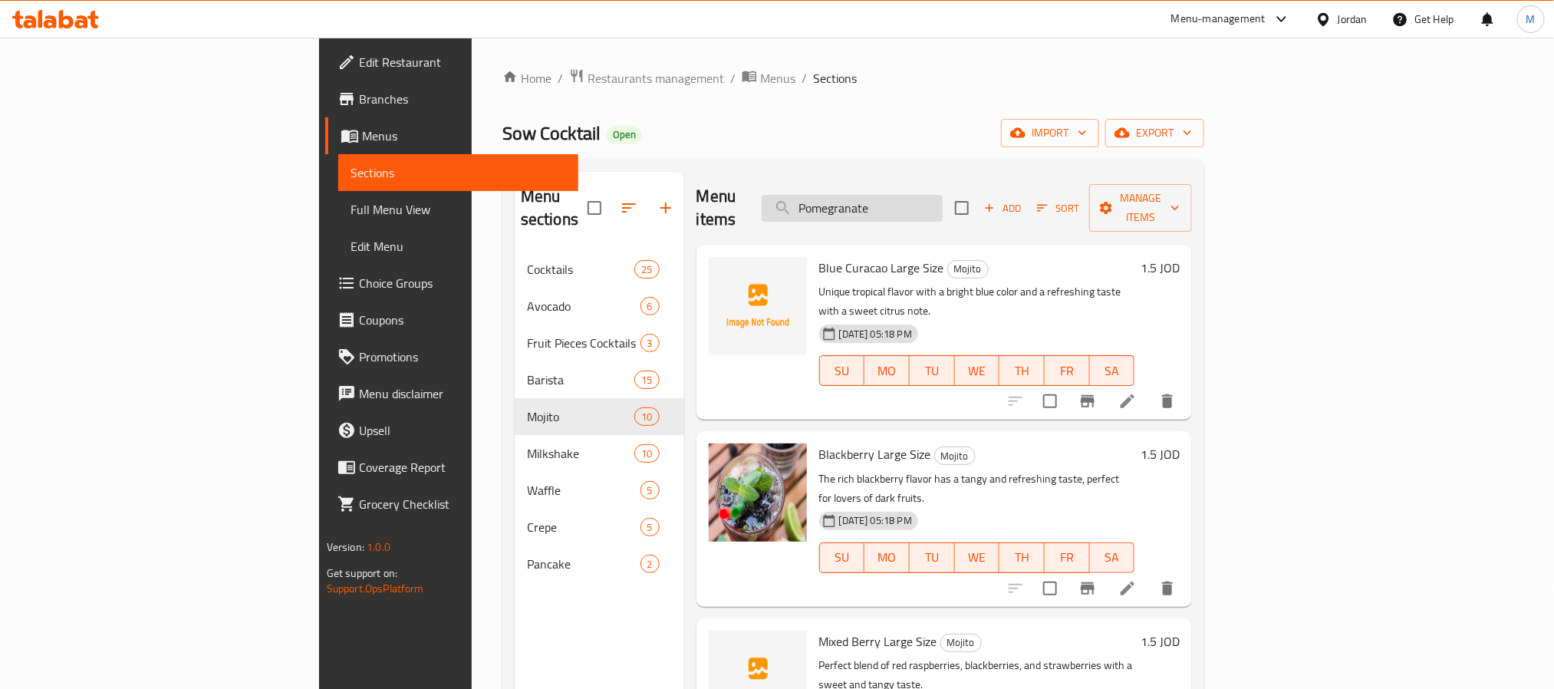
click at [943, 195] on input "Pomegranate" at bounding box center [852, 208] width 181 height 27
paste input "Carrot"
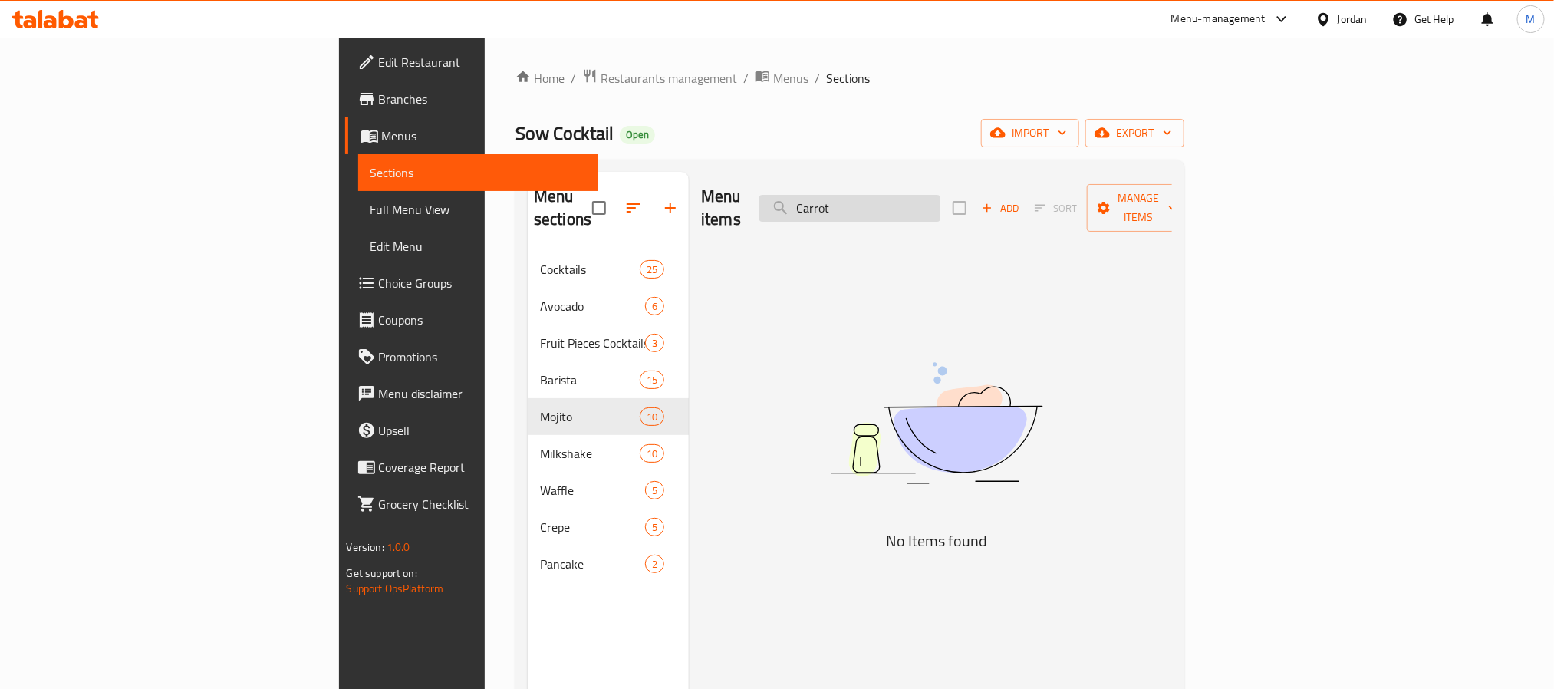
click at [940, 195] on input "Carrot" at bounding box center [849, 208] width 181 height 27
paste input "Mocha"
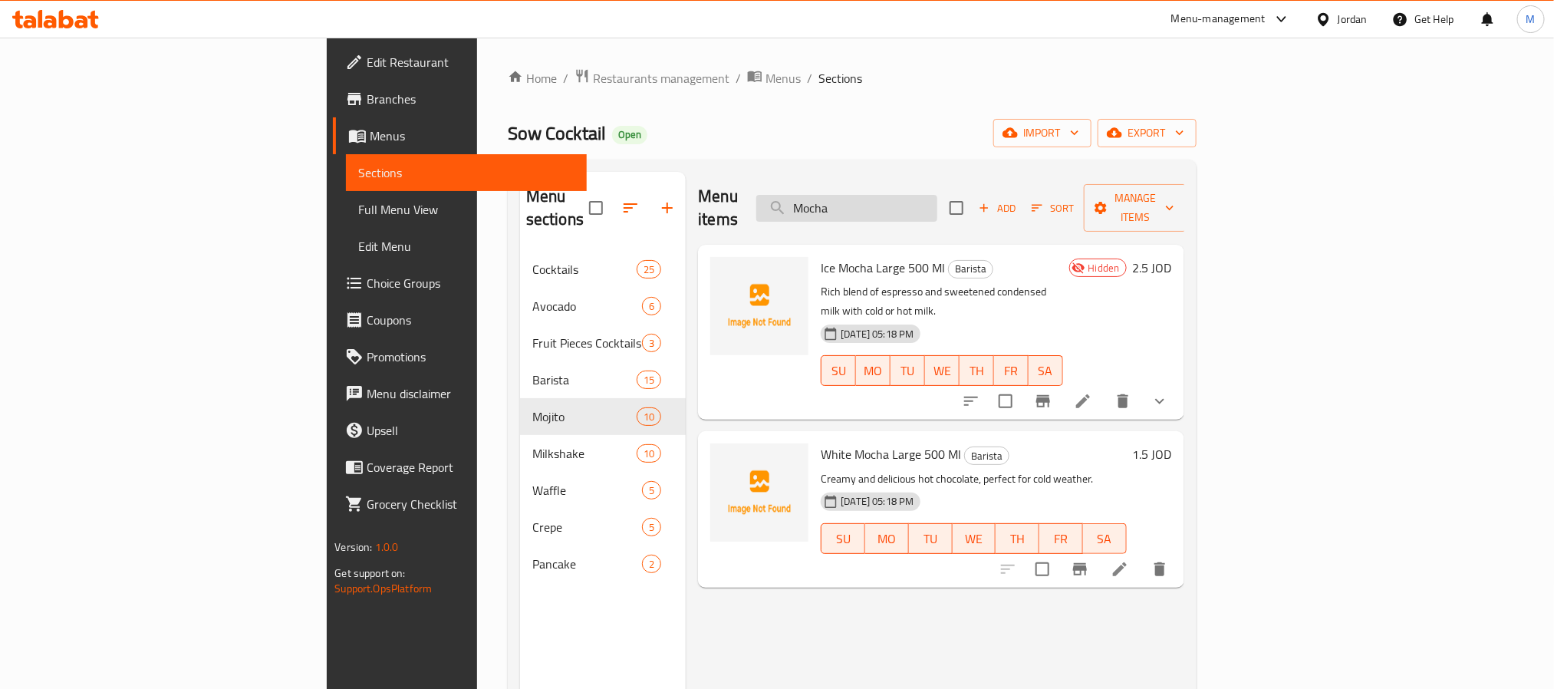
click at [937, 195] on input "Mocha" at bounding box center [846, 208] width 181 height 27
paste input "Lotus"
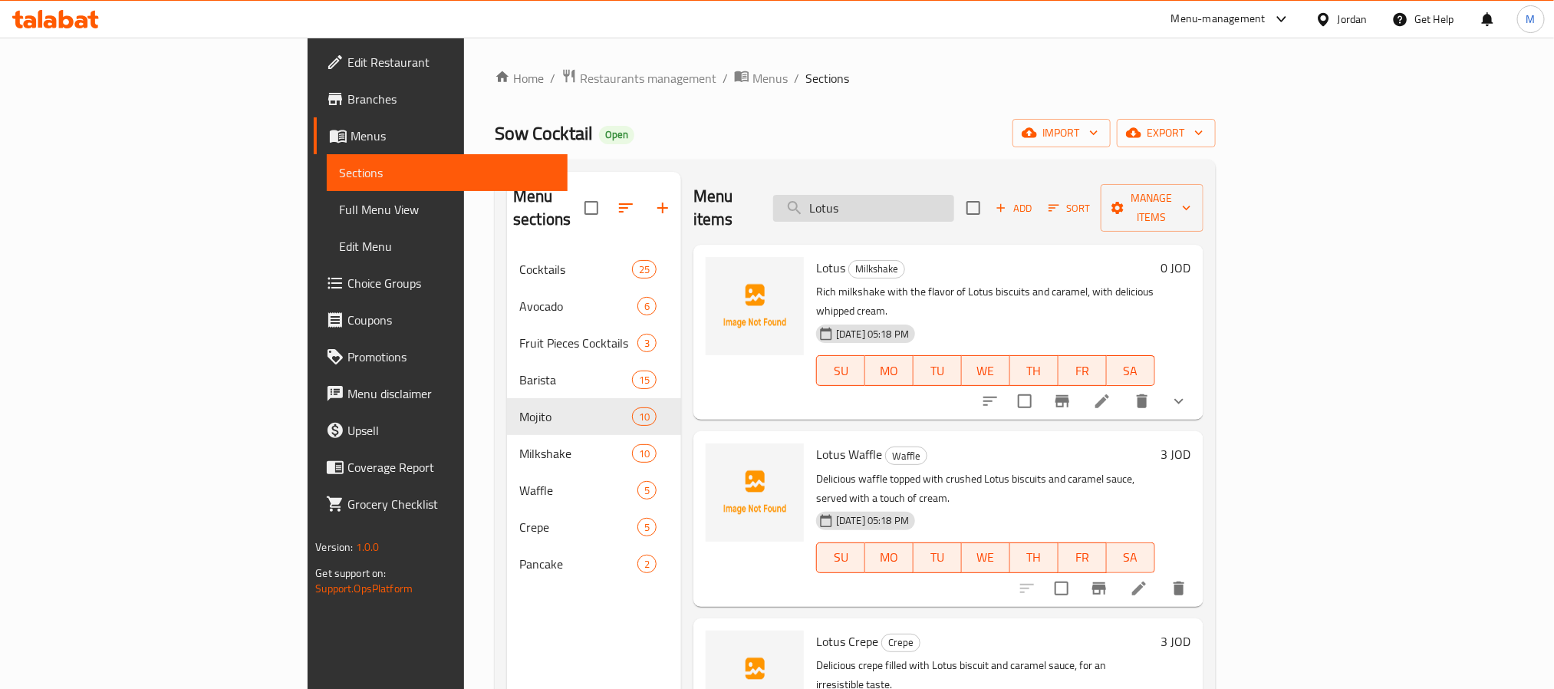
click at [954, 203] on input "Lotus" at bounding box center [863, 208] width 181 height 27
paste input "orange"
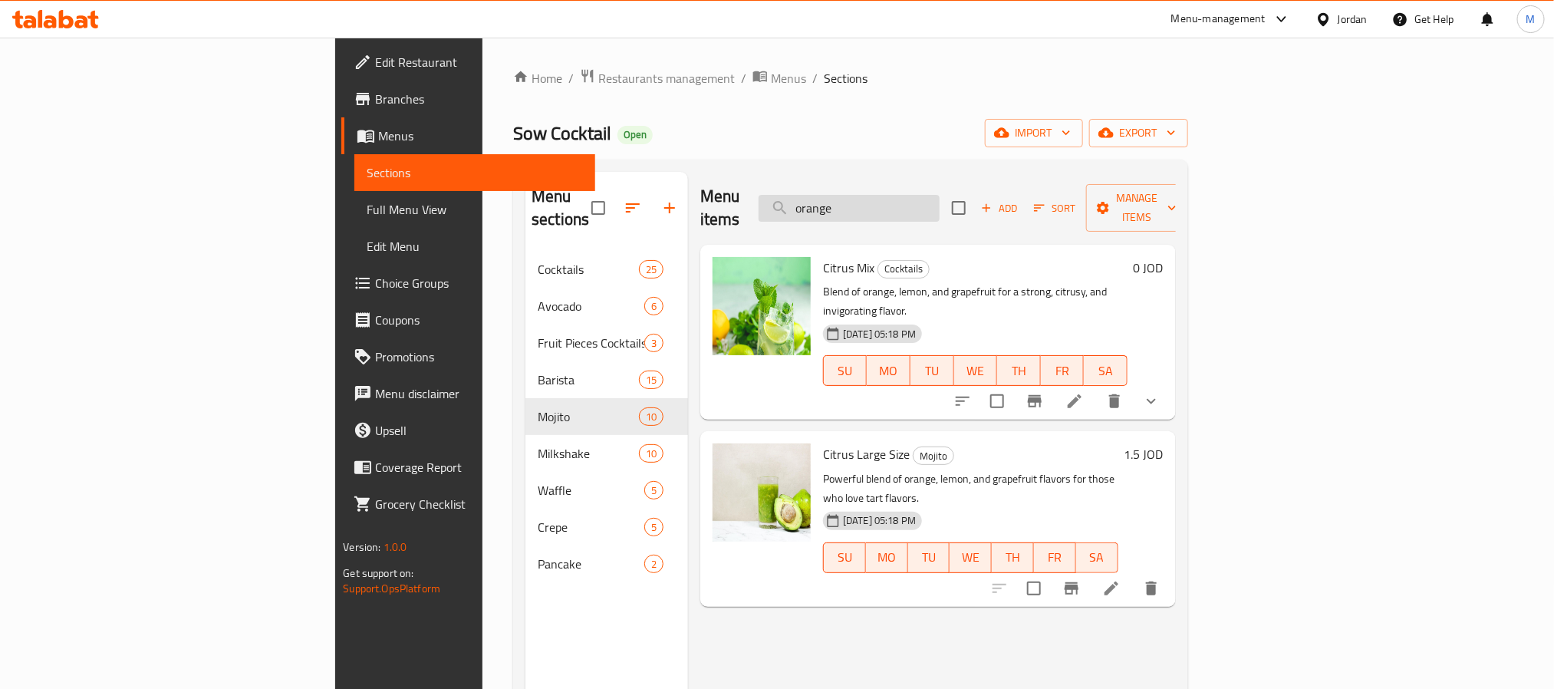
click at [940, 199] on input "orange" at bounding box center [849, 208] width 181 height 27
paste input "Cream"
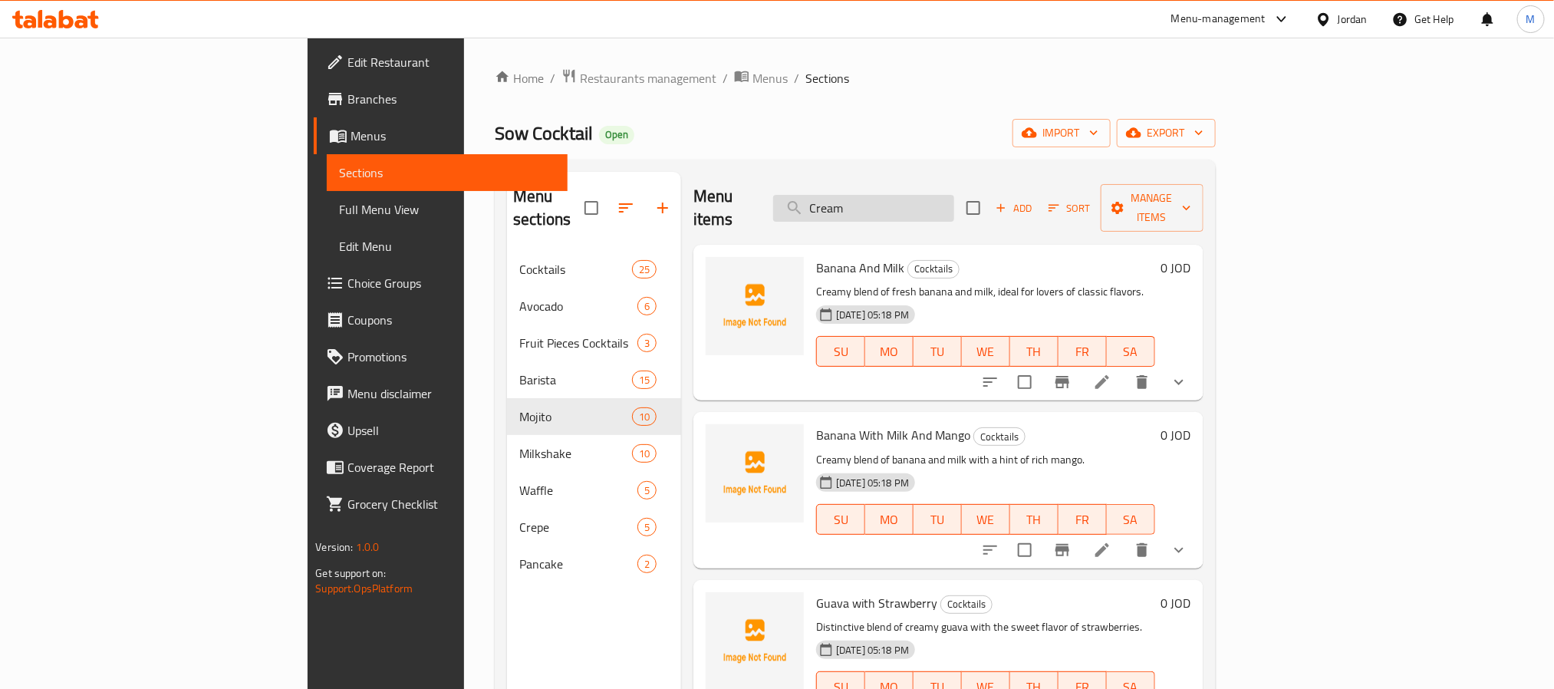
click at [954, 195] on input "Cream" at bounding box center [863, 208] width 181 height 27
paste input "Vanilla"
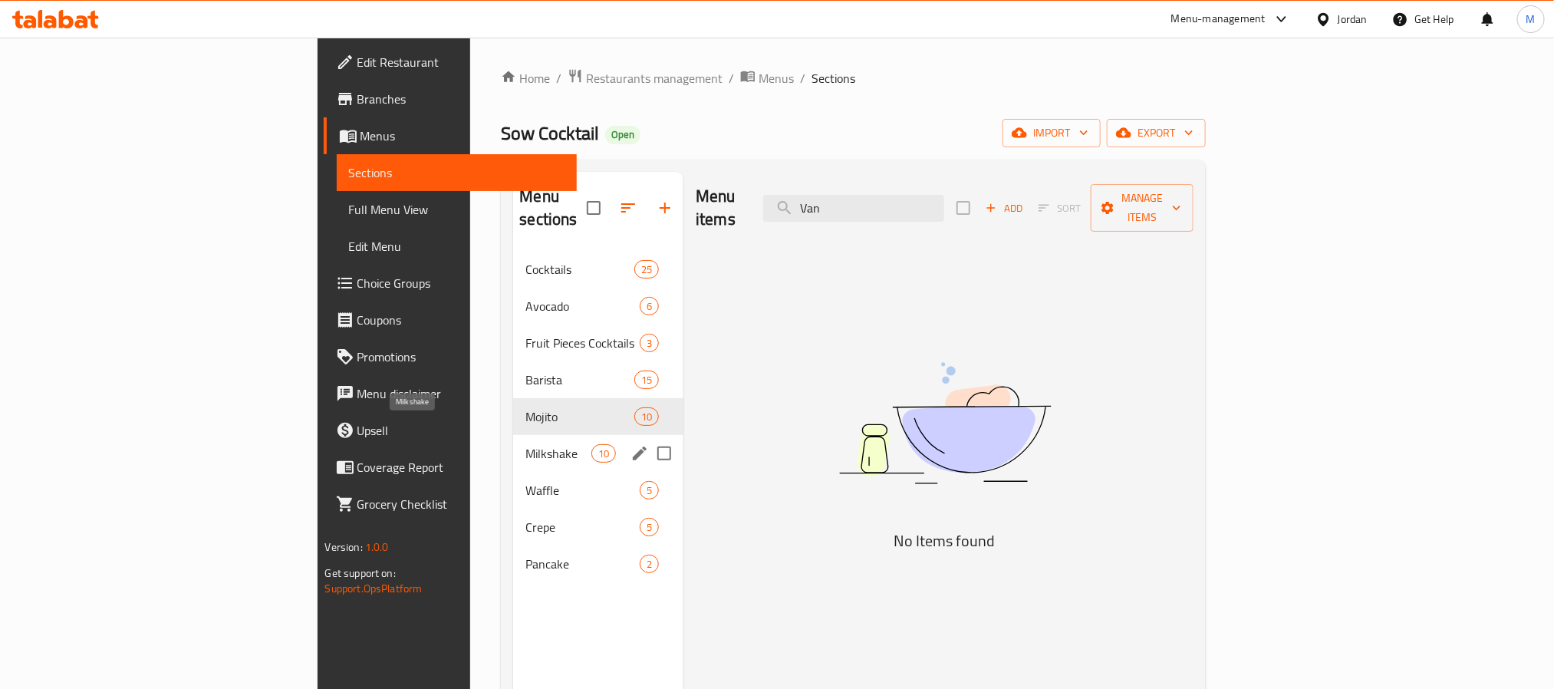
click at [525, 444] on span "Milkshake" at bounding box center [557, 453] width 65 height 18
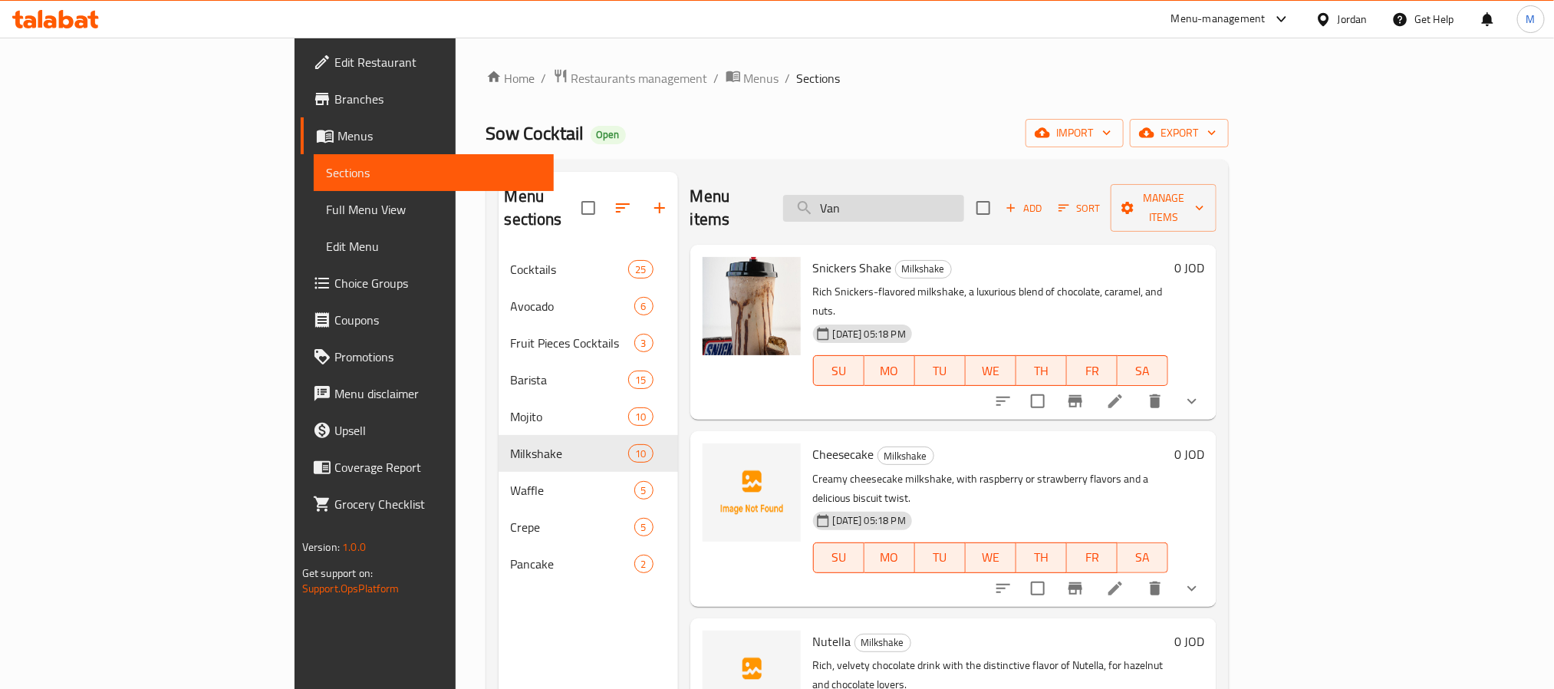
click at [944, 195] on input "Van" at bounding box center [873, 208] width 181 height 27
paste input "Passion Cola"
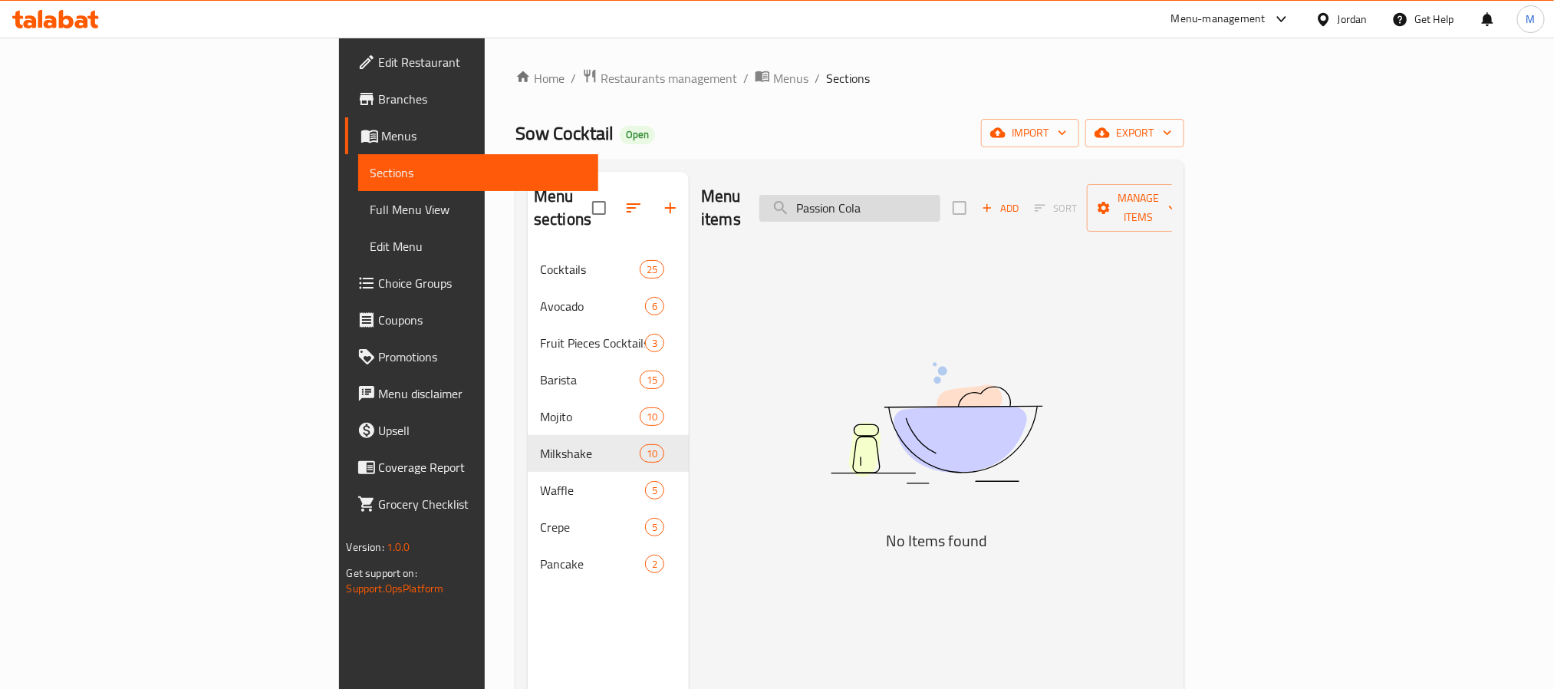
drag, startPoint x: 963, startPoint y: 192, endPoint x: 1029, endPoint y: 192, distance: 66.7
click at [940, 195] on input "Passion Cola" at bounding box center [849, 208] width 181 height 27
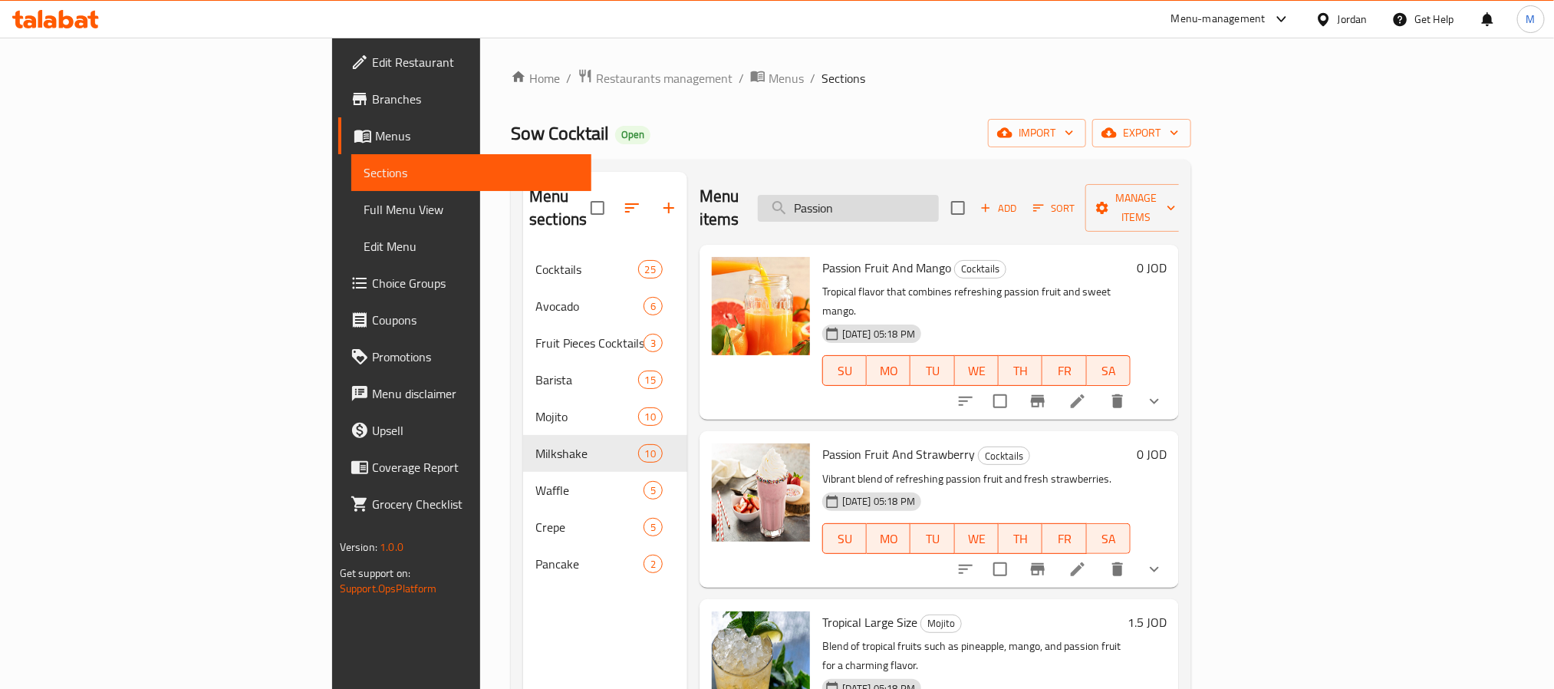
click at [939, 196] on input "Passion" at bounding box center [848, 208] width 181 height 27
paste input "Cream"
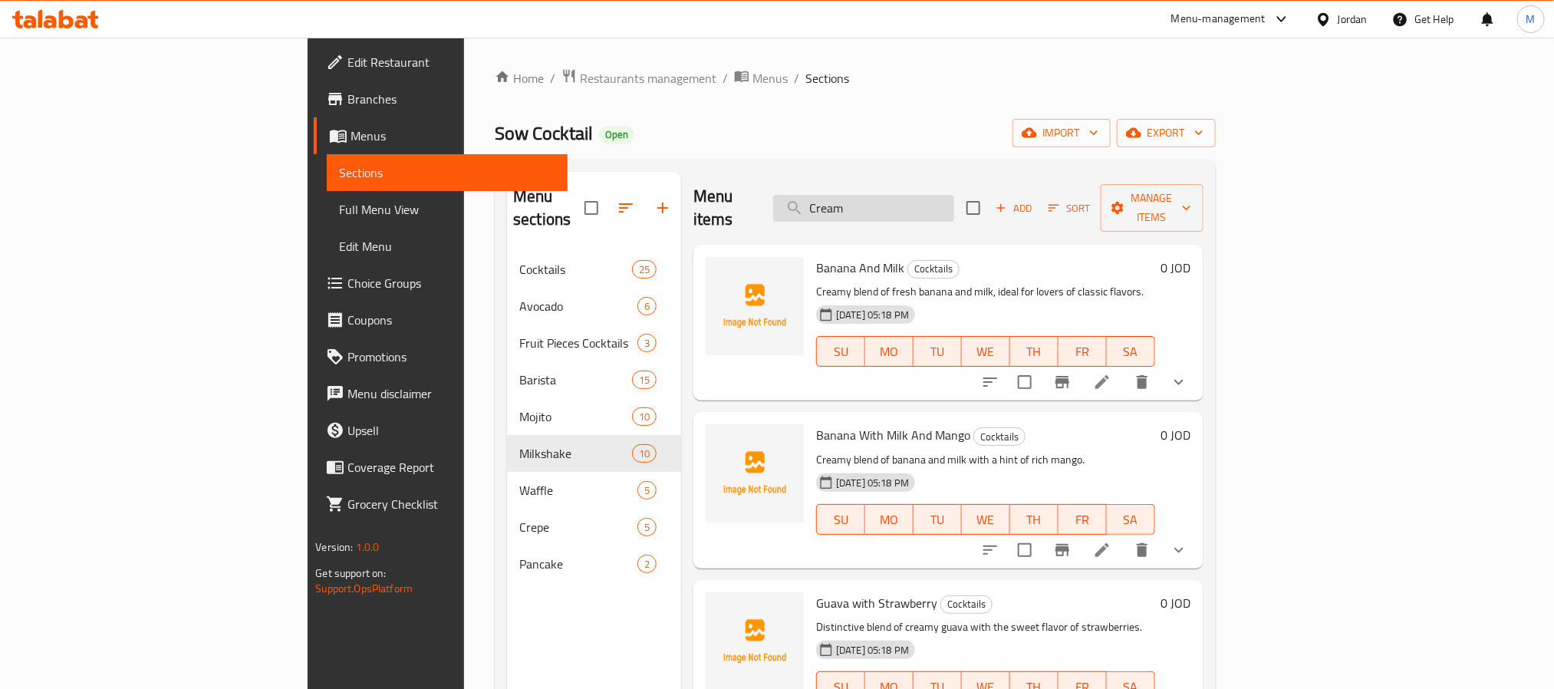
click at [907, 200] on input "Cream" at bounding box center [863, 208] width 181 height 27
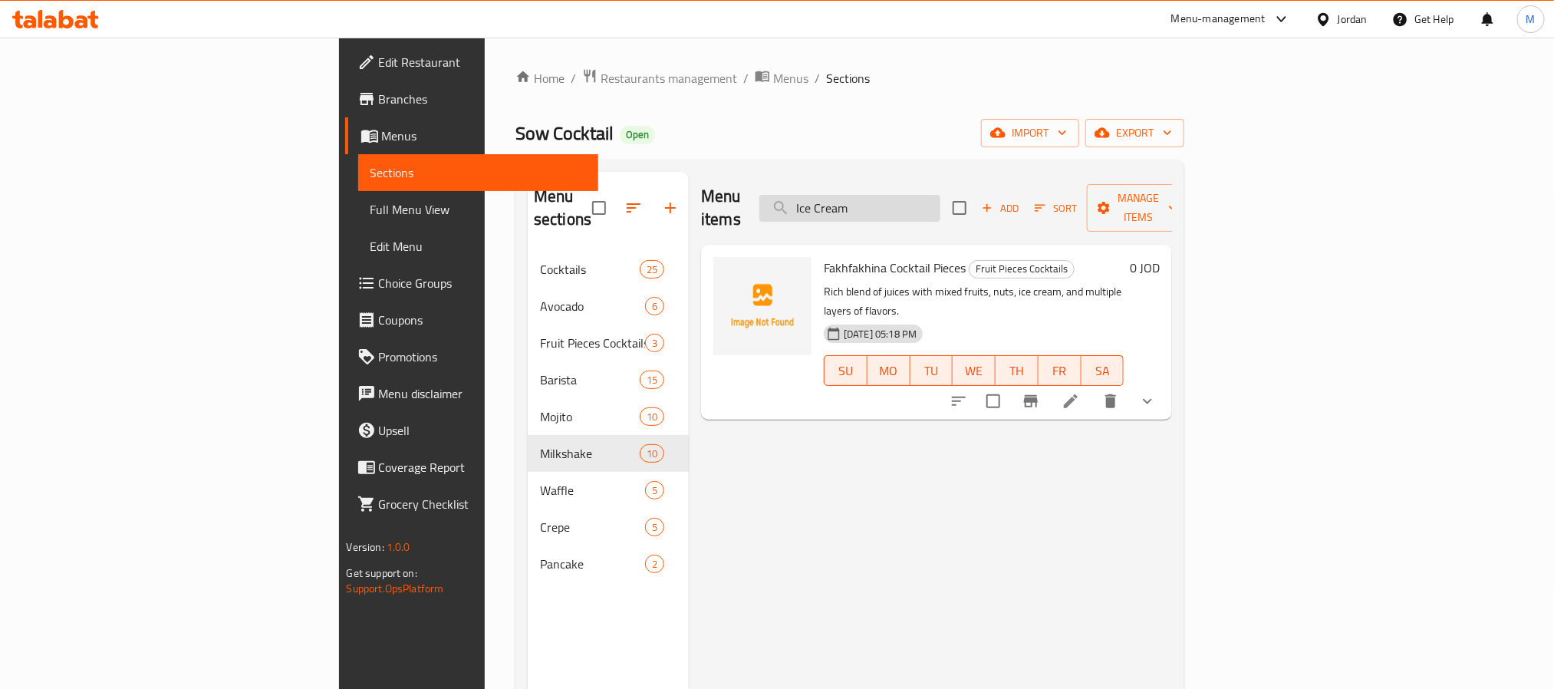
click at [940, 196] on input "Ice Cream" at bounding box center [849, 208] width 181 height 27
paste input "Chocolate"
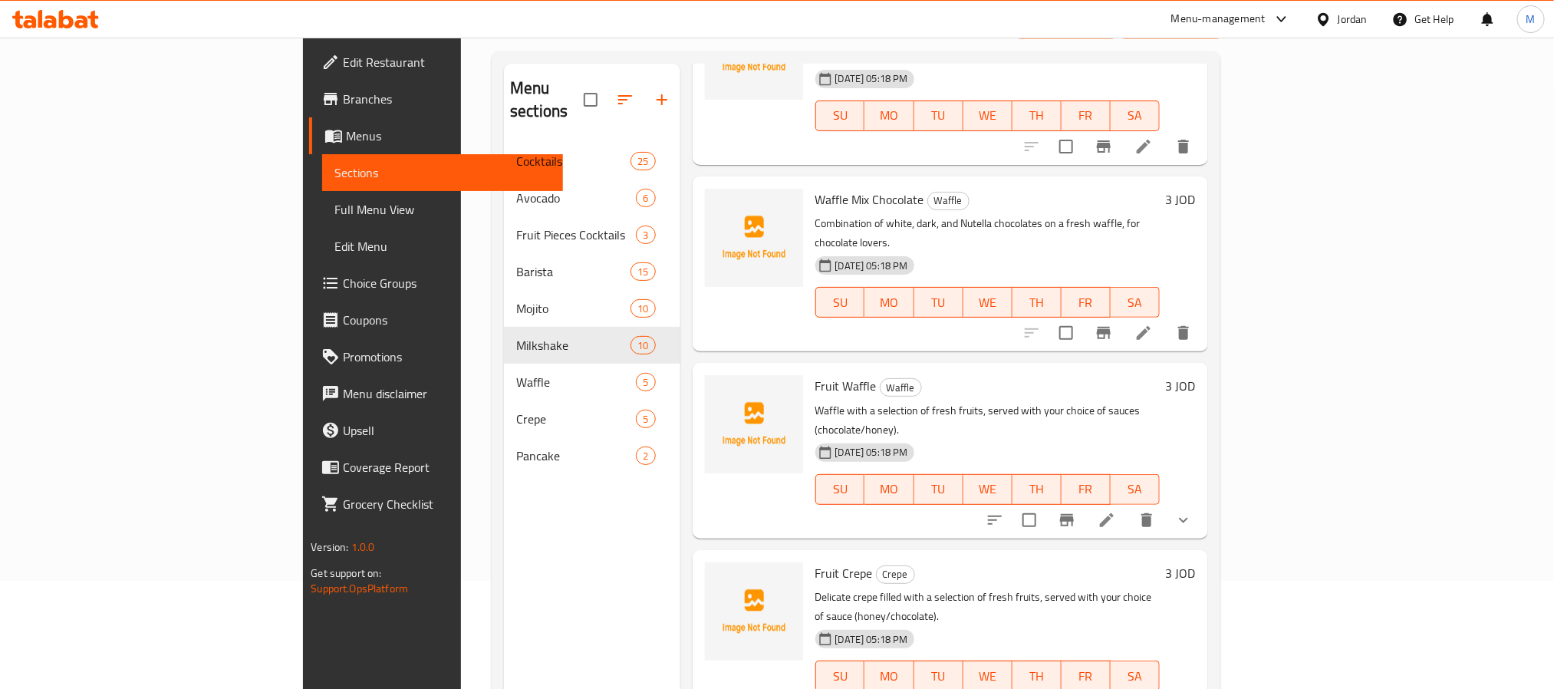
scroll to position [215, 0]
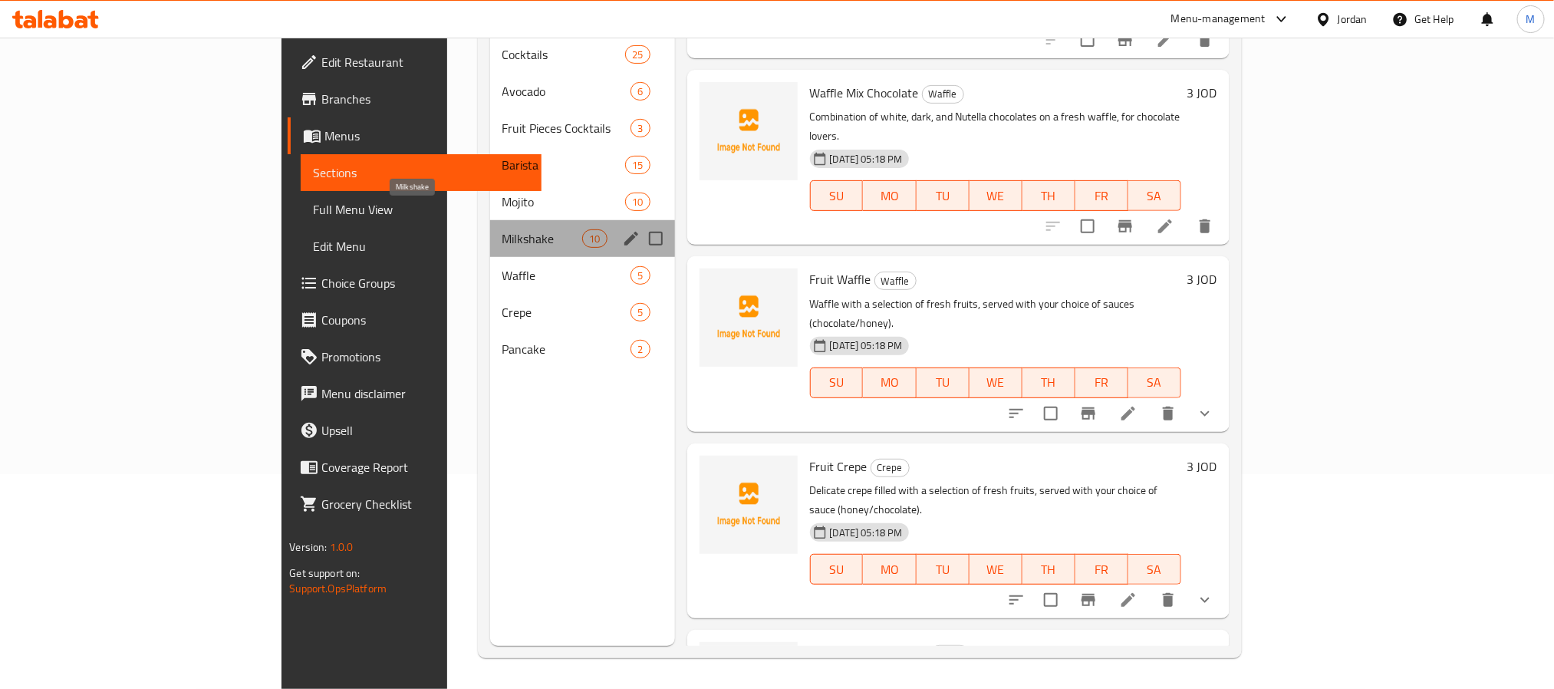
click at [502, 229] on span "Milkshake" at bounding box center [542, 238] width 81 height 18
click at [490, 154] on div "Barista 15" at bounding box center [582, 165] width 185 height 37
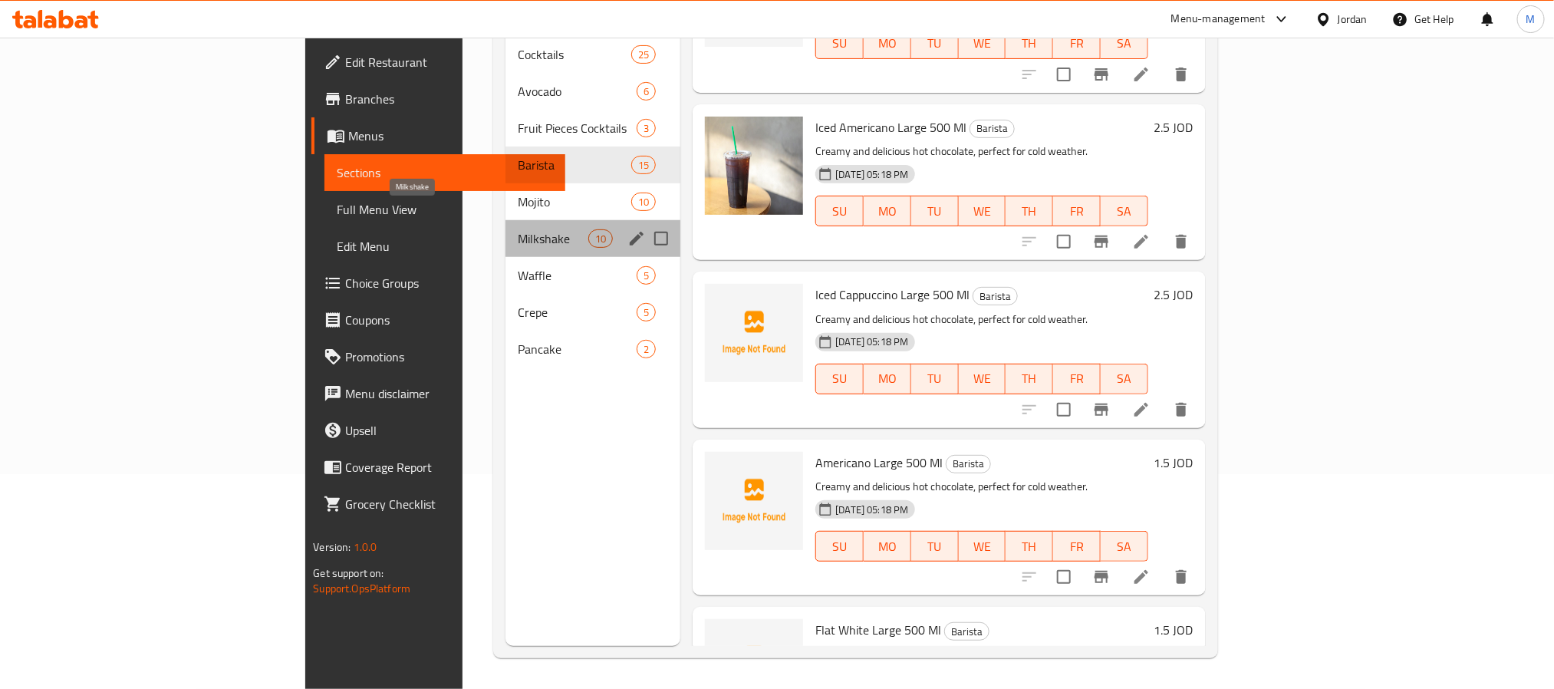
click at [518, 229] on span "Milkshake" at bounding box center [553, 238] width 71 height 18
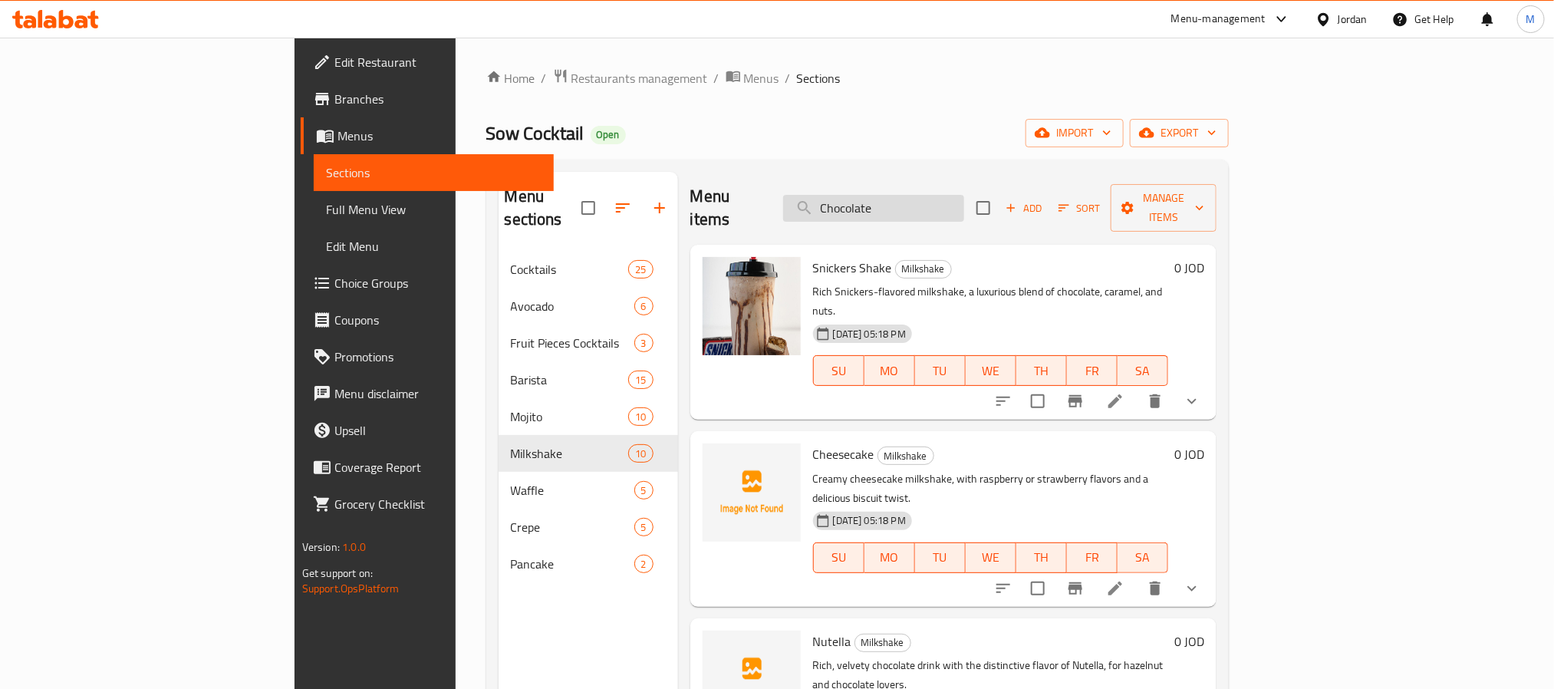
click at [964, 195] on input "Chocolate" at bounding box center [873, 208] width 181 height 27
paste input "Mango"
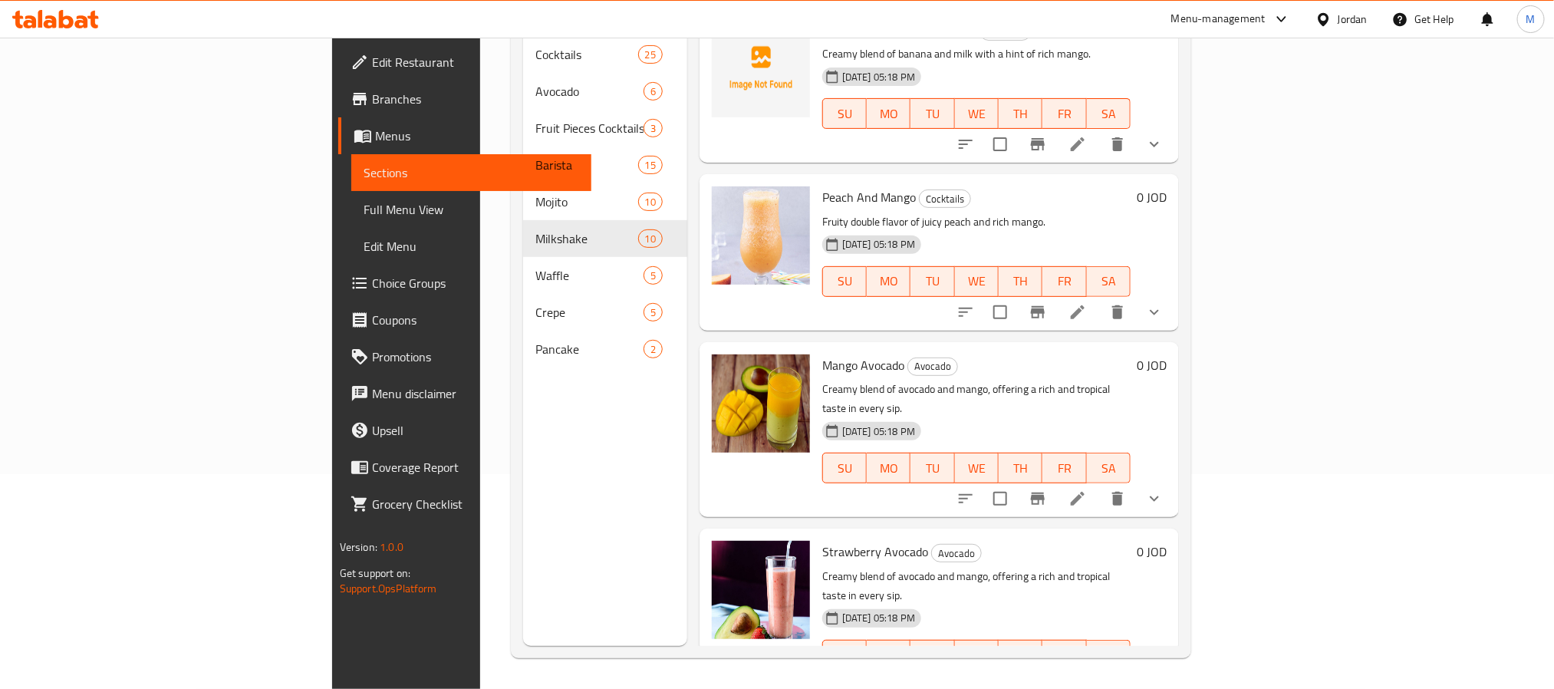
scroll to position [176, 0]
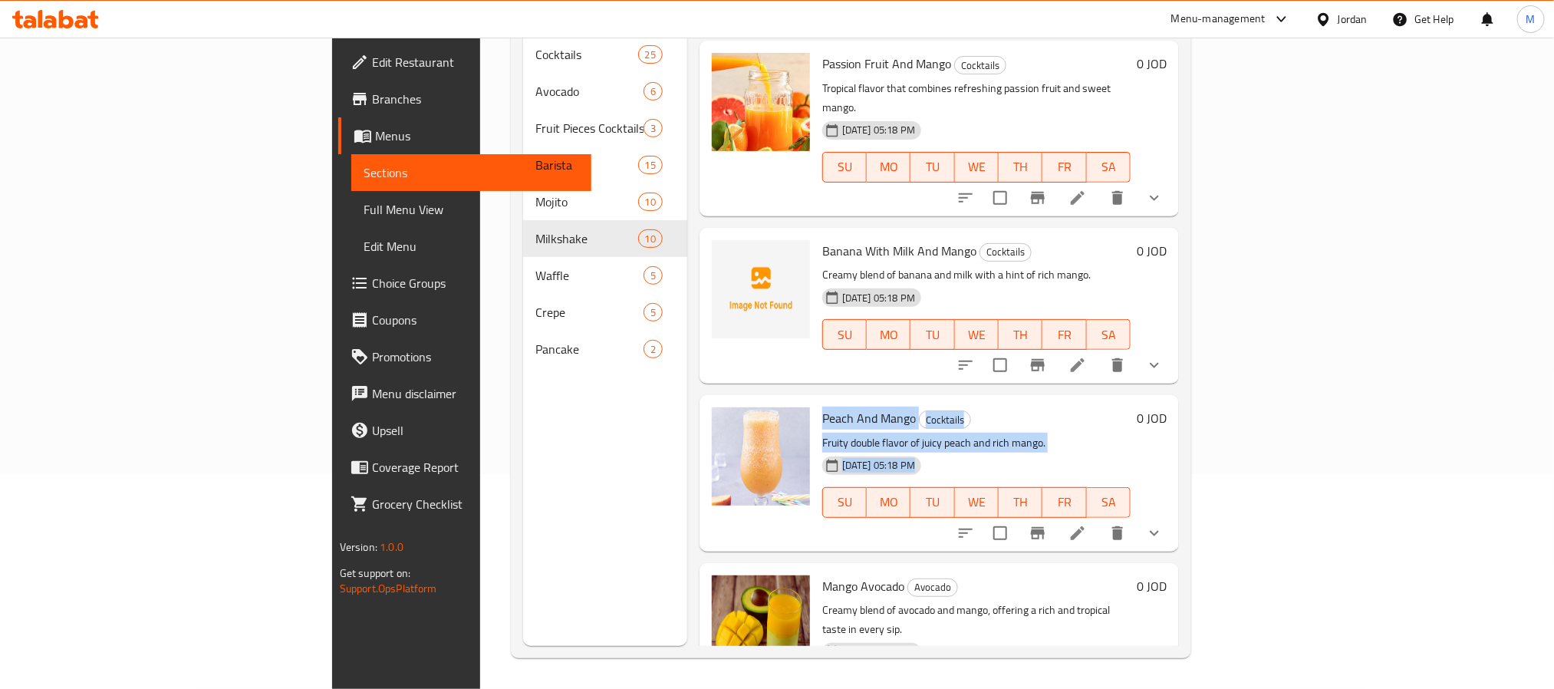
drag, startPoint x: 741, startPoint y: 355, endPoint x: 1087, endPoint y: 403, distance: 349.3
click at [1087, 403] on div "Peach And Mango Cocktails Fruity double flavor of juicy peach and rich mango. 3…" at bounding box center [976, 472] width 321 height 143
click at [1096, 407] on h6 "Peach And Mango Cocktails" at bounding box center [976, 417] width 308 height 21
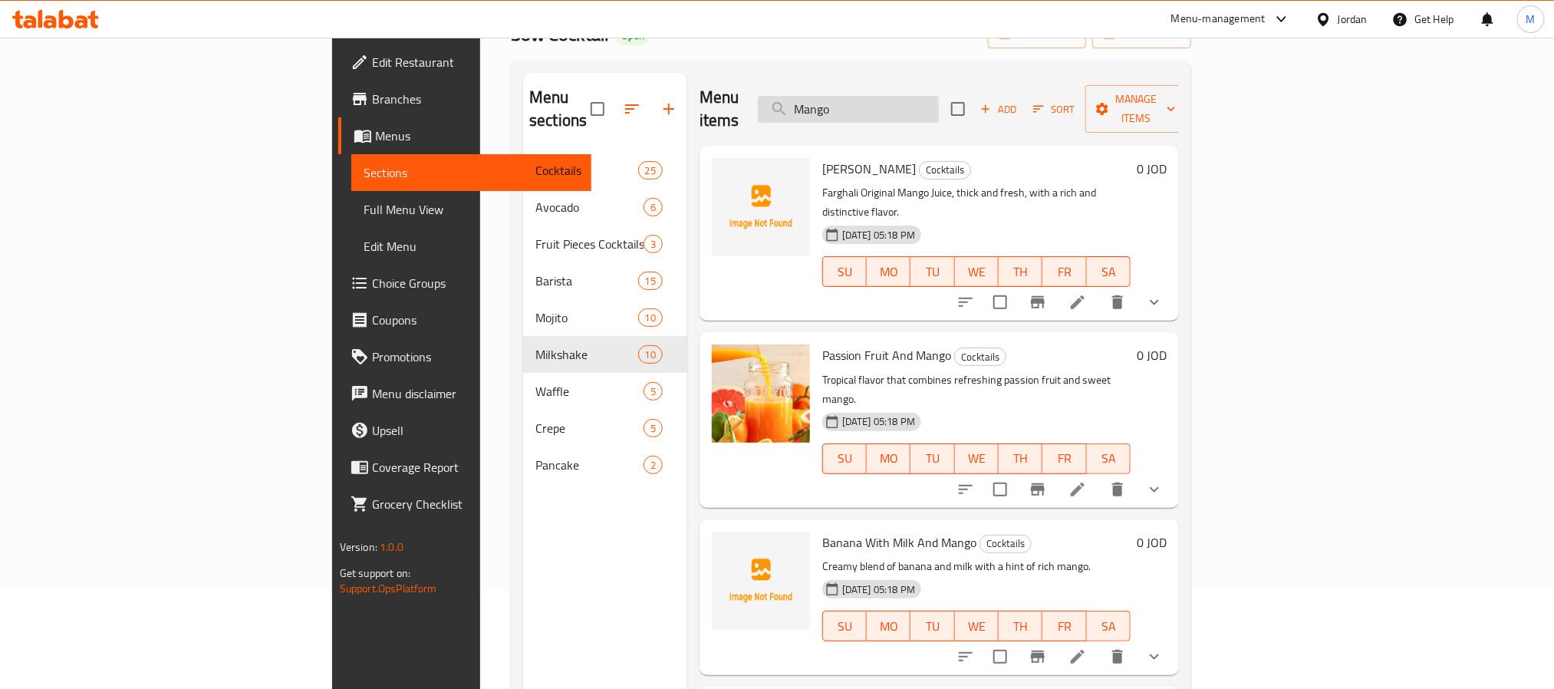
scroll to position [0, 0]
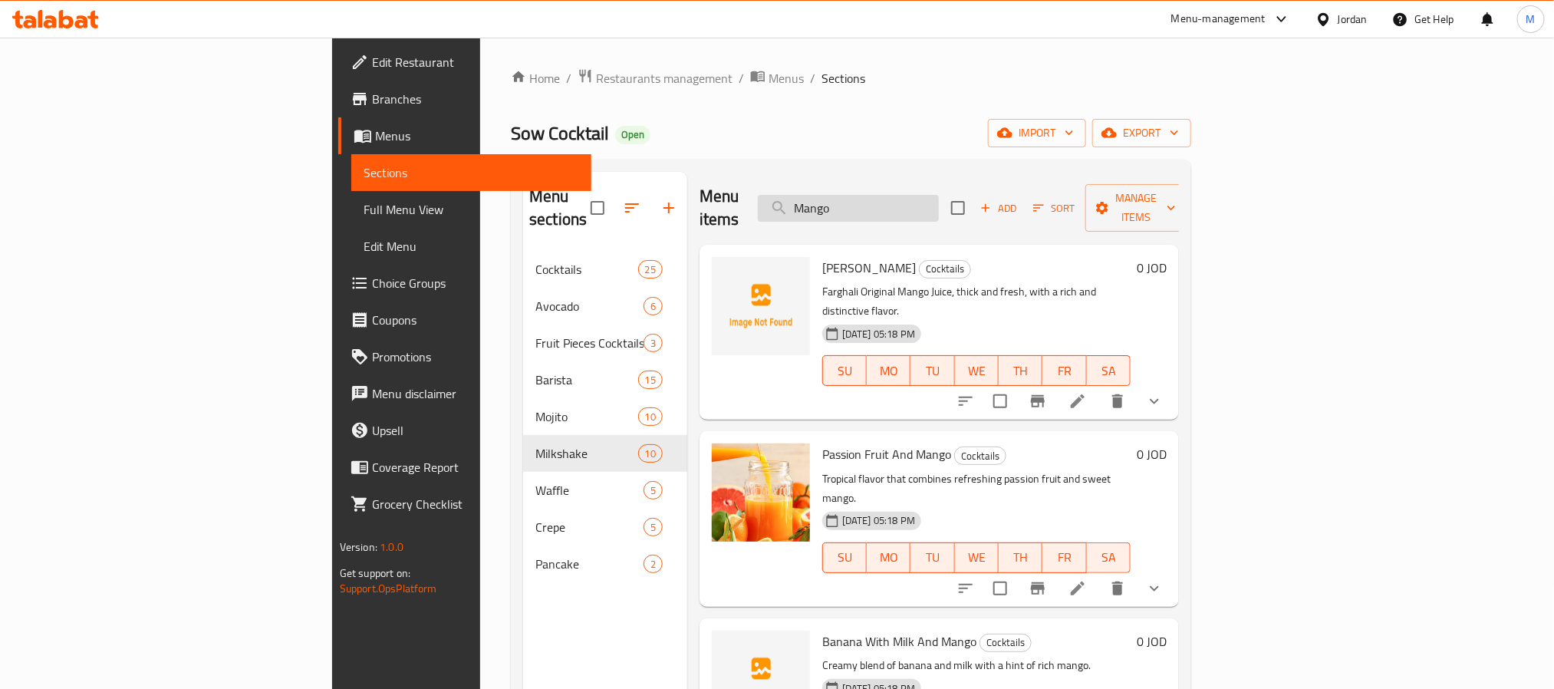
click at [939, 196] on input "Mango" at bounding box center [848, 208] width 181 height 27
paste input "PASSION"
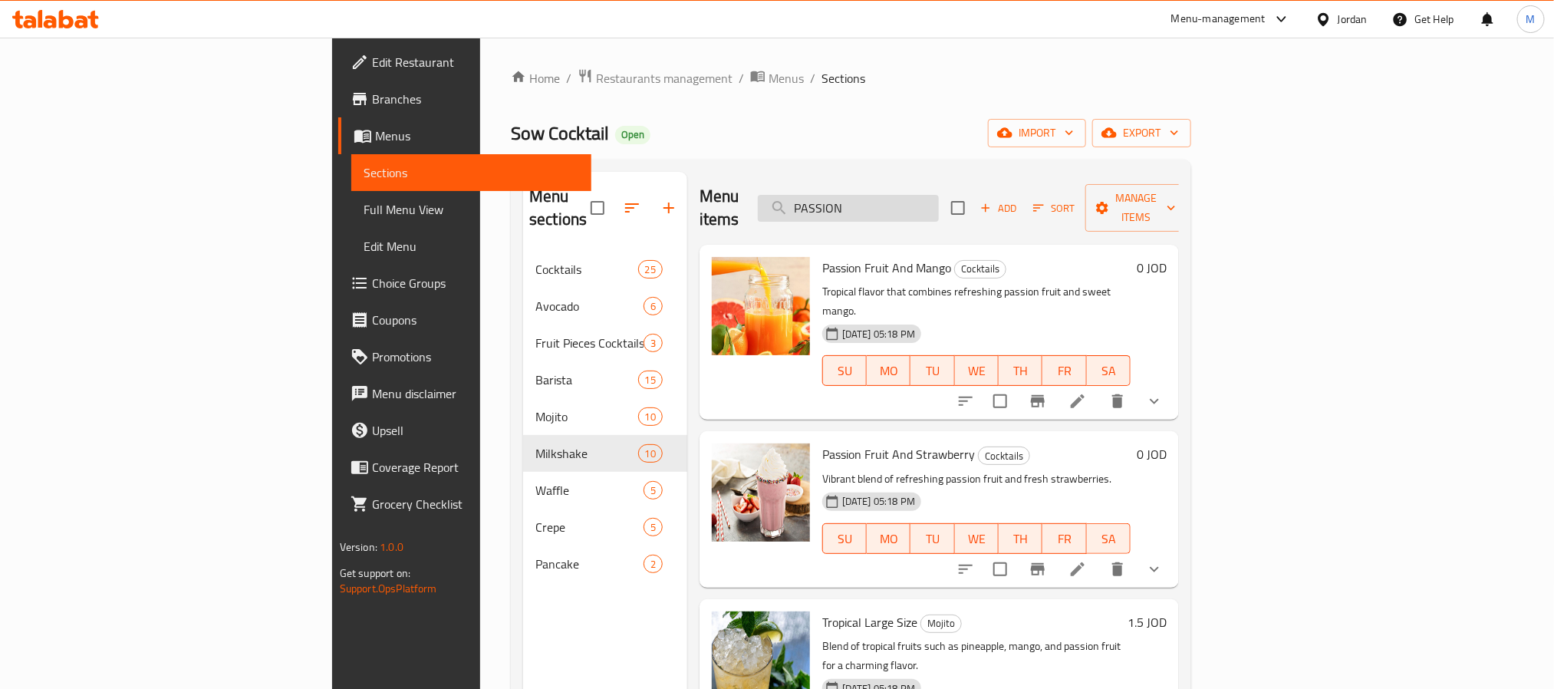
click at [939, 195] on input "PASSION" at bounding box center [848, 208] width 181 height 27
paste input "Strawberry"
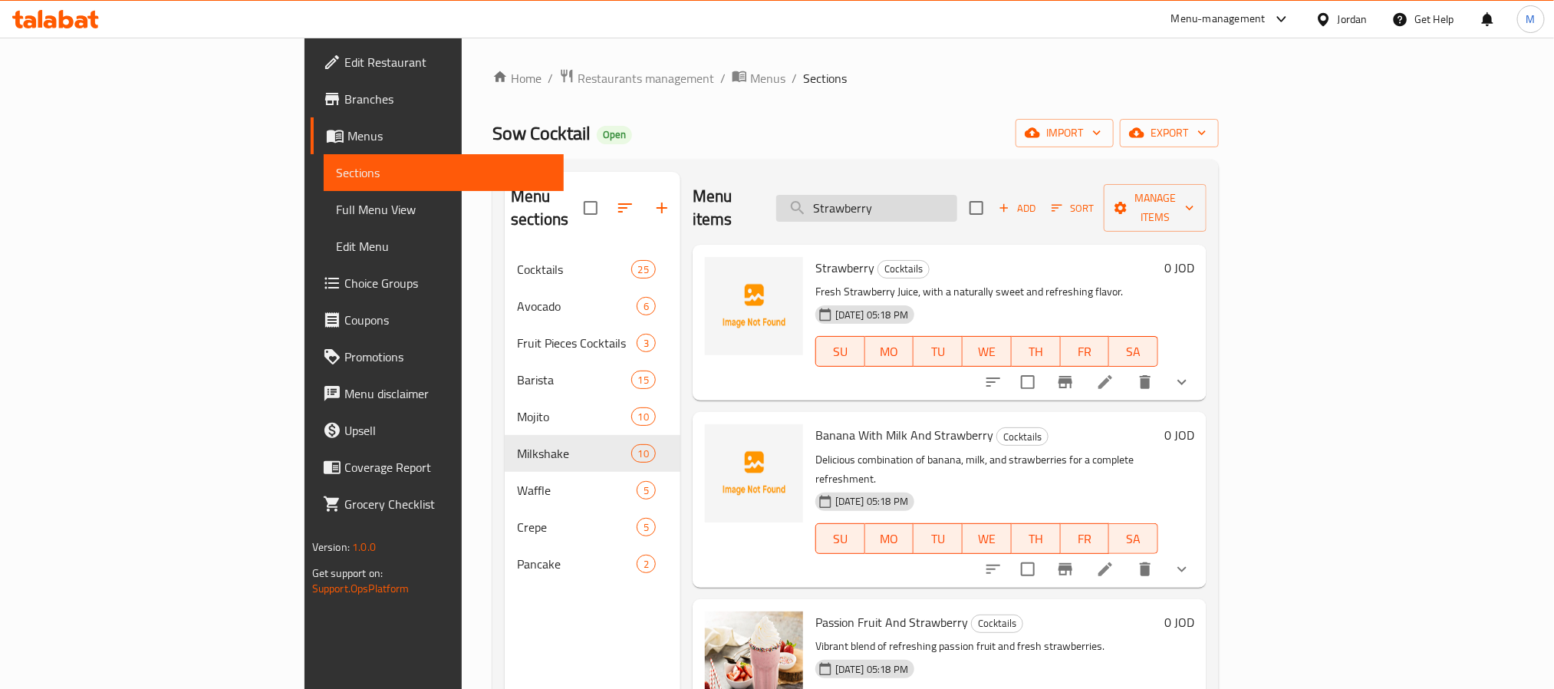
click at [955, 195] on input "Strawberry" at bounding box center [866, 208] width 181 height 27
paste input "Pineapple"
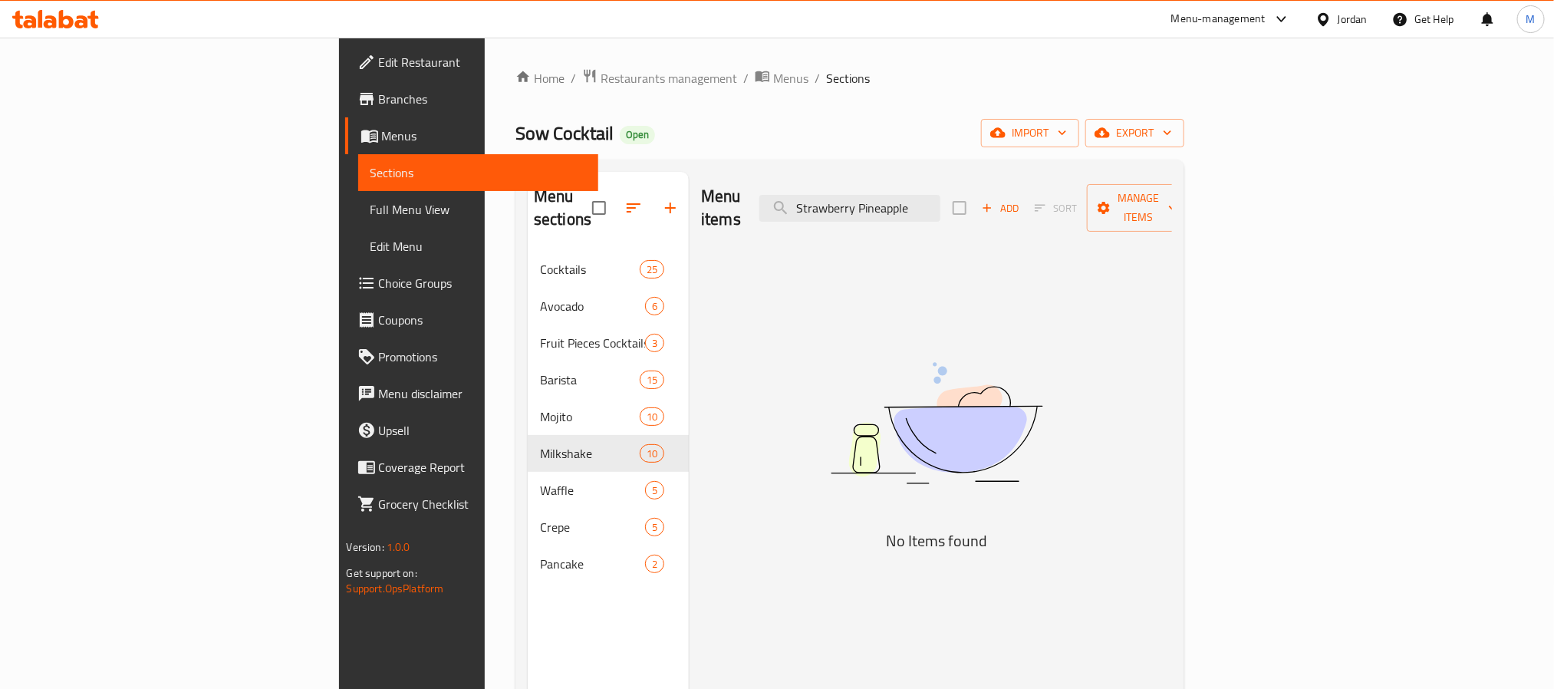
drag, startPoint x: 980, startPoint y: 200, endPoint x: 641, endPoint y: 217, distance: 340.2
click at [701, 217] on div "Menu items Strawberry Pineapple Add Sort Manage items" at bounding box center [936, 208] width 471 height 73
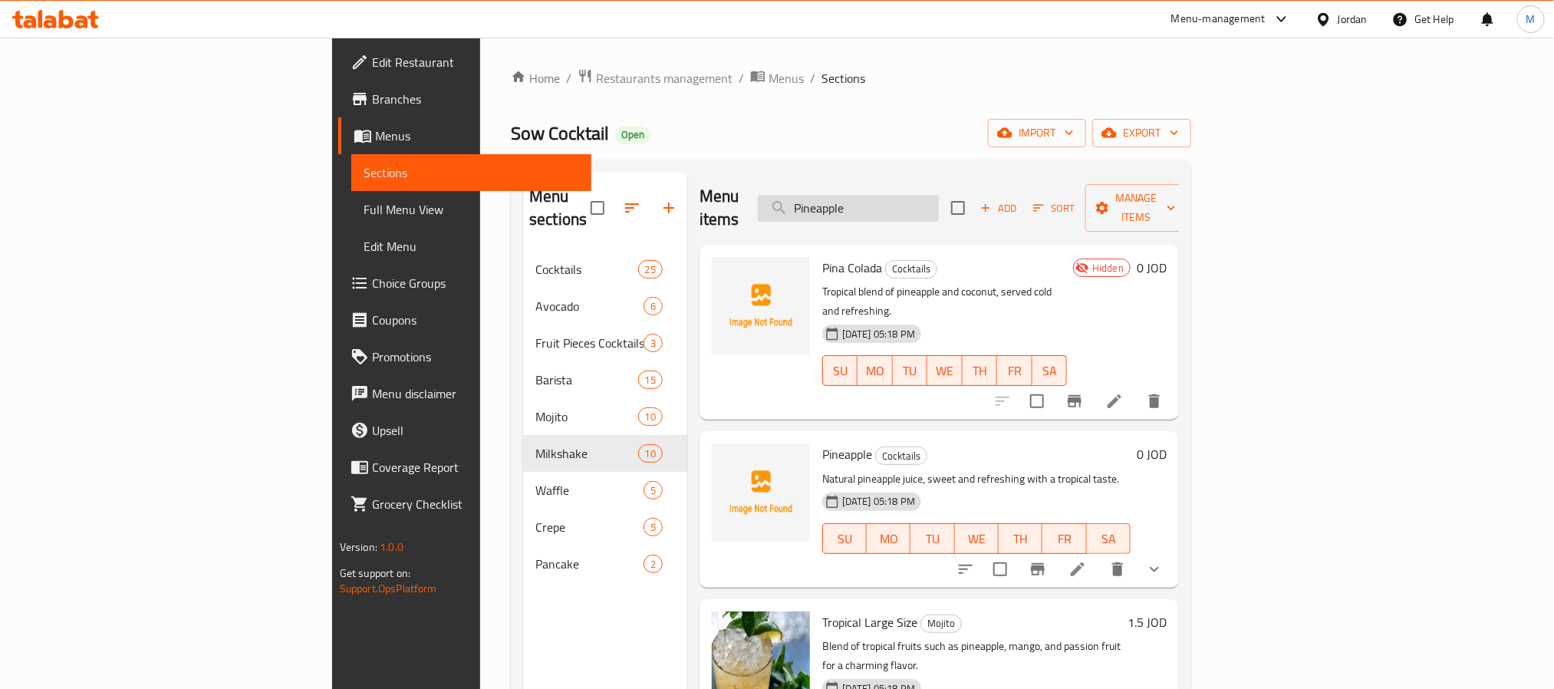
click at [939, 198] on input "Pineapple" at bounding box center [848, 208] width 181 height 27
paste input "omegranat"
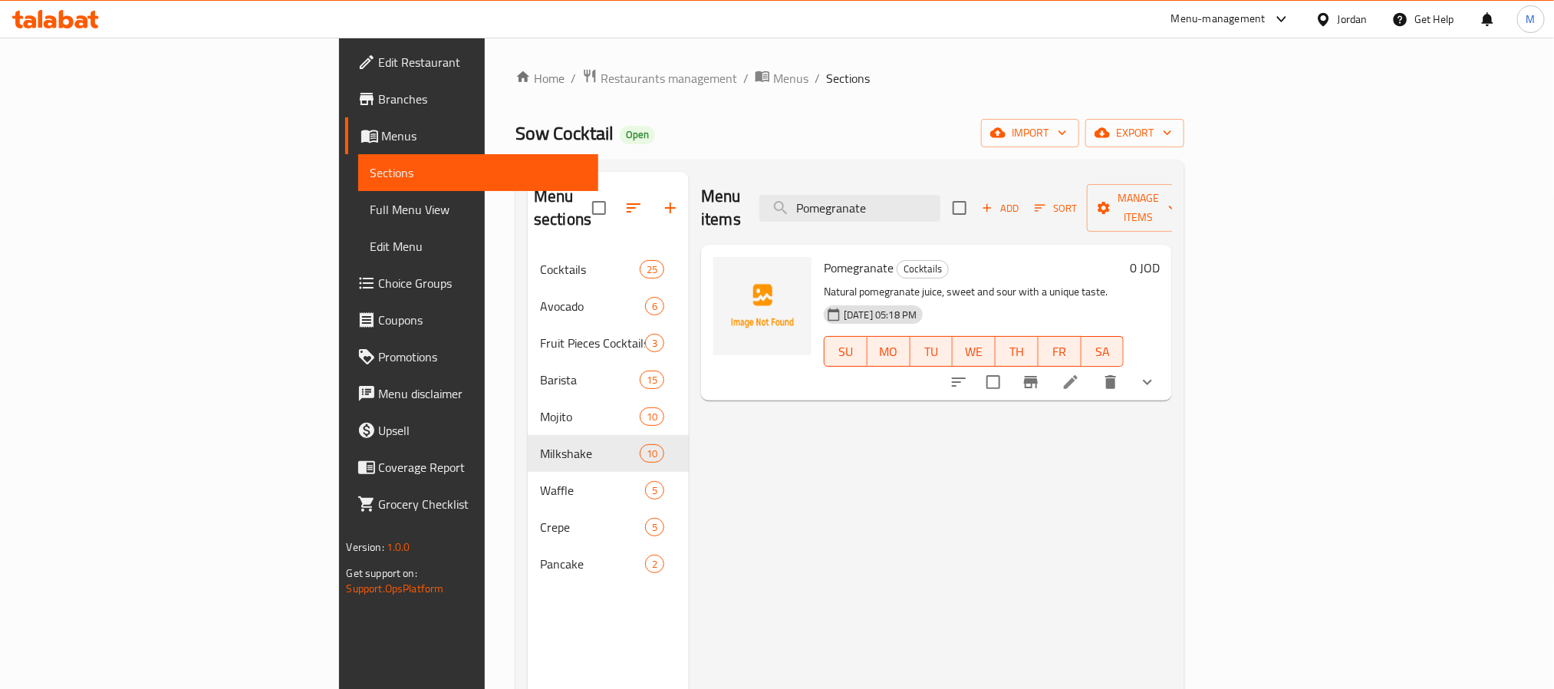
click at [1157, 373] on icon "show more" at bounding box center [1147, 382] width 18 height 18
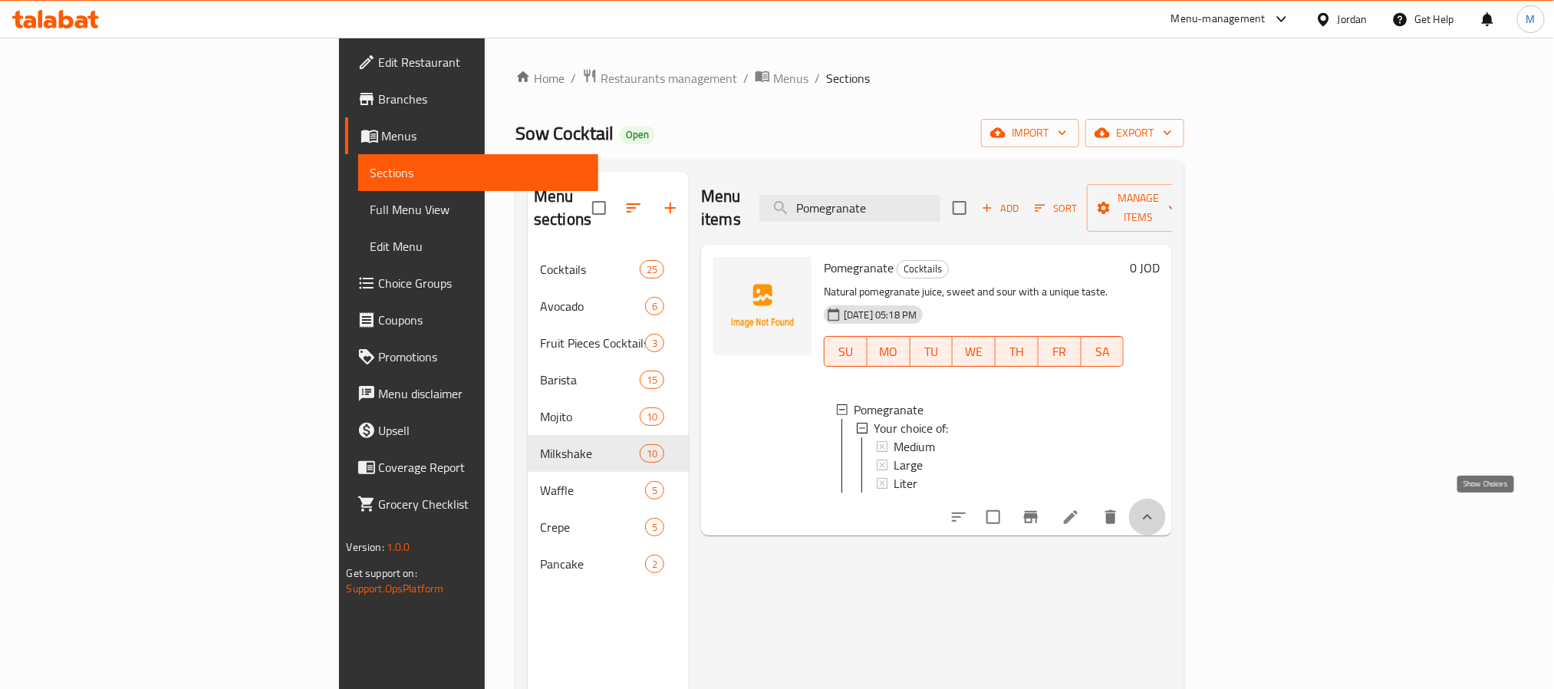
click at [1157, 514] on icon "show more" at bounding box center [1147, 517] width 18 height 18
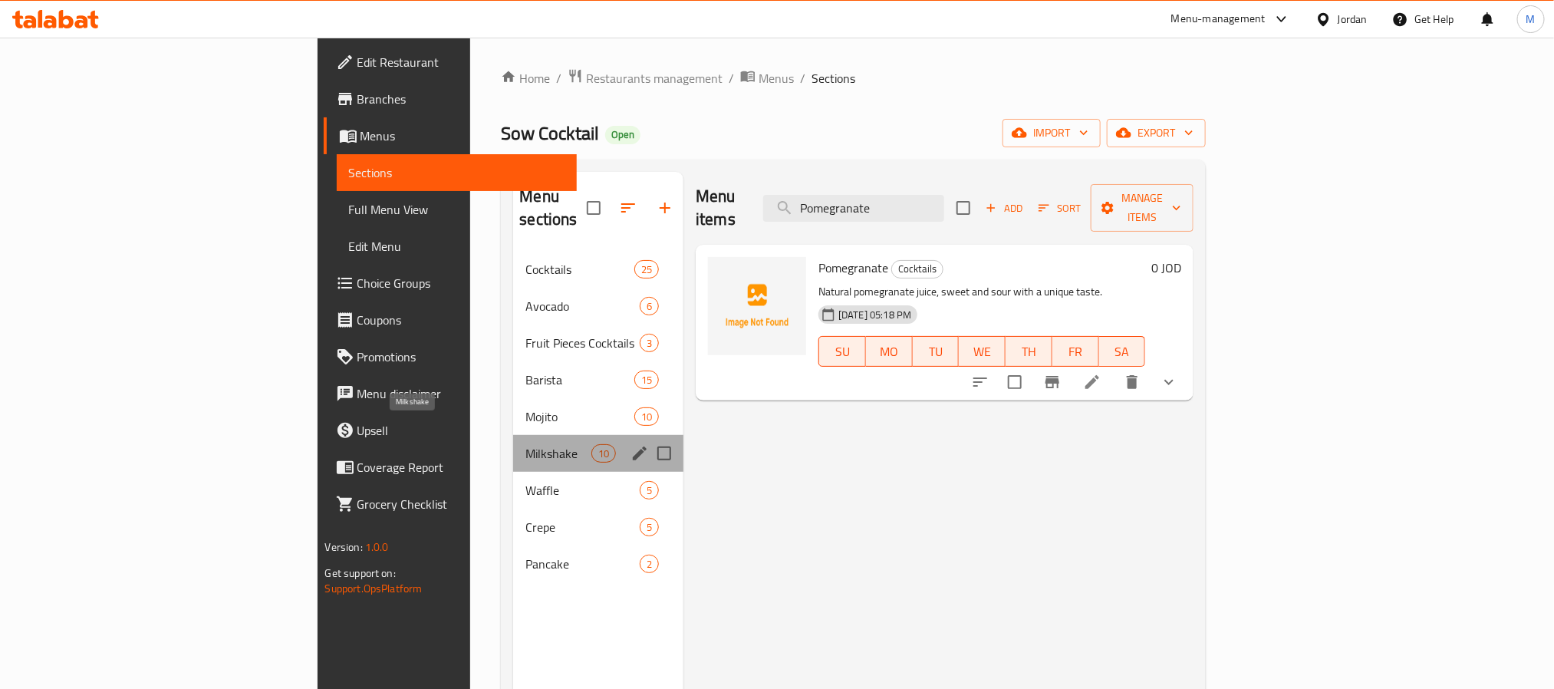
click at [525, 444] on span "Milkshake" at bounding box center [557, 453] width 65 height 18
click at [525, 407] on span "Mojito" at bounding box center [557, 416] width 65 height 18
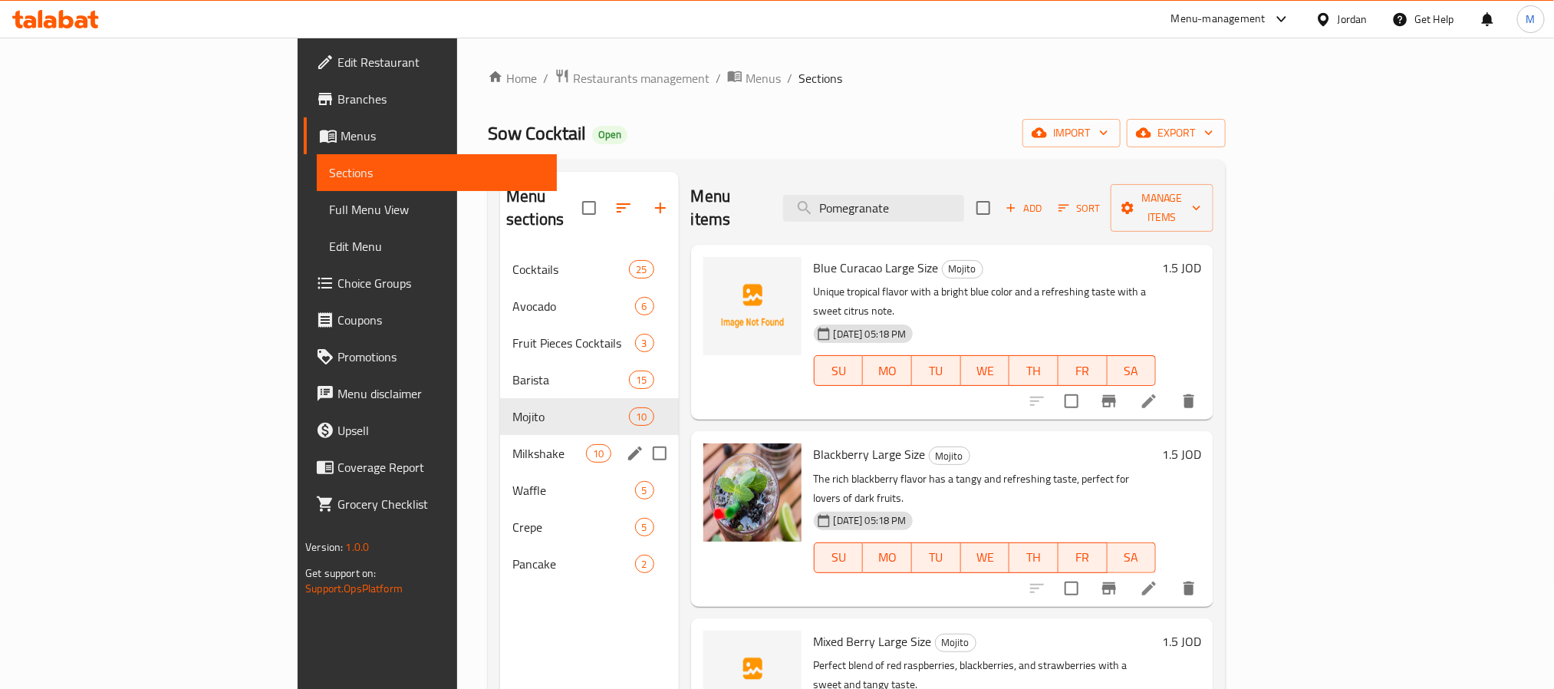
click at [500, 472] on div "Waffle 5" at bounding box center [589, 490] width 178 height 37
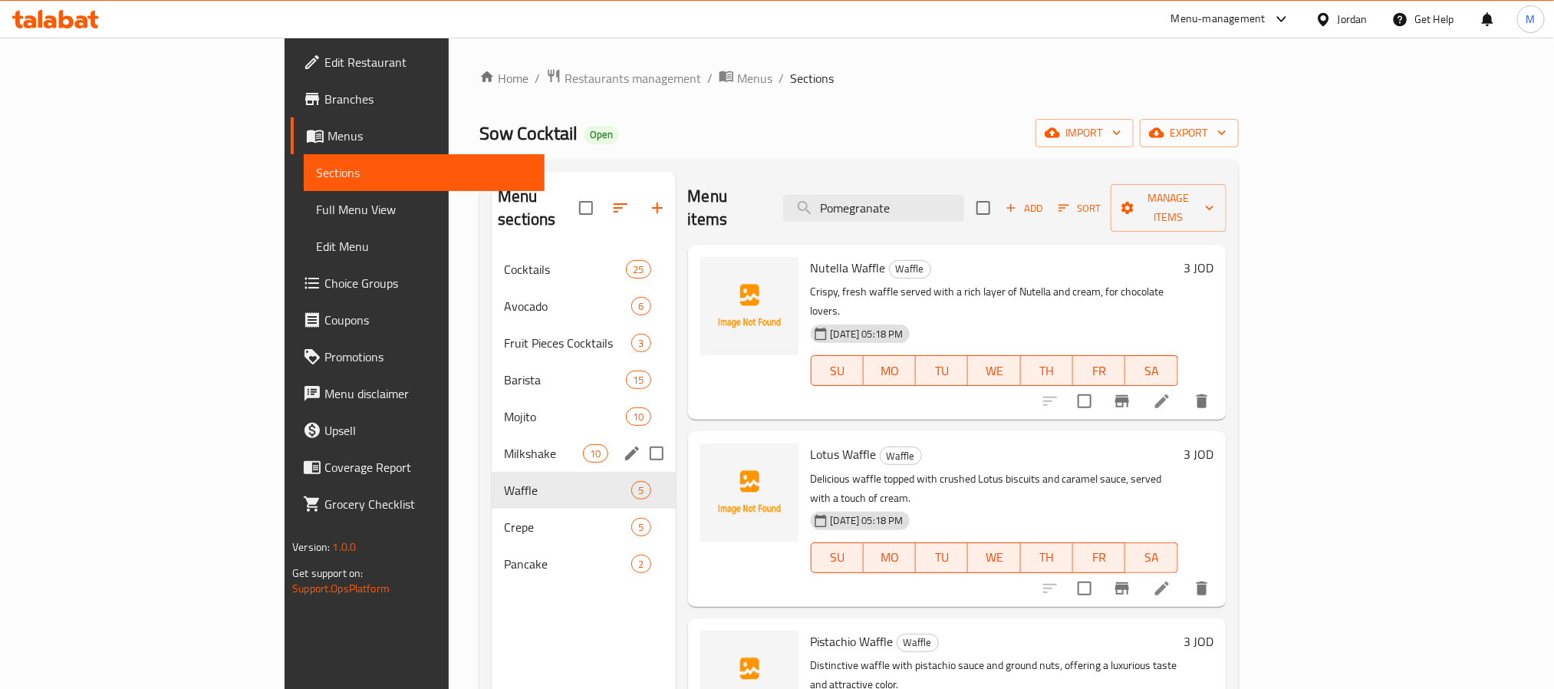
click at [504, 444] on span "Milkshake" at bounding box center [543, 453] width 79 height 18
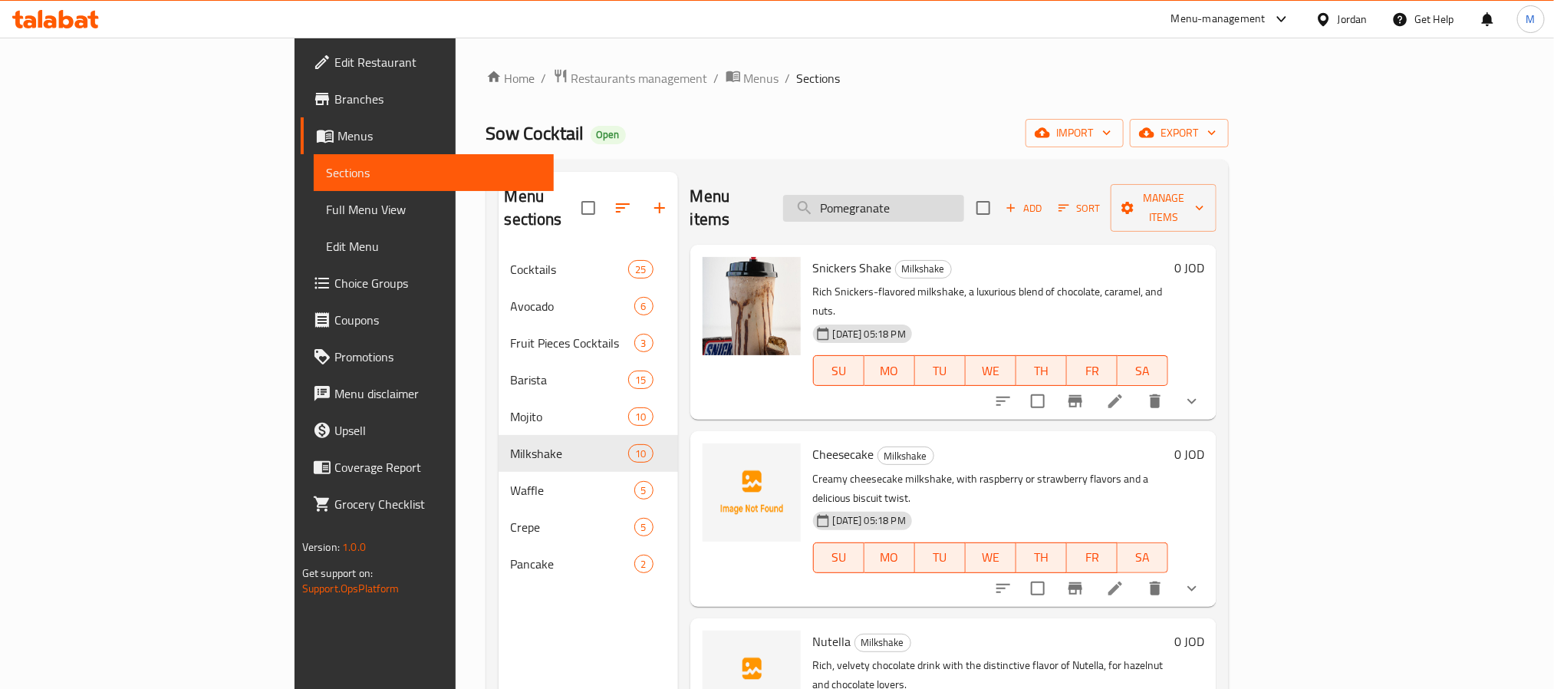
click at [964, 198] on input "Pomegranate" at bounding box center [873, 208] width 181 height 27
paste input "Fruit"
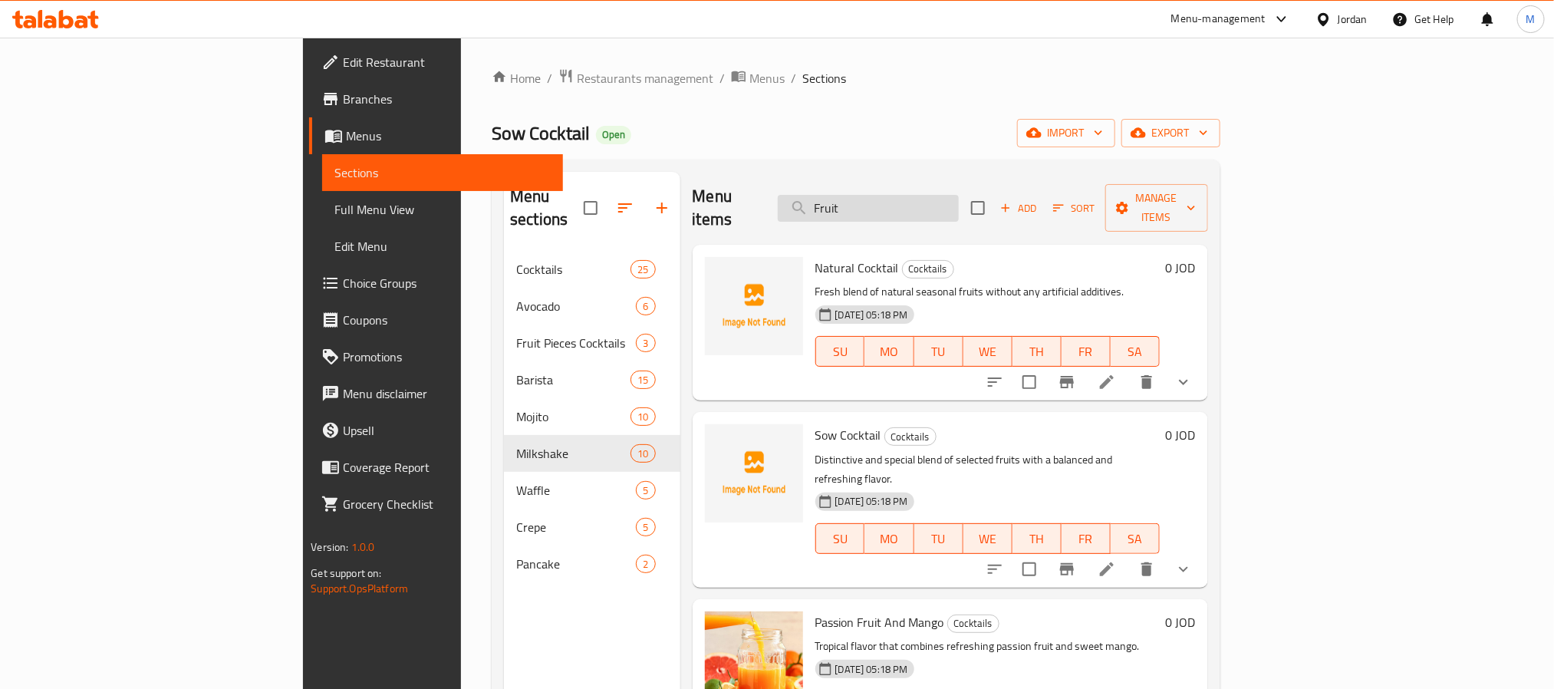
click at [959, 195] on input "Fruit" at bounding box center [868, 208] width 181 height 27
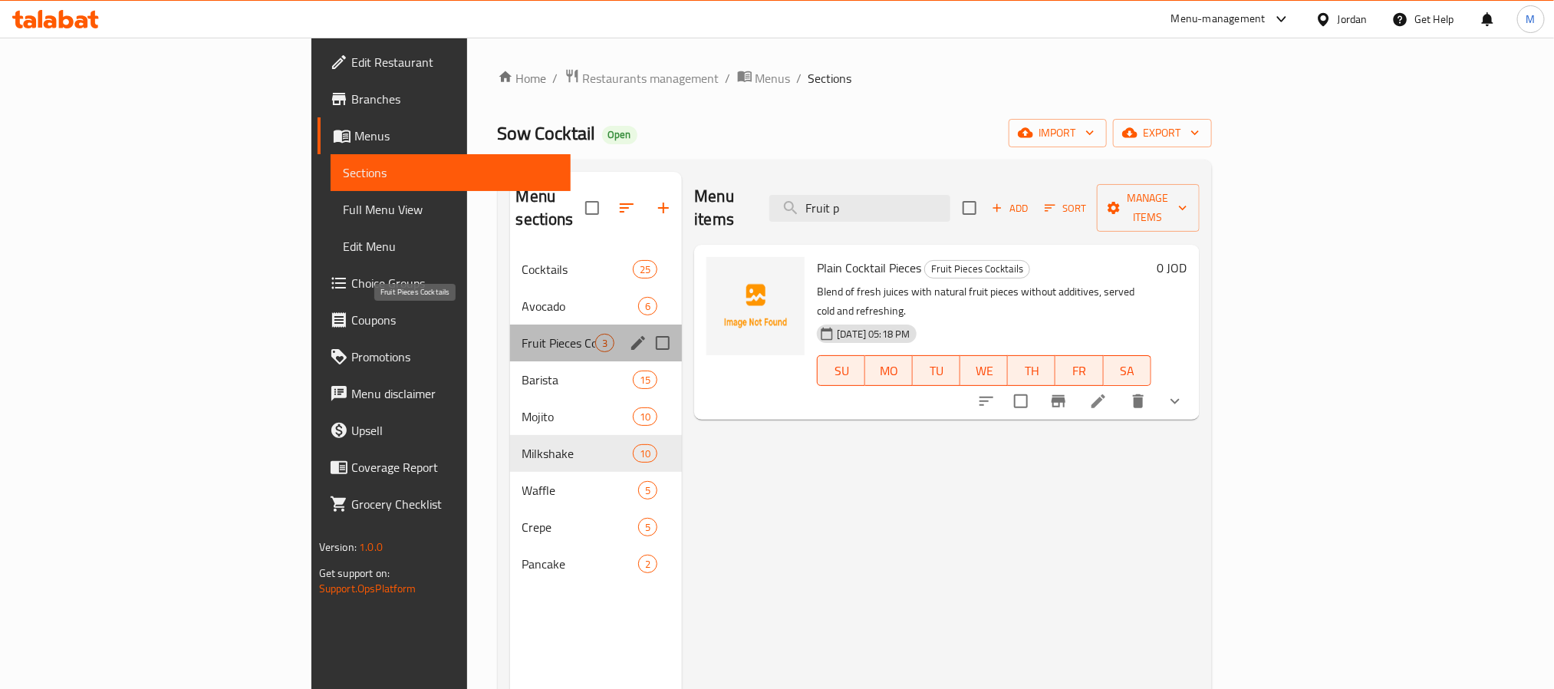
click at [522, 334] on span "Fruit Pieces Cocktails" at bounding box center [559, 343] width 74 height 18
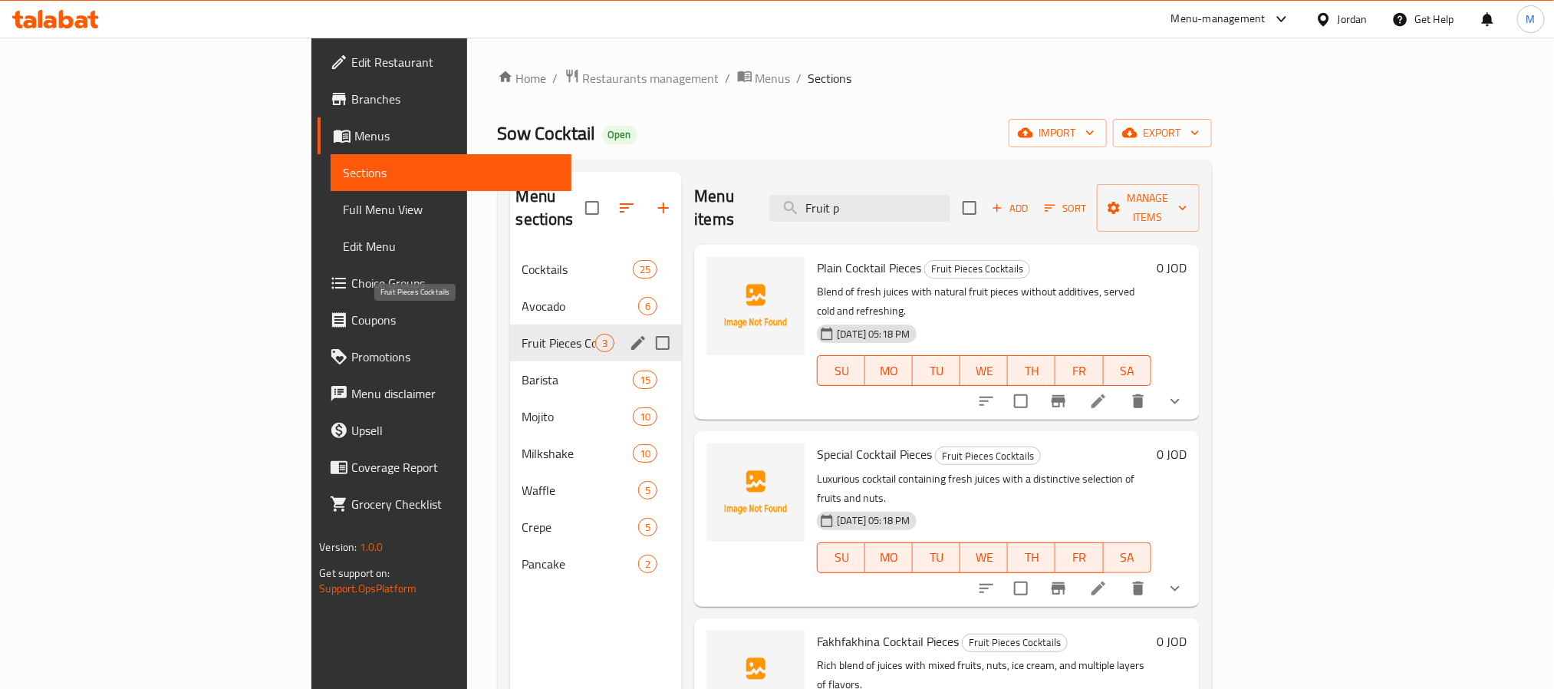
click at [522, 334] on span "Fruit Pieces Cocktails" at bounding box center [559, 343] width 74 height 18
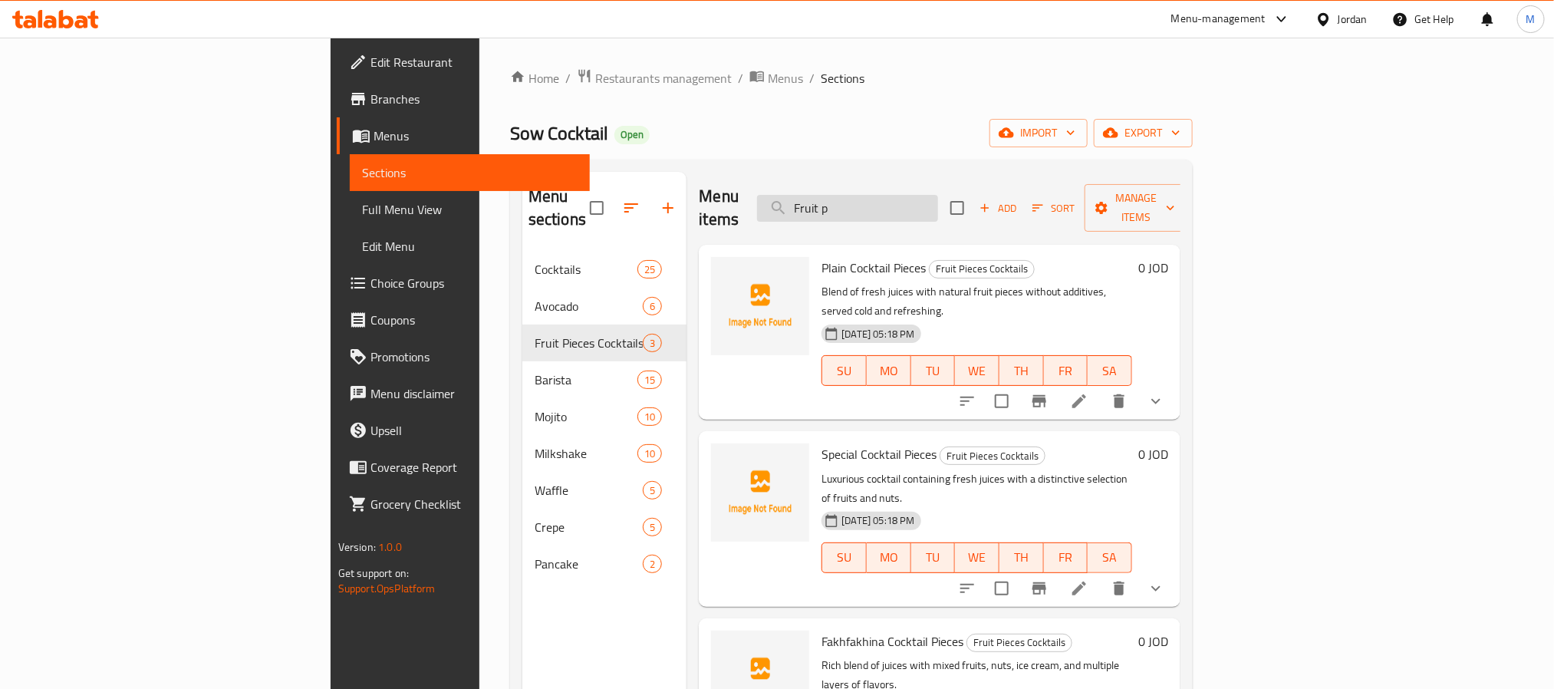
click at [938, 195] on input "Fruit p" at bounding box center [847, 208] width 181 height 27
paste input "Ice"
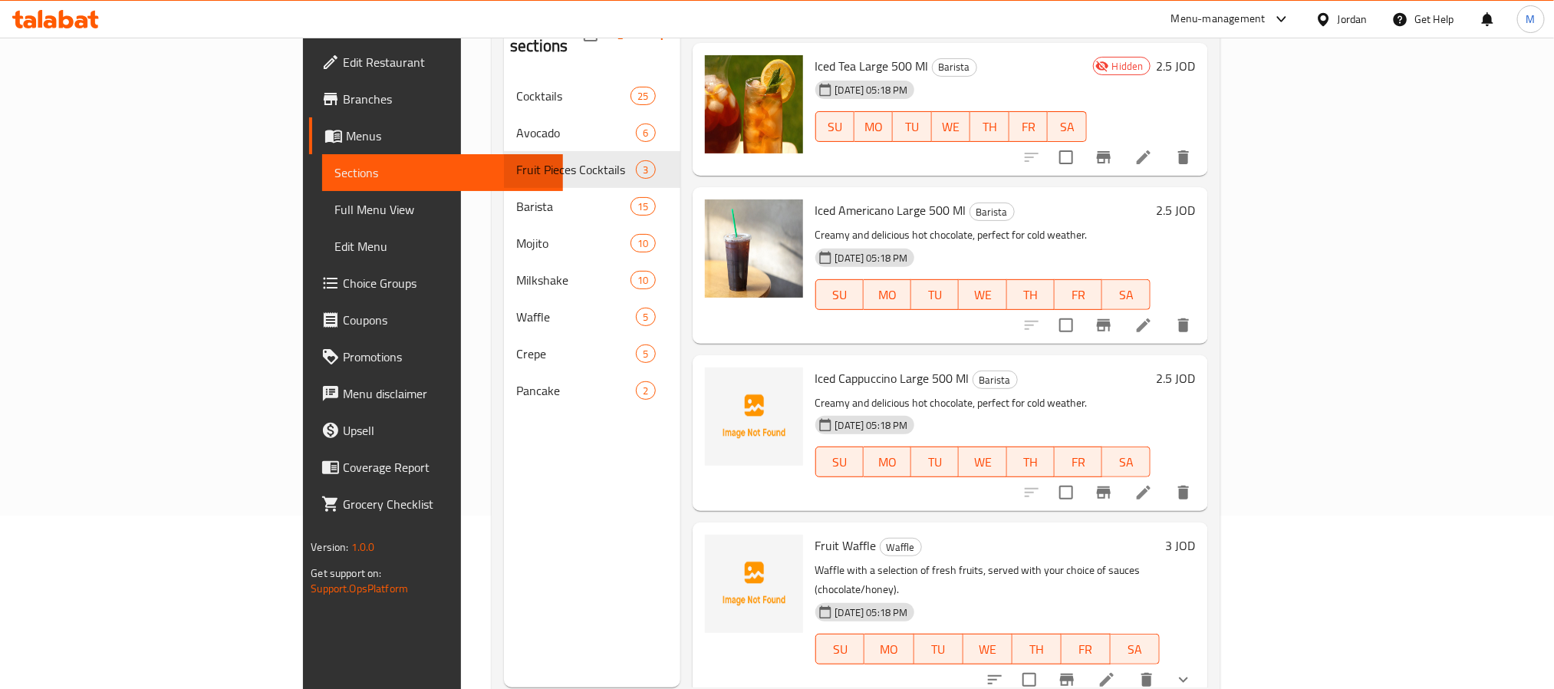
scroll to position [215, 0]
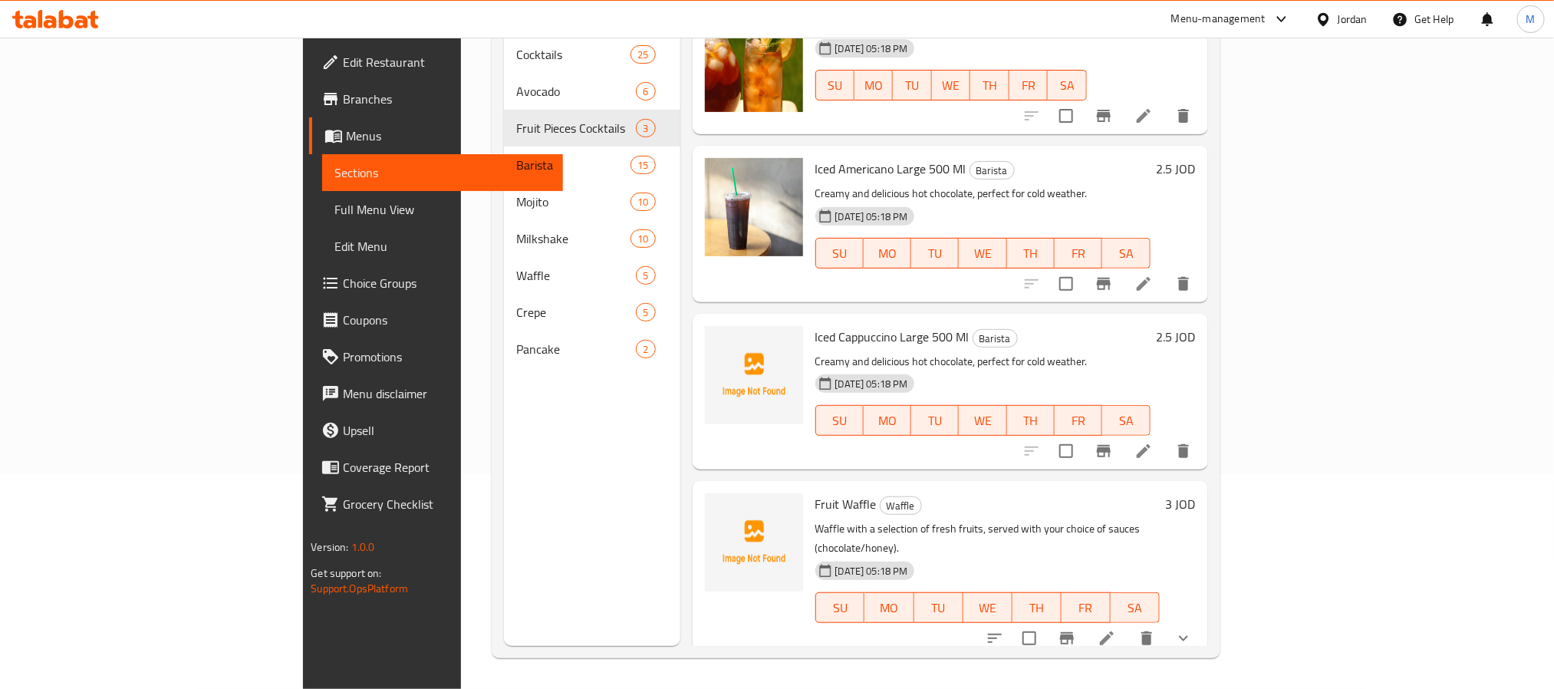
type input "Ice"
